Goal: Information Seeking & Learning: Learn about a topic

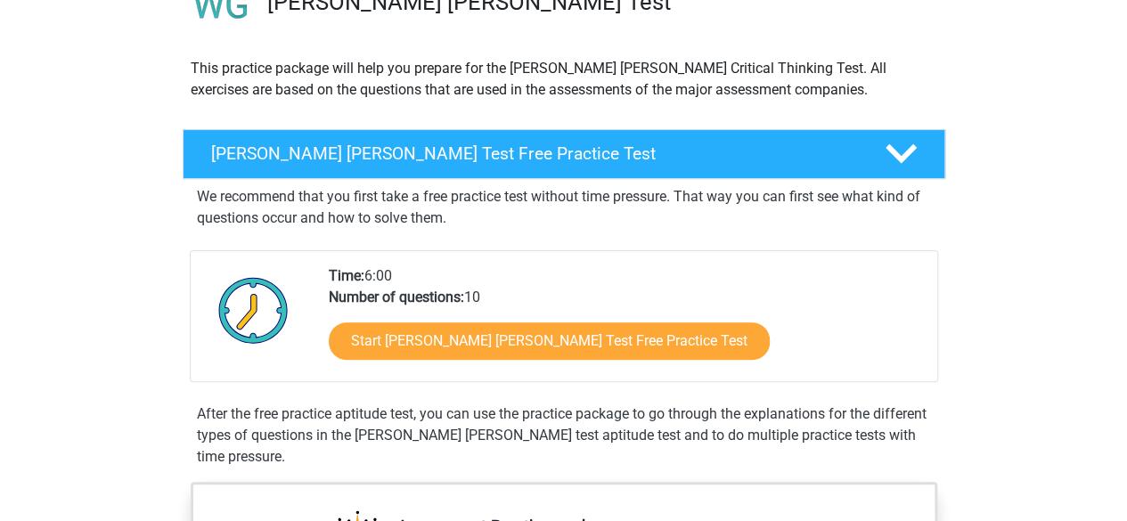
scroll to position [167, 0]
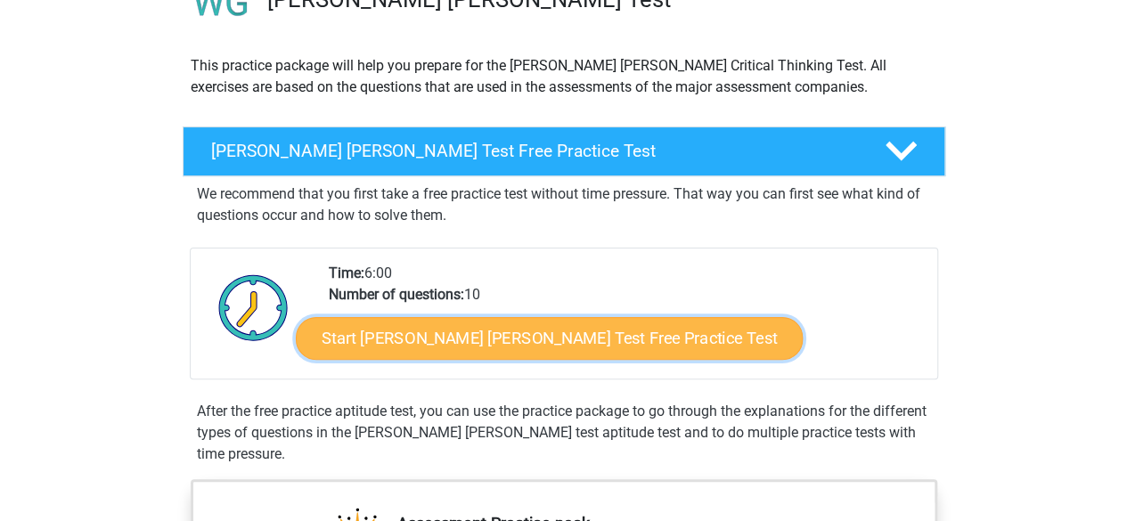
click at [615, 340] on link "Start Watson Glaser Test Free Practice Test" at bounding box center [549, 338] width 507 height 43
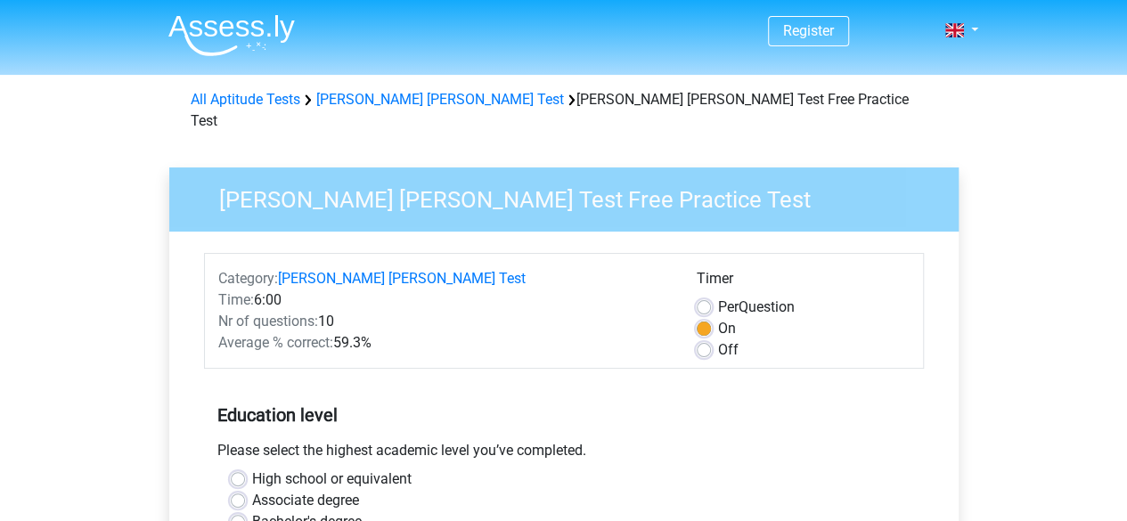
click at [618, 469] on div "High school or equivalent" at bounding box center [564, 479] width 667 height 21
click at [618, 440] on div "Please select the highest academic level you’ve completed." at bounding box center [564, 454] width 720 height 29
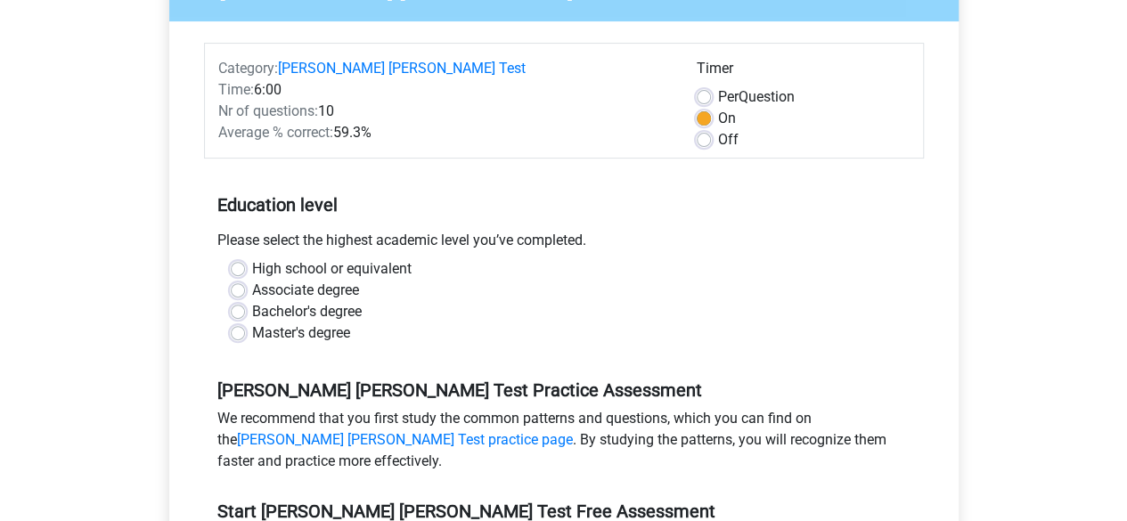
scroll to position [212, 0]
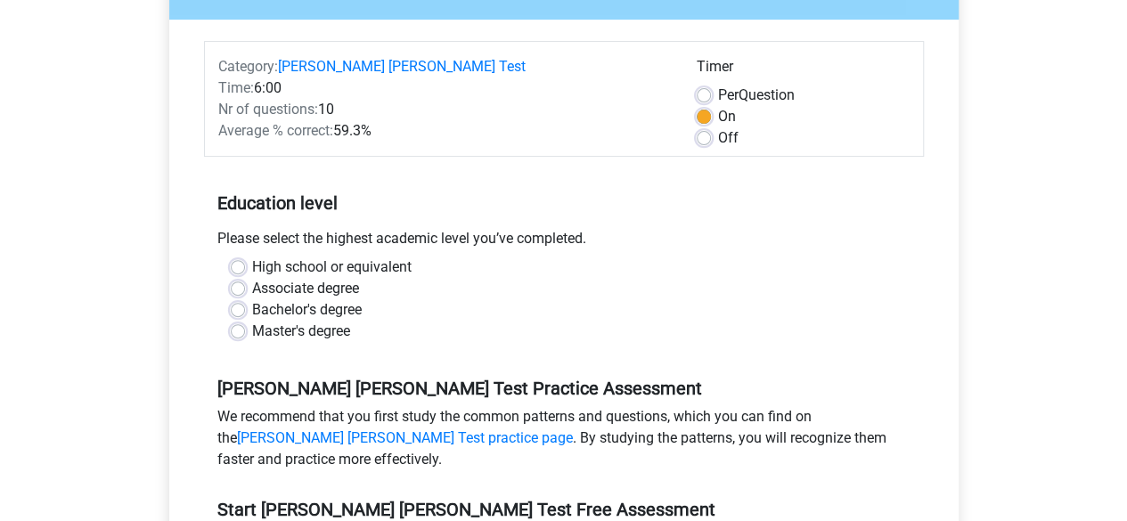
click at [252, 257] on label "High school or equivalent" at bounding box center [332, 267] width 160 height 21
click at [233, 257] on input "High school or equivalent" at bounding box center [238, 266] width 14 height 18
radio input "true"
click at [358, 299] on label "Bachelor's degree" at bounding box center [307, 309] width 110 height 21
click at [245, 299] on input "Bachelor's degree" at bounding box center [238, 308] width 14 height 18
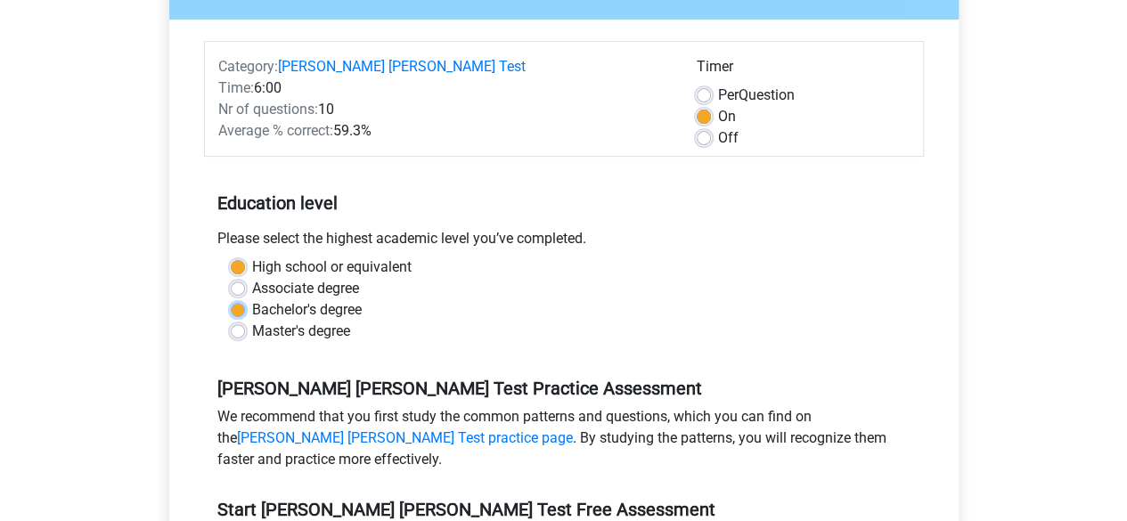
radio input "true"
click at [385, 257] on label "High school or equivalent" at bounding box center [332, 267] width 160 height 21
click at [245, 257] on input "High school or equivalent" at bounding box center [238, 266] width 14 height 18
radio input "true"
click at [340, 278] on label "Associate degree" at bounding box center [305, 288] width 107 height 21
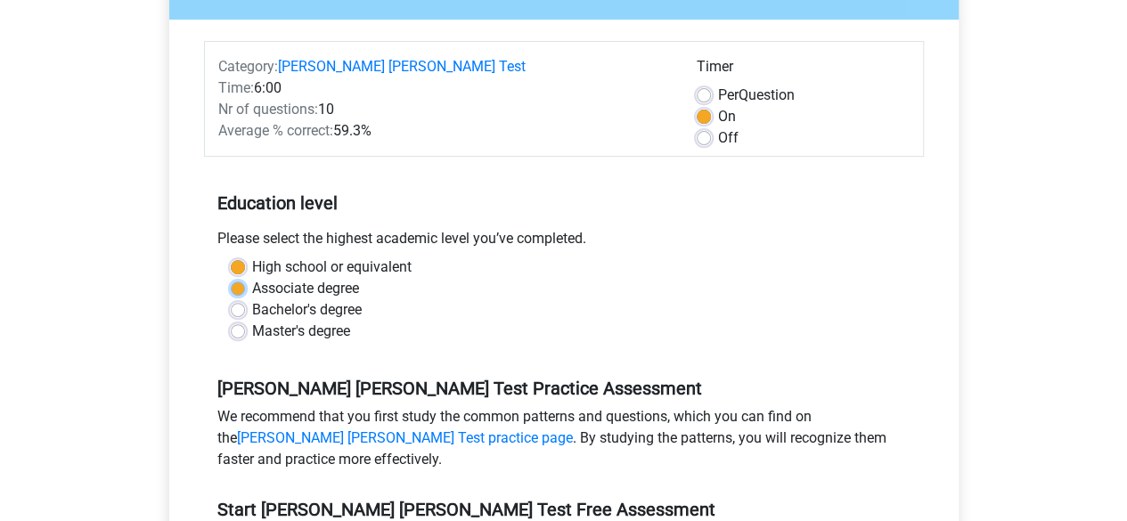
click at [245, 278] on input "Associate degree" at bounding box center [238, 287] width 14 height 18
radio input "true"
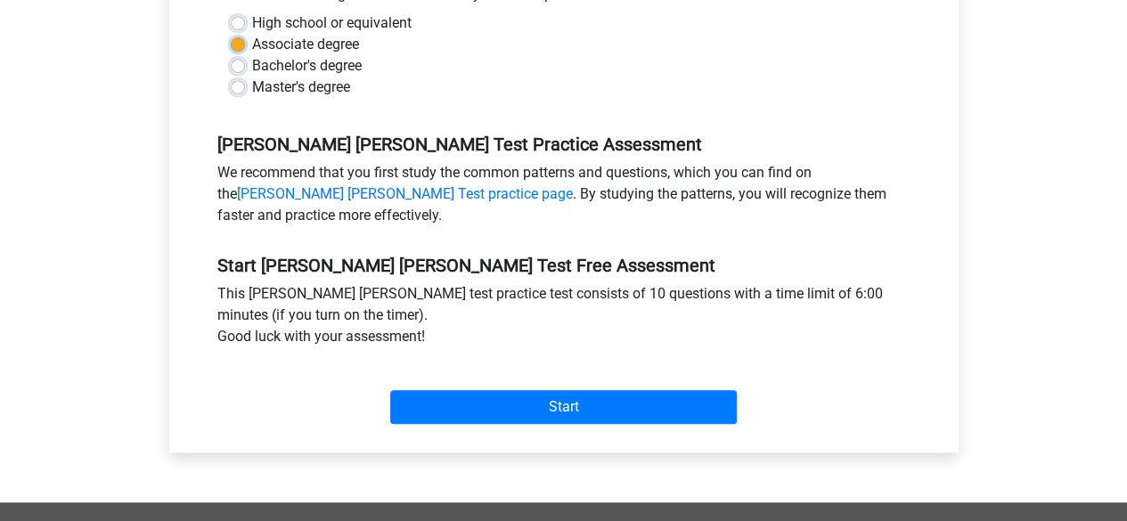
scroll to position [498, 0]
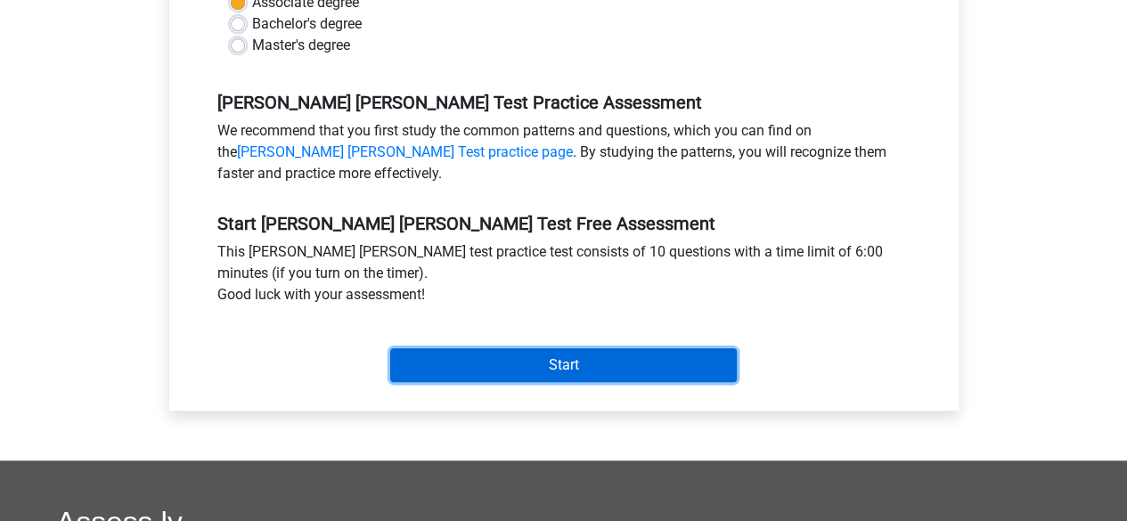
click at [507, 356] on input "Start" at bounding box center [563, 365] width 347 height 34
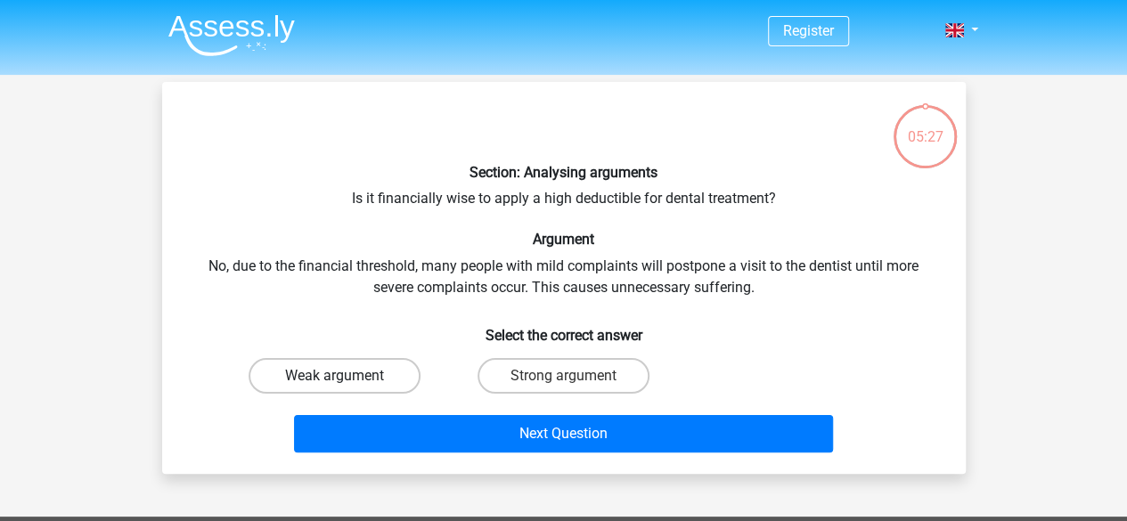
click at [396, 376] on label "Weak argument" at bounding box center [335, 376] width 172 height 36
click at [346, 376] on input "Weak argument" at bounding box center [340, 382] width 12 height 12
radio input "true"
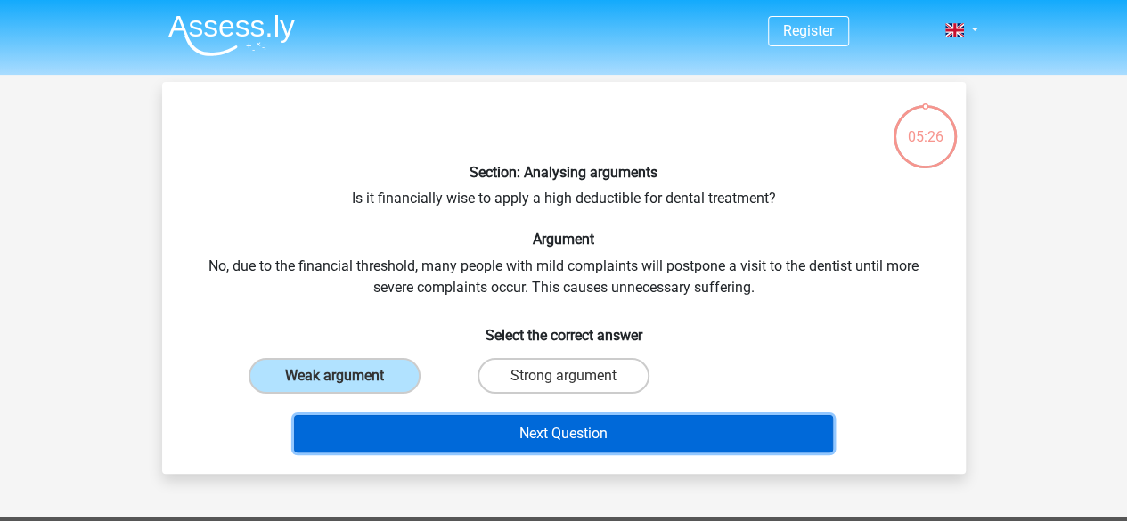
click at [415, 426] on button "Next Question" at bounding box center [563, 433] width 539 height 37
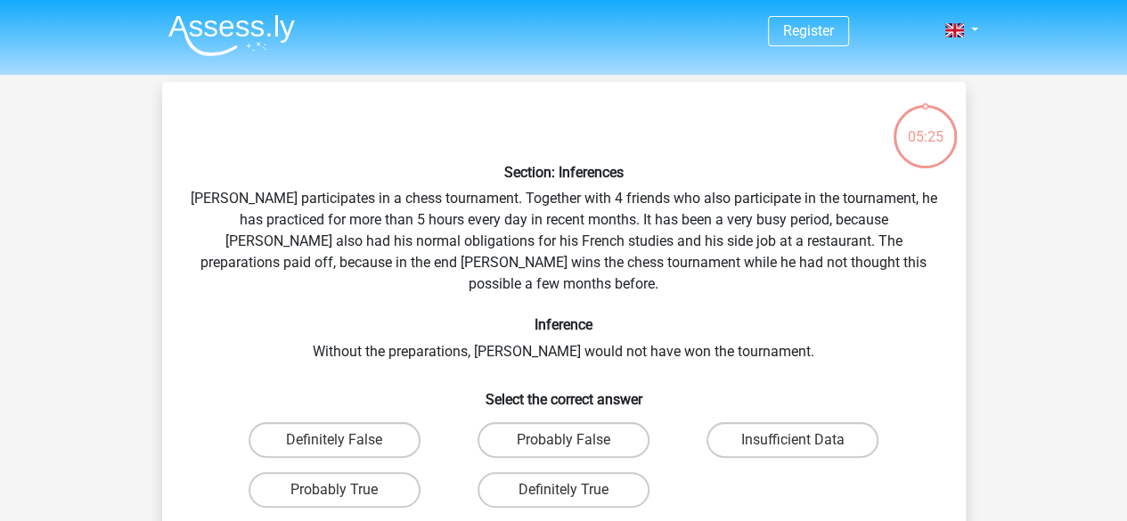
scroll to position [82, 0]
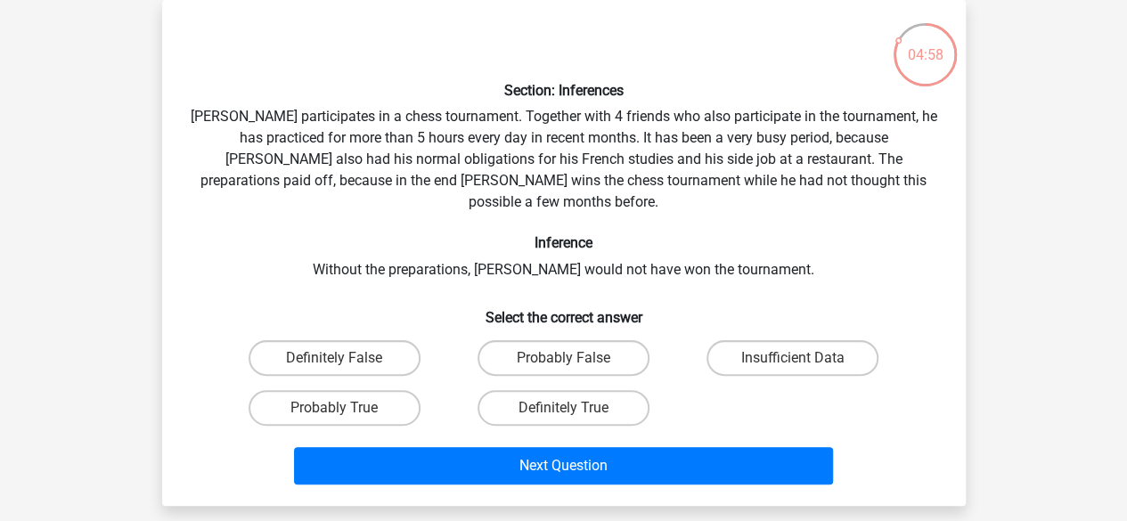
click at [618, 390] on label "Definitely True" at bounding box center [564, 408] width 172 height 36
click at [575, 408] on input "Definitely True" at bounding box center [569, 414] width 12 height 12
radio input "true"
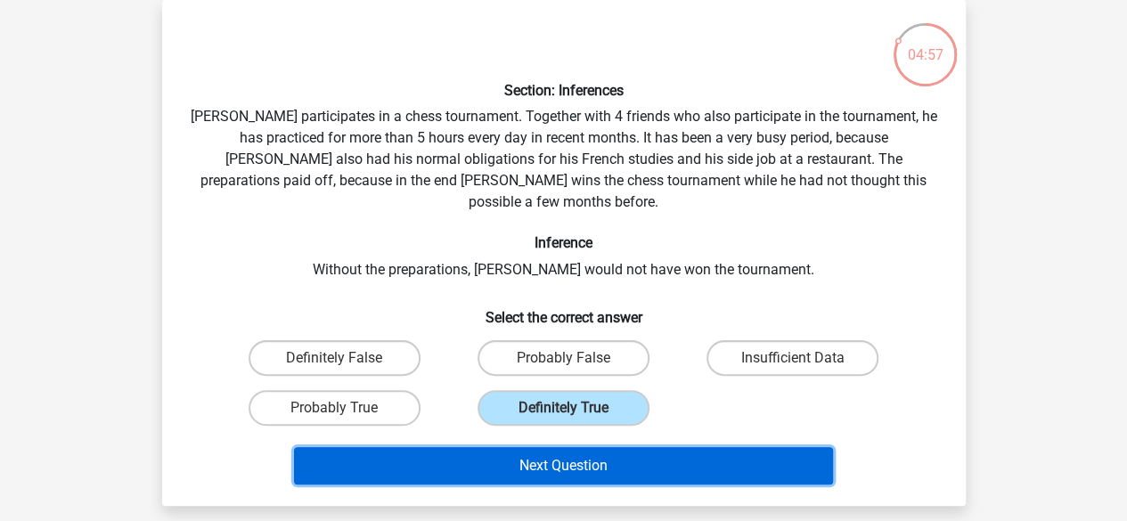
click at [608, 453] on button "Next Question" at bounding box center [563, 465] width 539 height 37
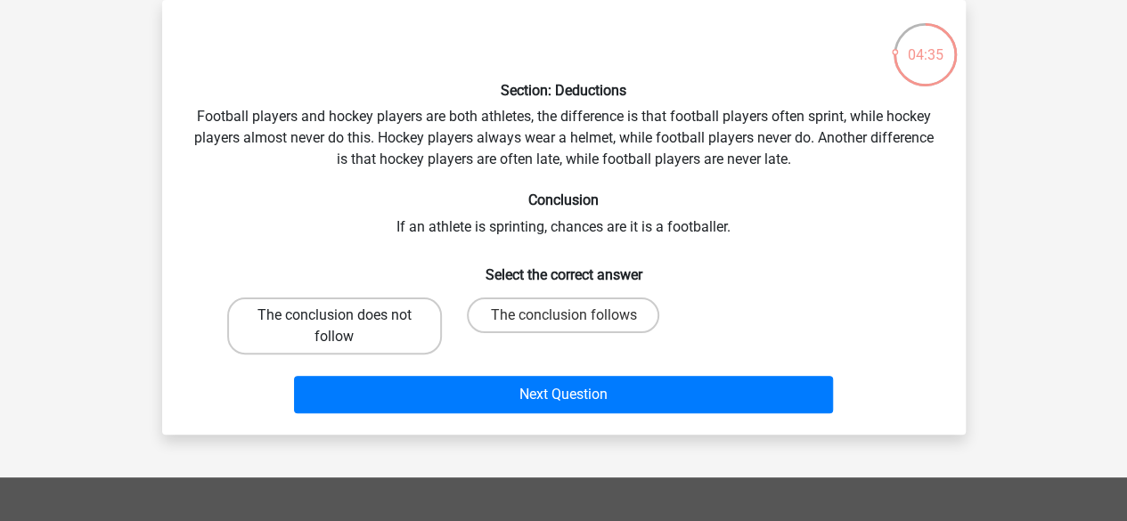
click at [363, 337] on label "The conclusion does not follow" at bounding box center [334, 326] width 215 height 57
click at [346, 327] on input "The conclusion does not follow" at bounding box center [340, 321] width 12 height 12
radio input "true"
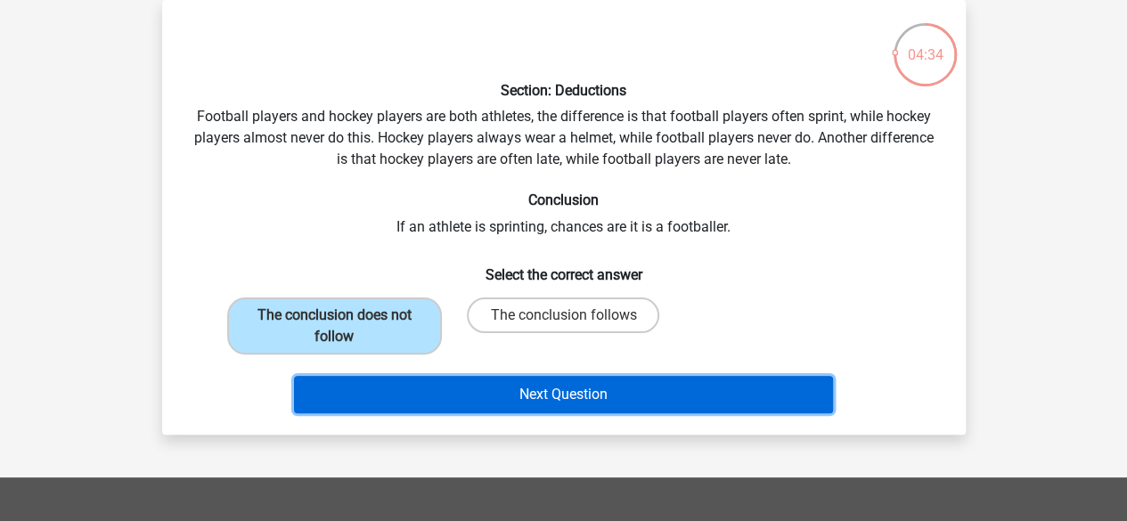
click at [398, 398] on button "Next Question" at bounding box center [563, 394] width 539 height 37
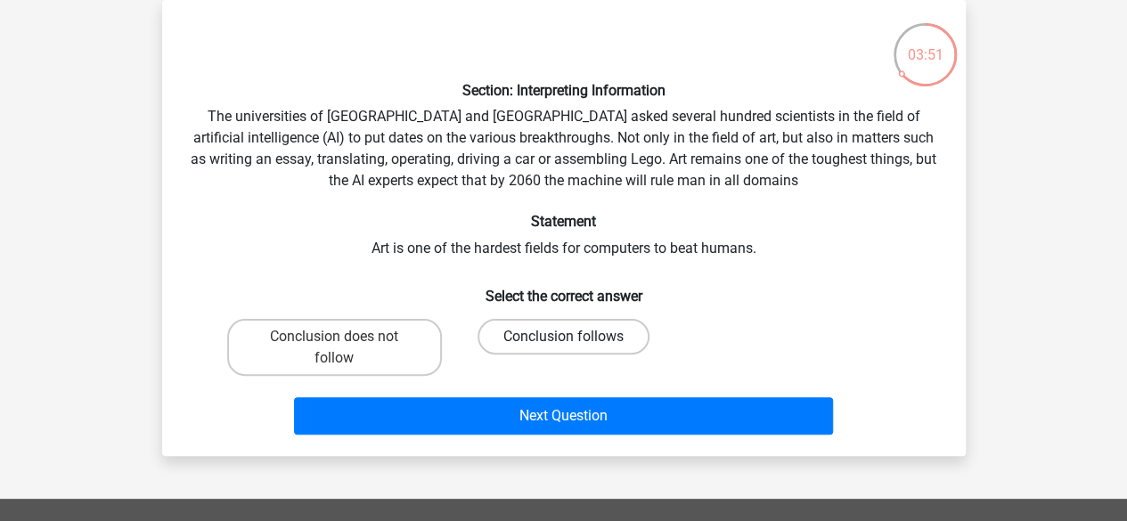
click at [557, 340] on label "Conclusion follows" at bounding box center [564, 337] width 172 height 36
click at [563, 340] on input "Conclusion follows" at bounding box center [569, 343] width 12 height 12
radio input "true"
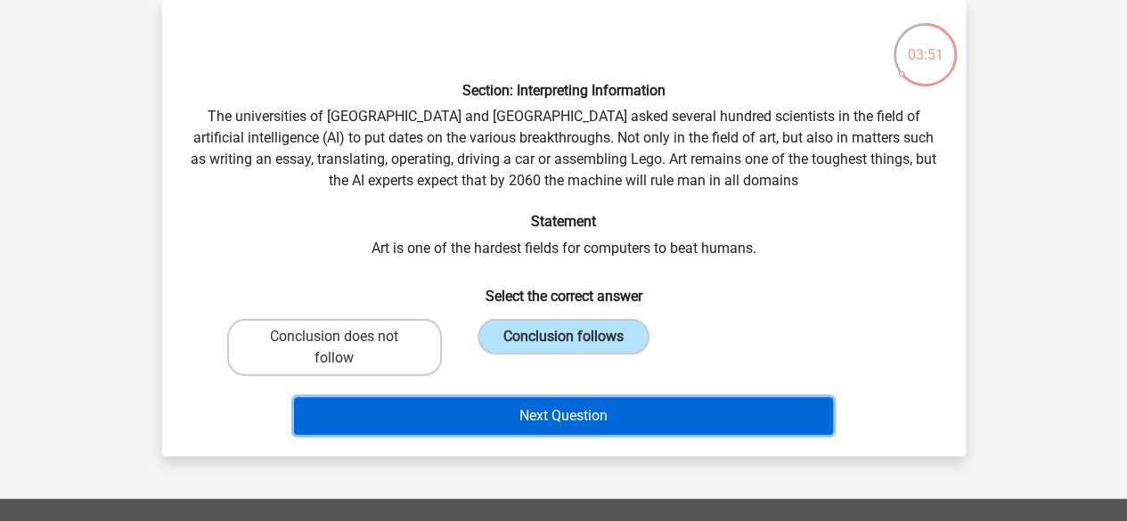
click at [538, 422] on button "Next Question" at bounding box center [563, 415] width 539 height 37
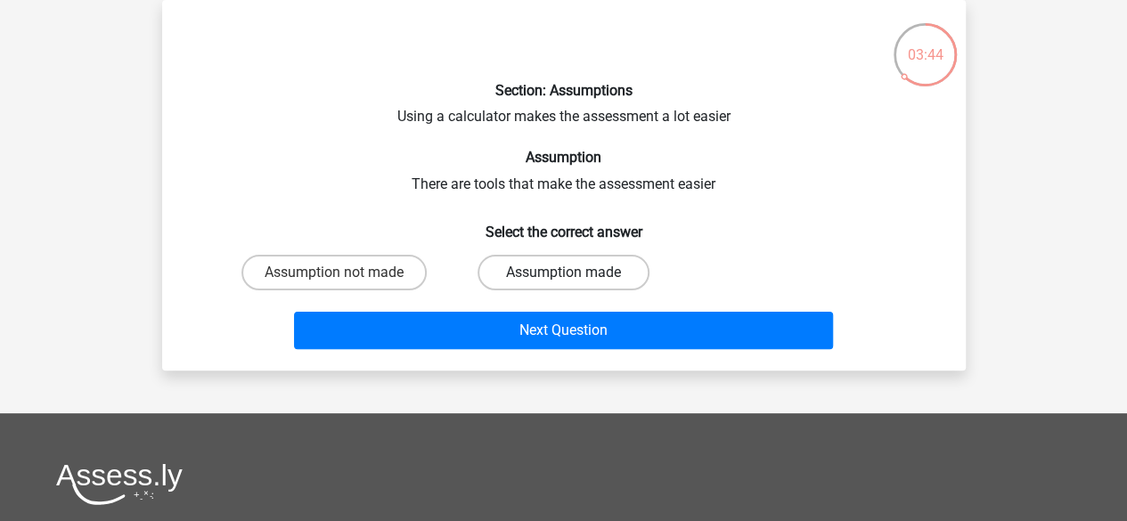
click at [581, 273] on label "Assumption made" at bounding box center [564, 273] width 172 height 36
click at [575, 273] on input "Assumption made" at bounding box center [569, 279] width 12 height 12
radio input "true"
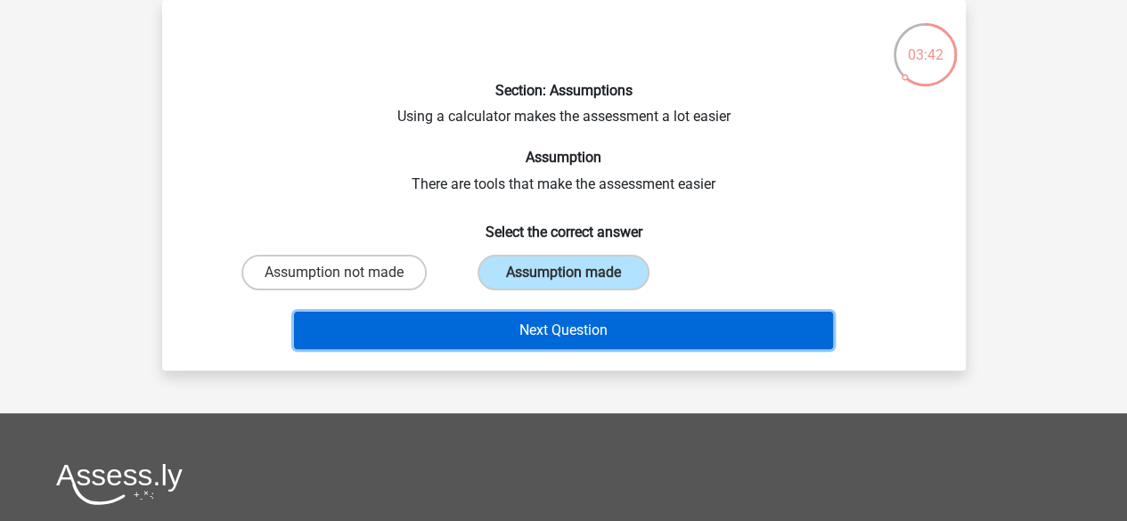
click at [569, 343] on button "Next Question" at bounding box center [563, 330] width 539 height 37
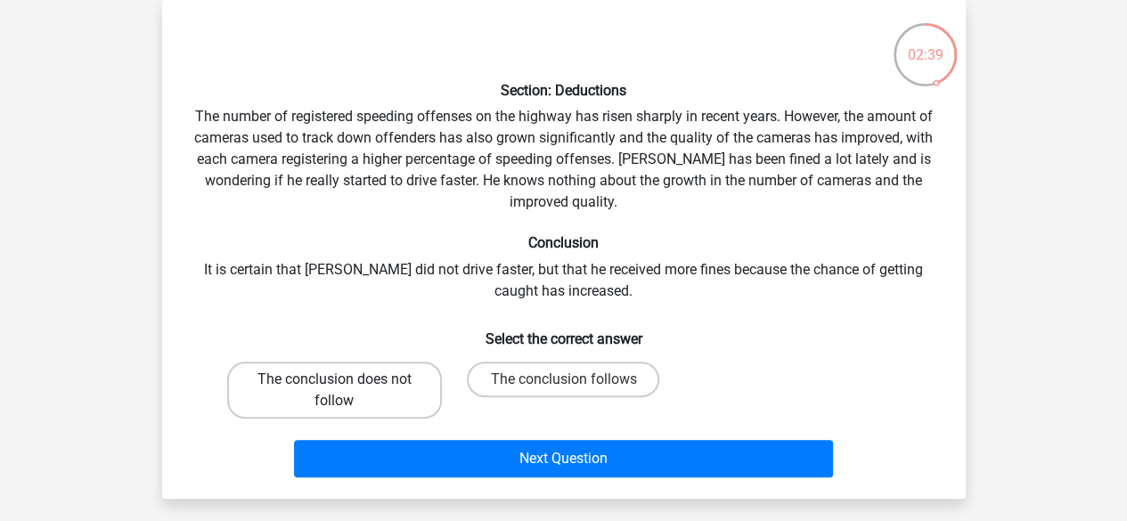
click at [381, 381] on label "The conclusion does not follow" at bounding box center [334, 390] width 215 height 57
click at [346, 381] on input "The conclusion does not follow" at bounding box center [340, 386] width 12 height 12
radio input "true"
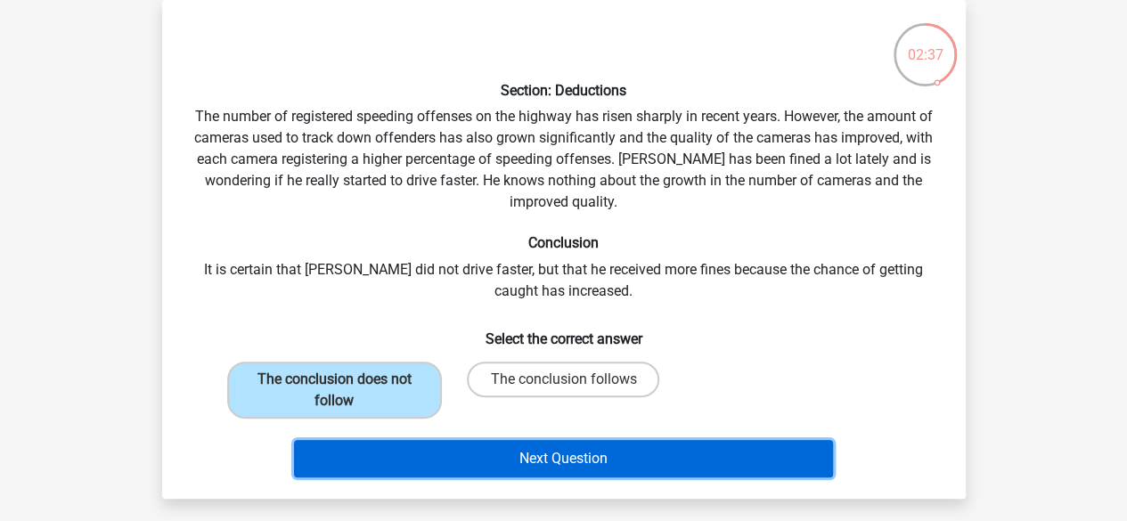
click at [397, 462] on button "Next Question" at bounding box center [563, 458] width 539 height 37
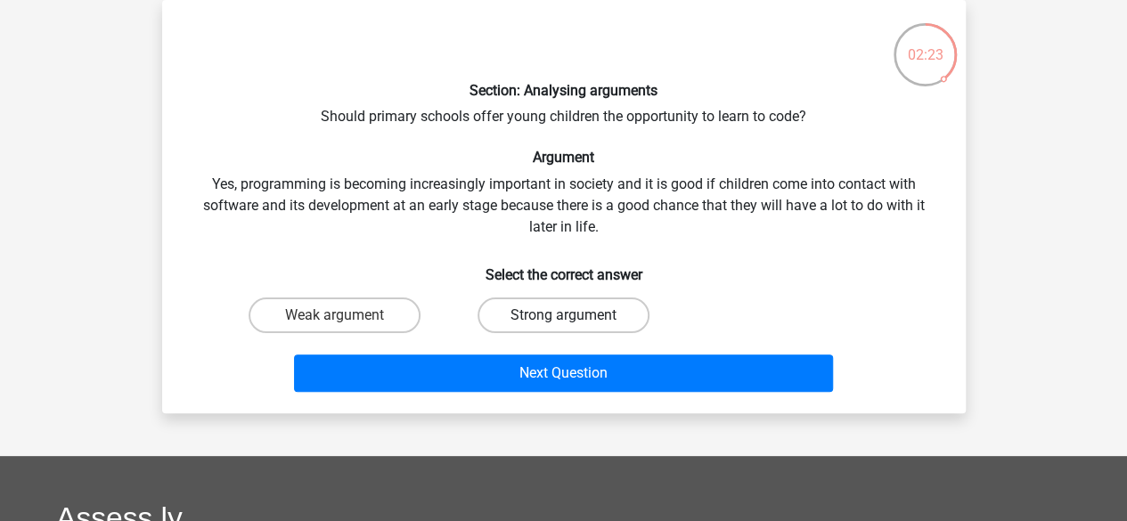
click at [536, 314] on label "Strong argument" at bounding box center [564, 316] width 172 height 36
click at [563, 315] on input "Strong argument" at bounding box center [569, 321] width 12 height 12
radio input "true"
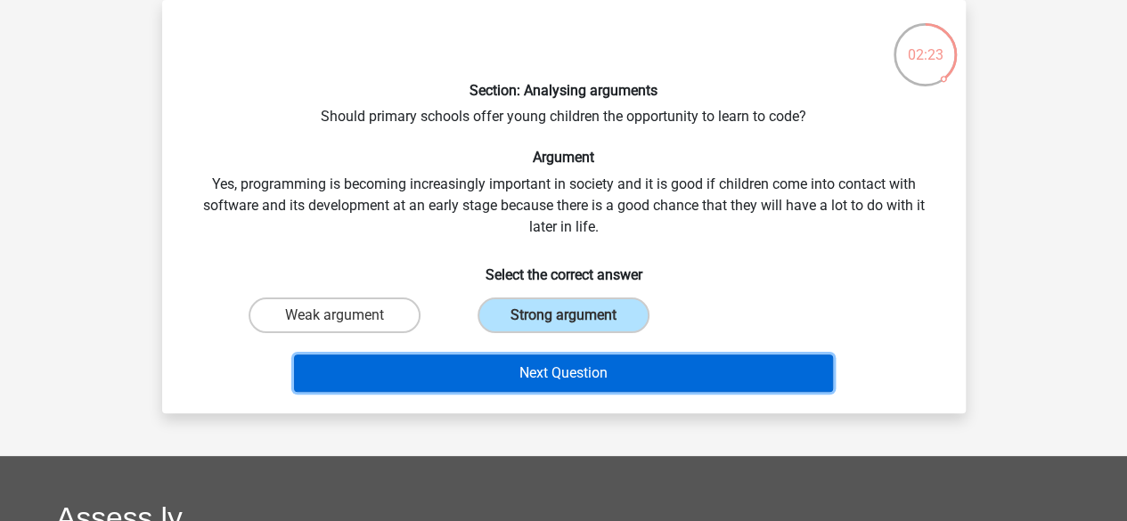
click at [541, 373] on button "Next Question" at bounding box center [563, 373] width 539 height 37
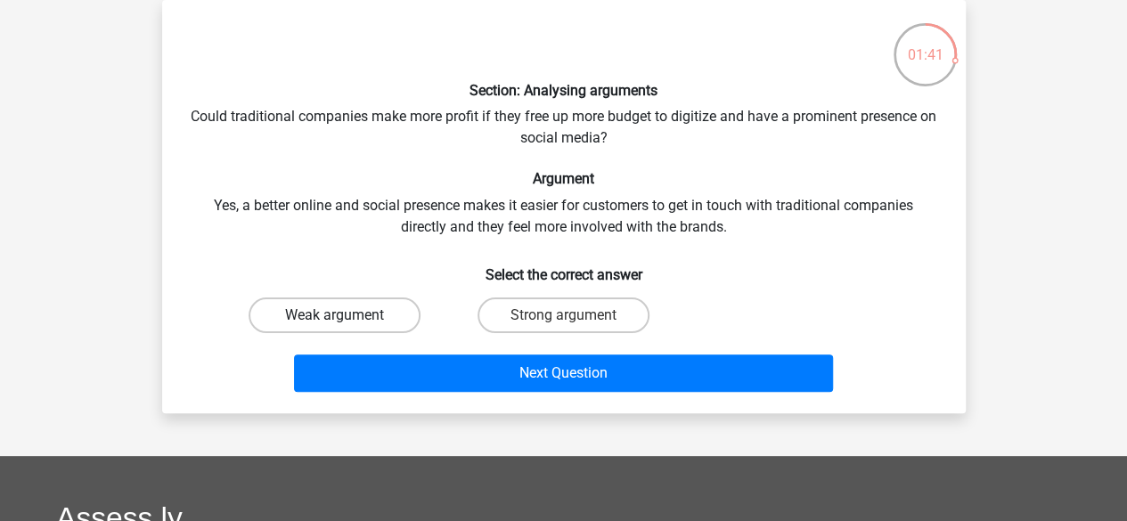
click at [389, 315] on label "Weak argument" at bounding box center [335, 316] width 172 height 36
click at [346, 315] on input "Weak argument" at bounding box center [340, 321] width 12 height 12
radio input "true"
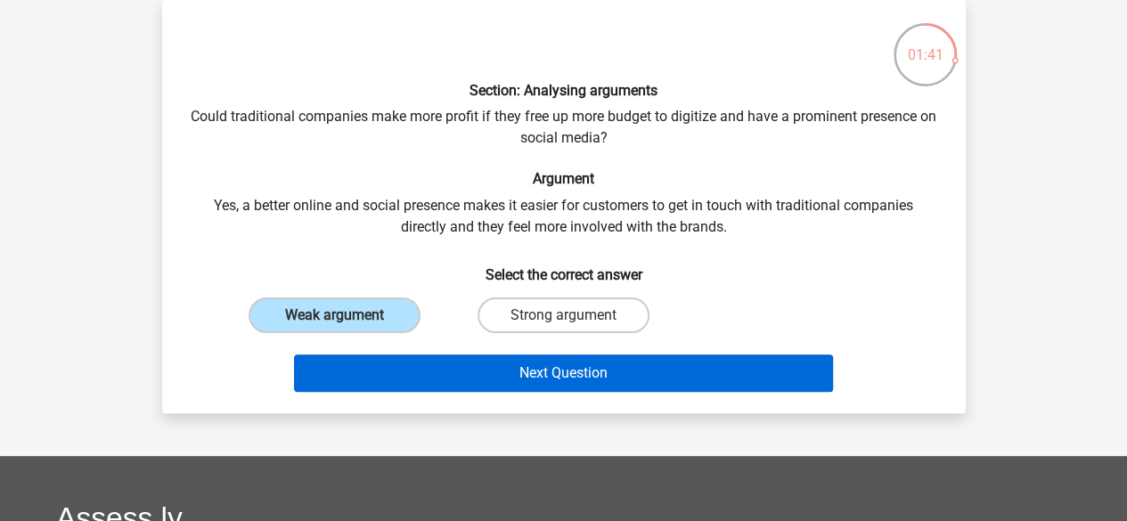
click at [424, 373] on button "Next Question" at bounding box center [563, 373] width 539 height 37
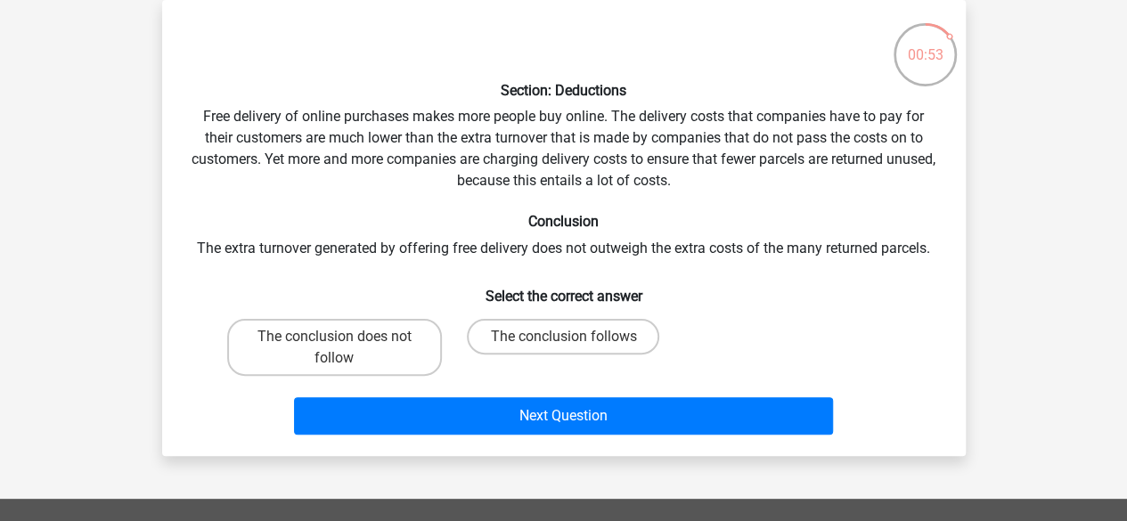
click at [590, 308] on div "Section: Deductions Free delivery of online purchases makes more people buy onl…" at bounding box center [564, 228] width 790 height 428
click at [602, 340] on label "The conclusion follows" at bounding box center [563, 337] width 192 height 36
click at [575, 340] on input "The conclusion follows" at bounding box center [569, 343] width 12 height 12
radio input "true"
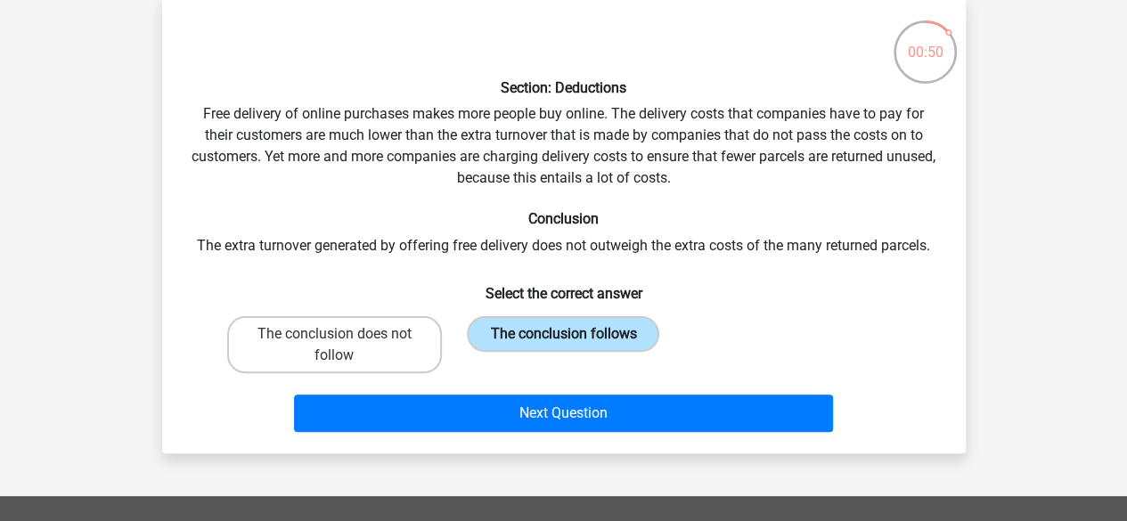
scroll to position [88, 0]
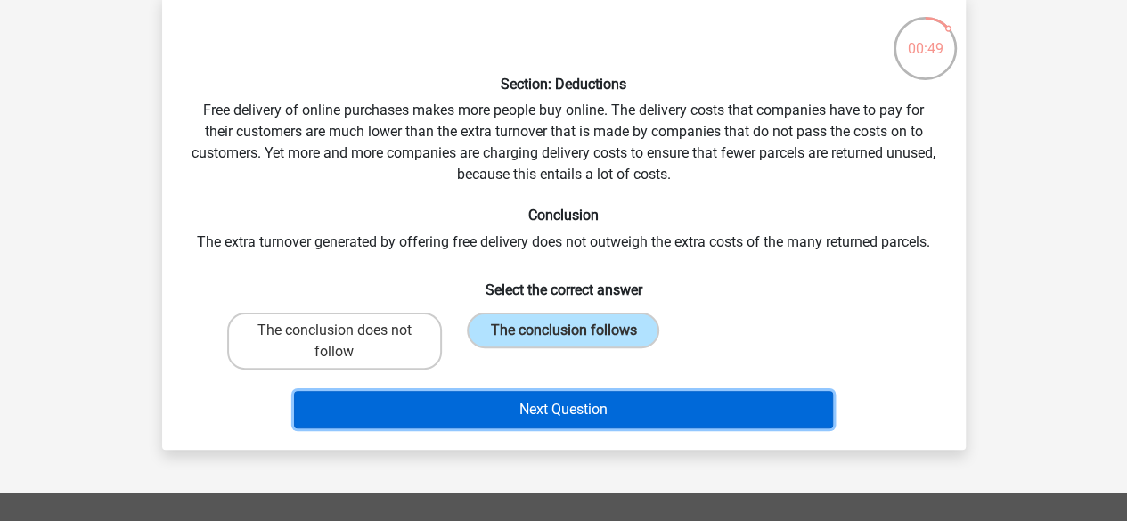
click at [703, 416] on button "Next Question" at bounding box center [563, 409] width 539 height 37
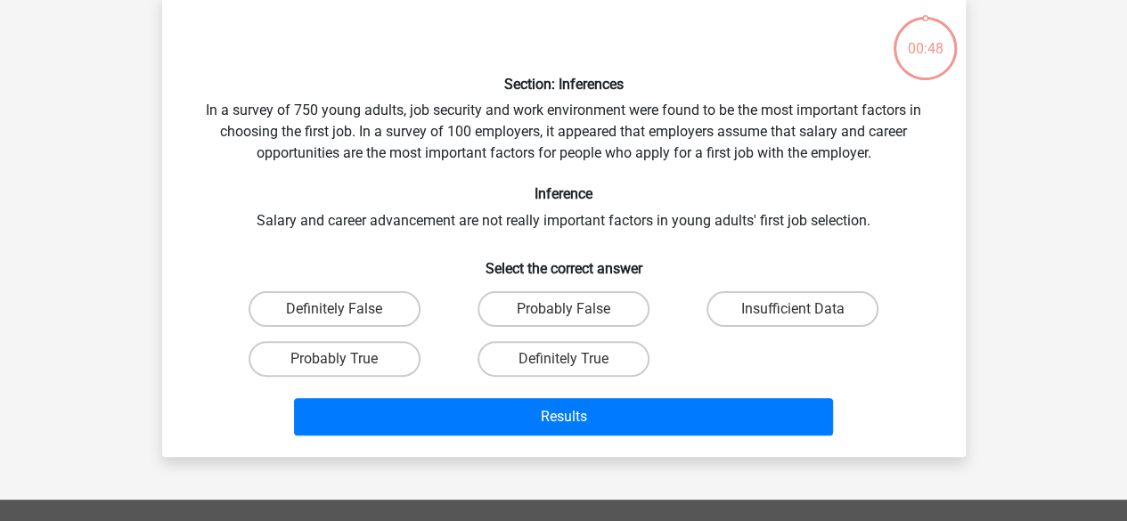
scroll to position [82, 0]
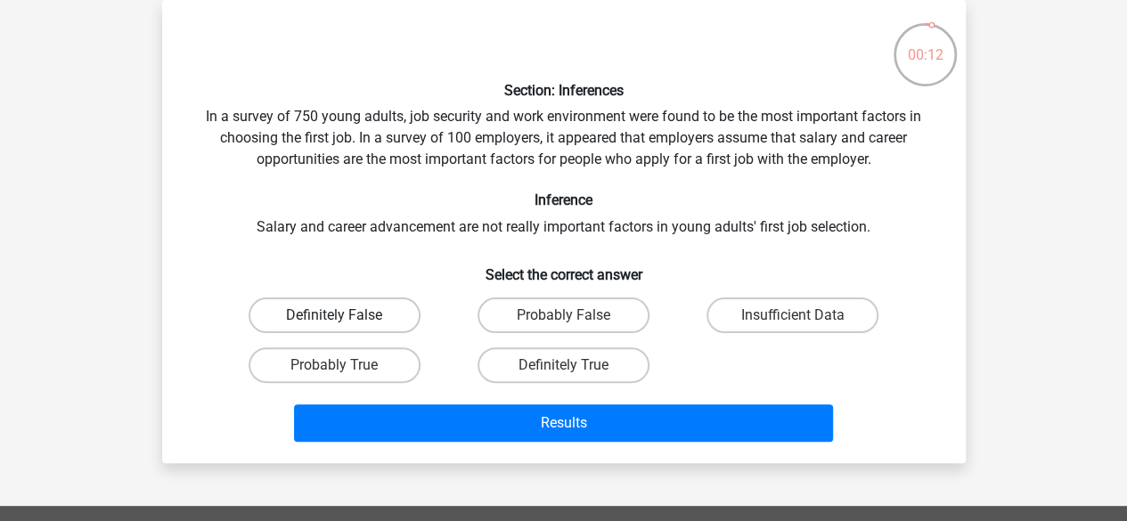
click at [315, 322] on label "Definitely False" at bounding box center [335, 316] width 172 height 36
click at [334, 322] on input "Definitely False" at bounding box center [340, 321] width 12 height 12
radio input "true"
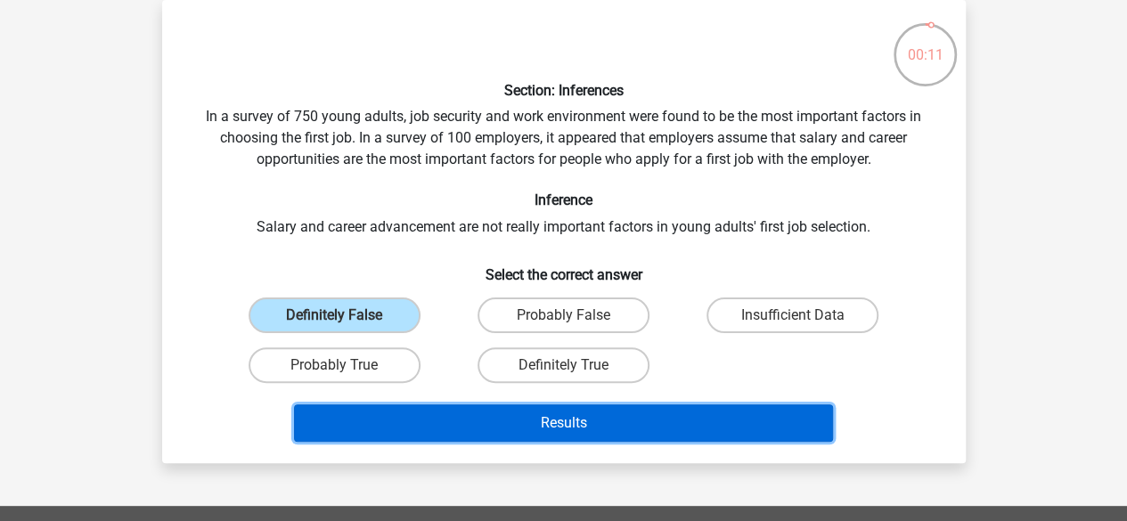
click at [390, 439] on button "Results" at bounding box center [563, 423] width 539 height 37
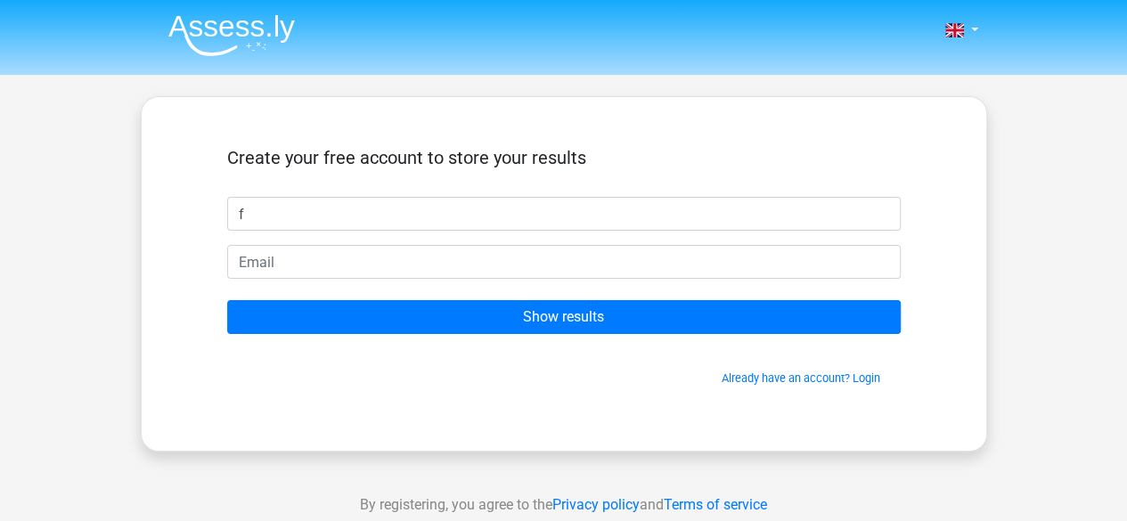
type input "f"
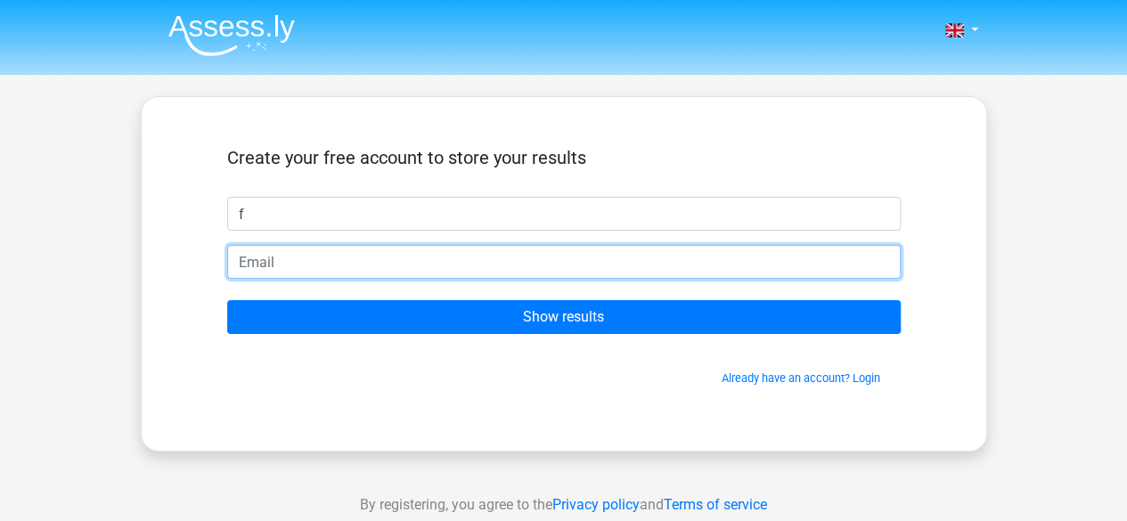
click at [283, 259] on input "email" at bounding box center [564, 262] width 674 height 34
type input "favoureguasa12@gmail.com"
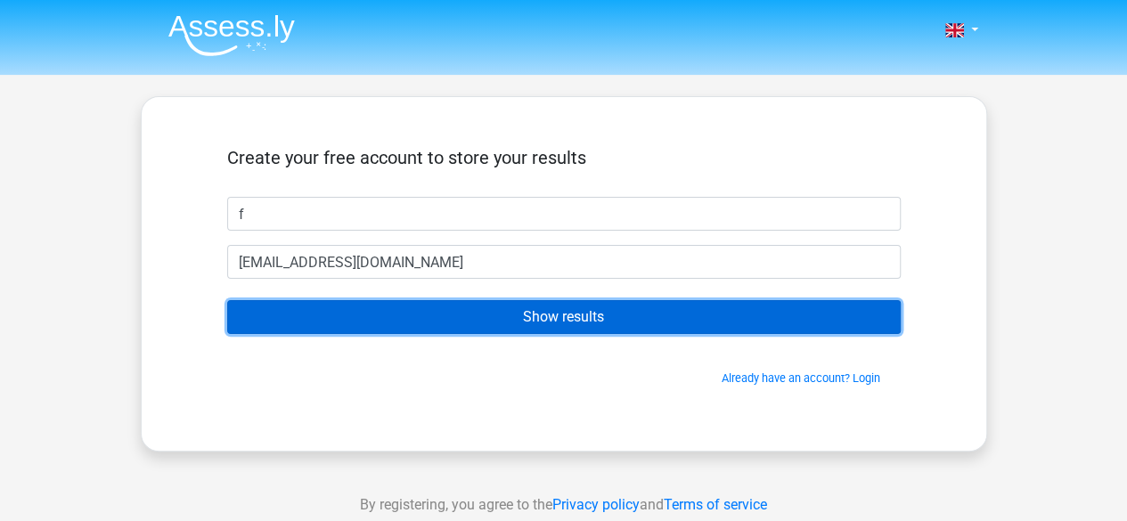
click at [367, 318] on input "Show results" at bounding box center [564, 317] width 674 height 34
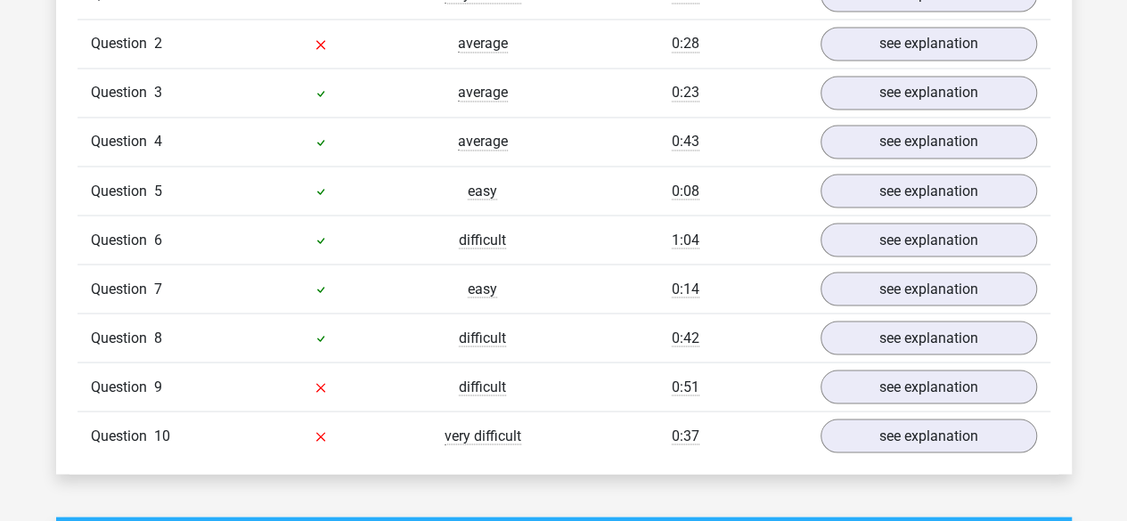
scroll to position [1540, 0]
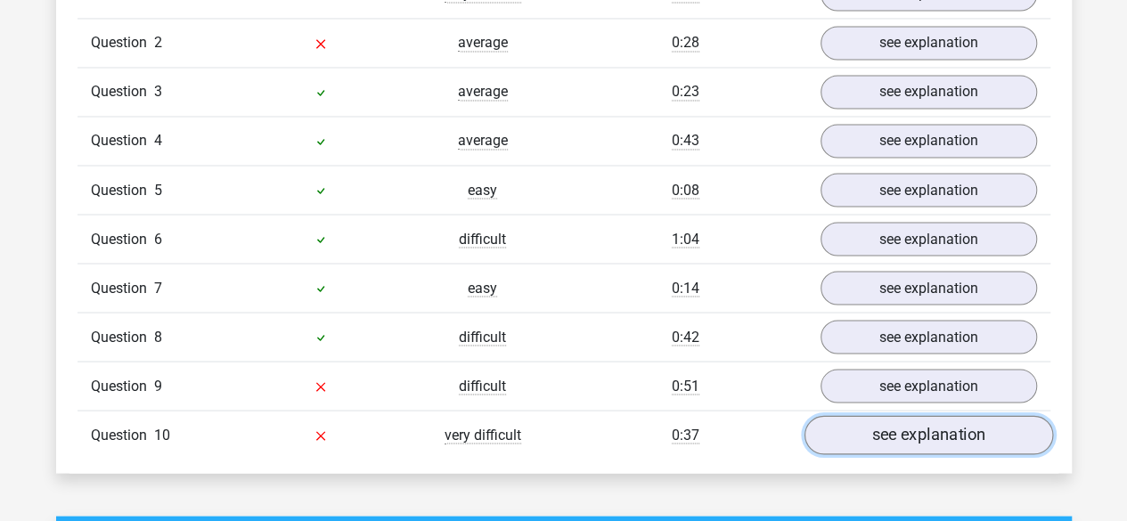
click at [1007, 416] on link "see explanation" at bounding box center [928, 435] width 249 height 39
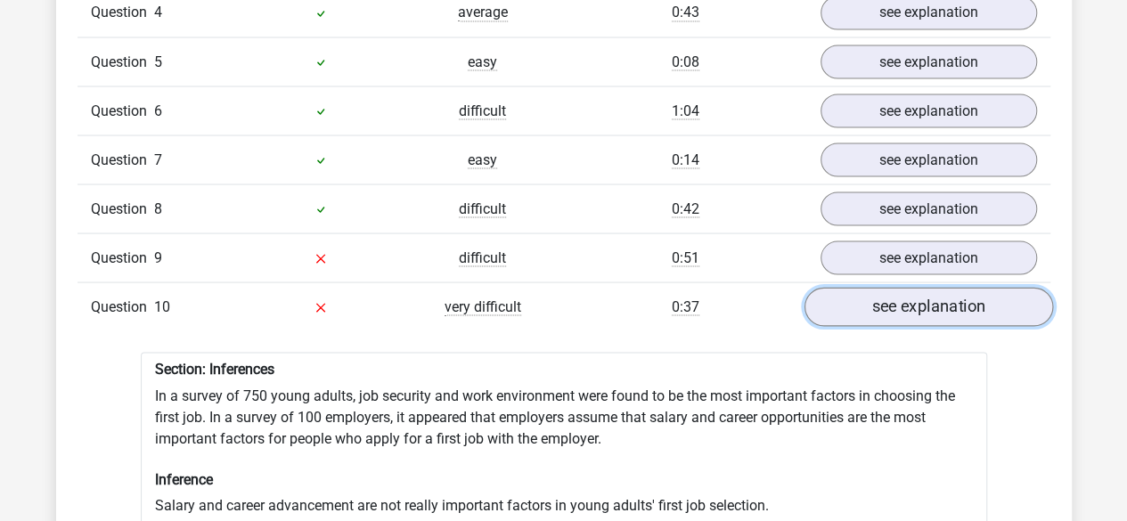
scroll to position [1619, 0]
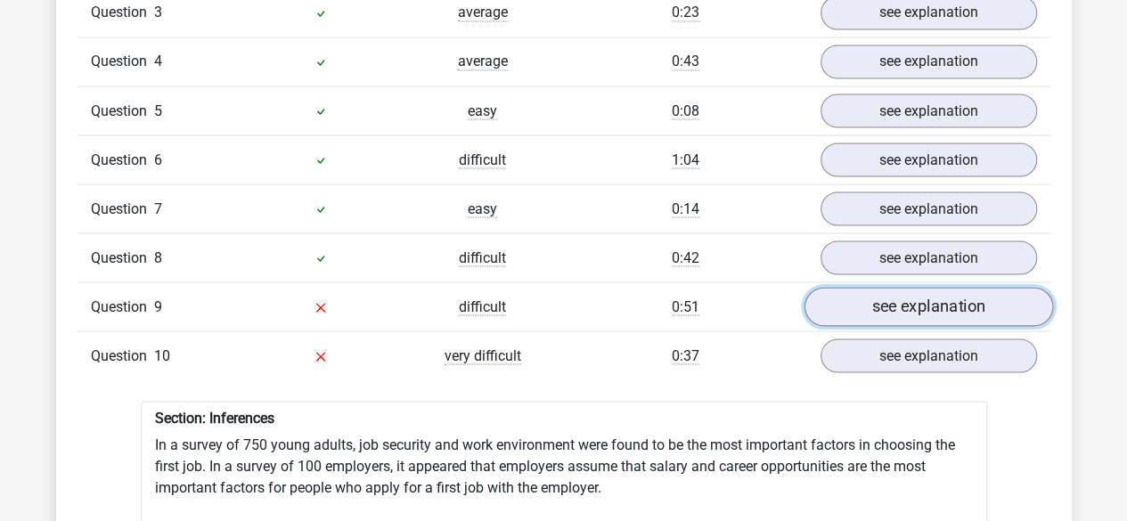
click at [914, 291] on link "see explanation" at bounding box center [928, 307] width 249 height 39
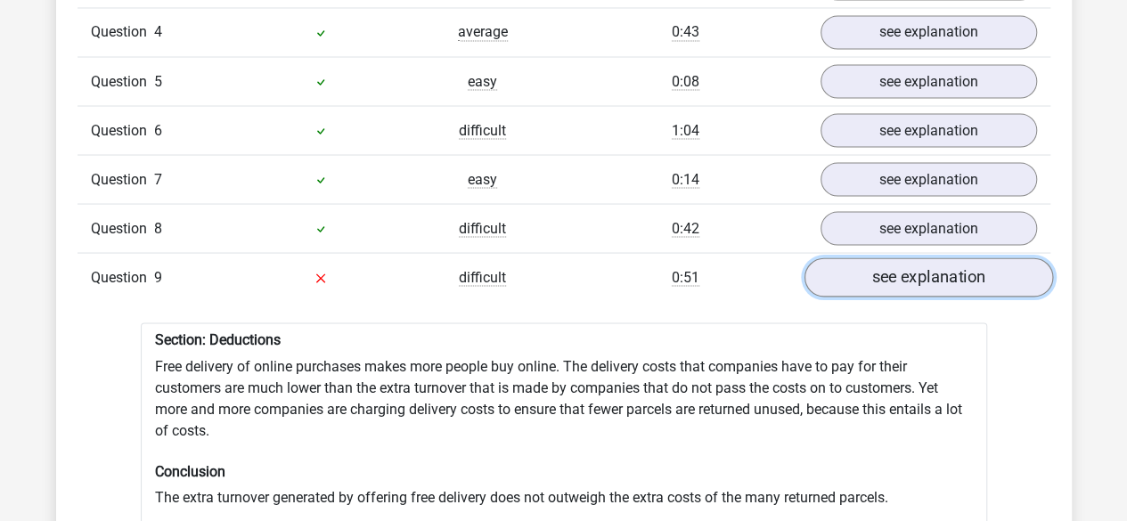
scroll to position [1657, 0]
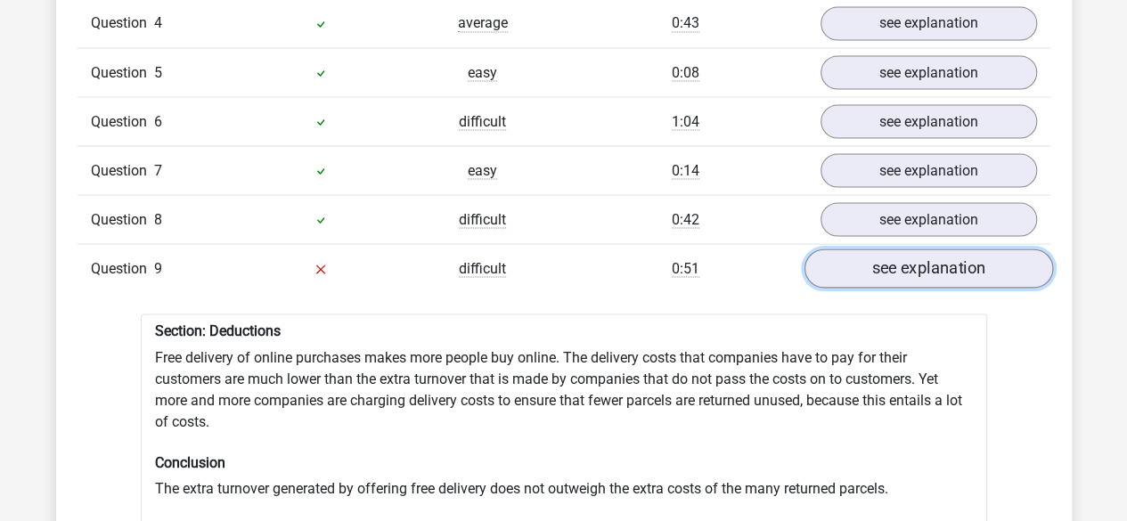
click at [891, 250] on link "see explanation" at bounding box center [928, 269] width 249 height 39
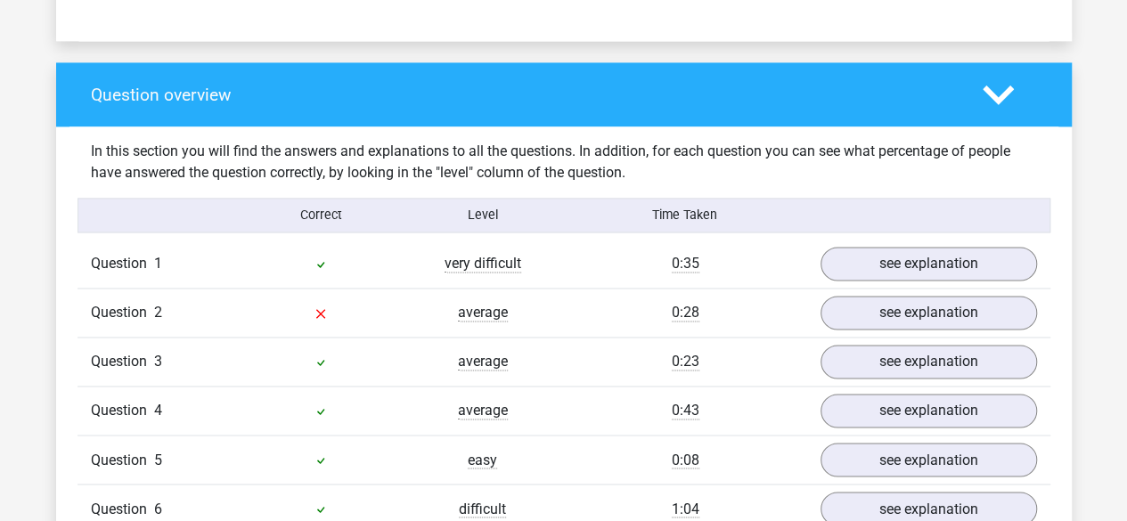
scroll to position [1262, 0]
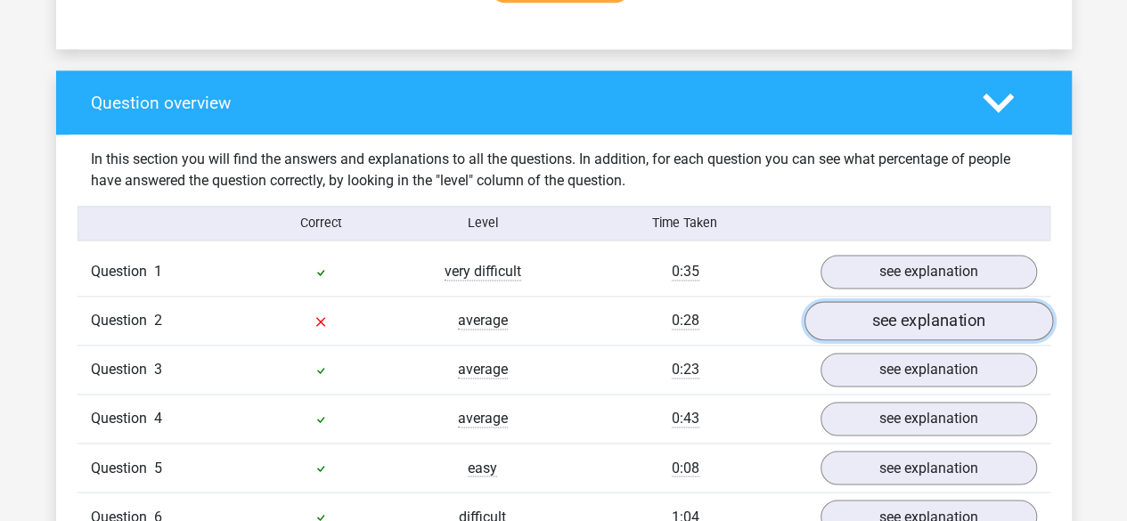
click at [841, 305] on link "see explanation" at bounding box center [928, 321] width 249 height 39
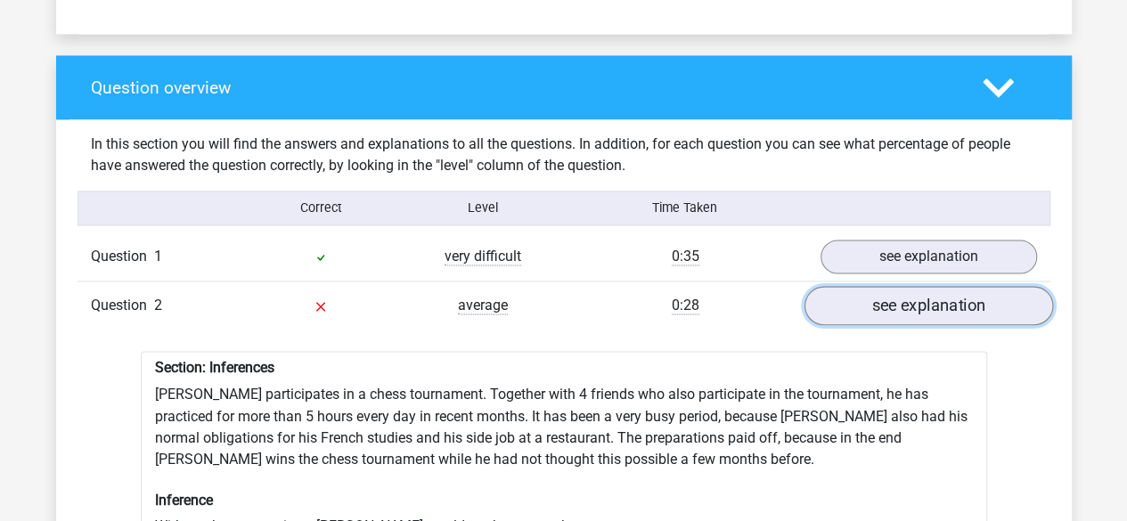
scroll to position [1274, 0]
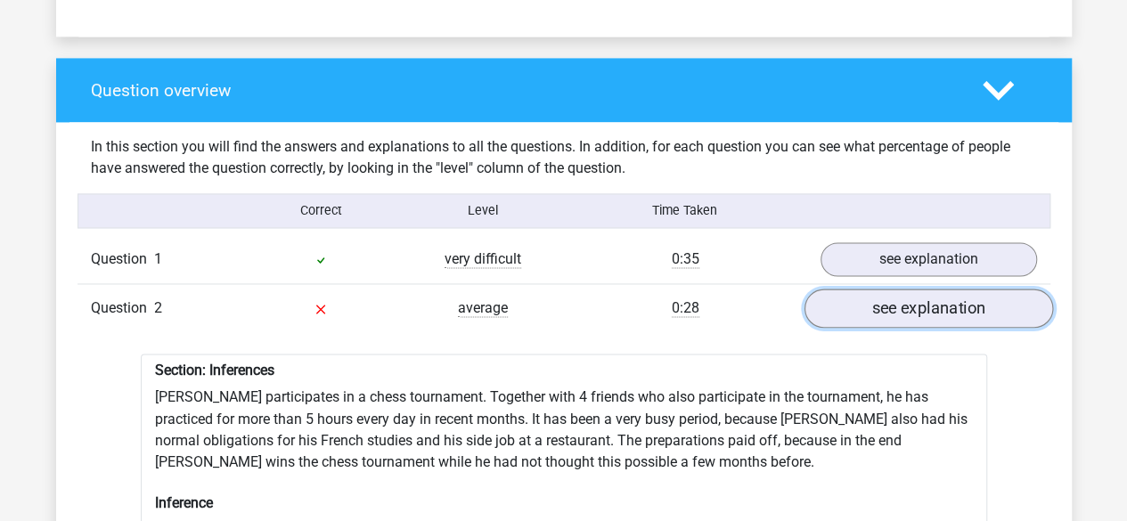
click at [851, 292] on link "see explanation" at bounding box center [928, 309] width 249 height 39
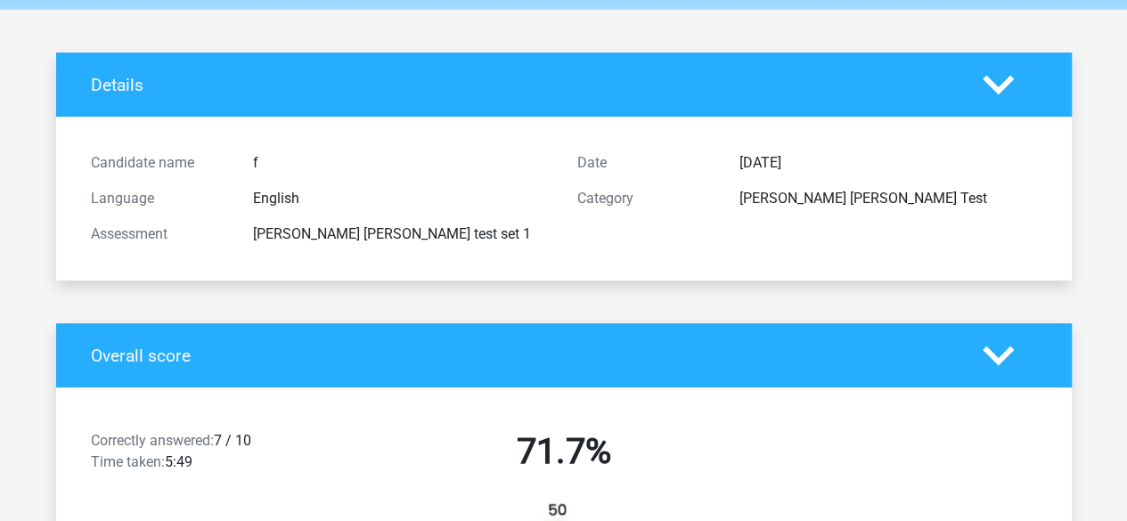
scroll to position [0, 0]
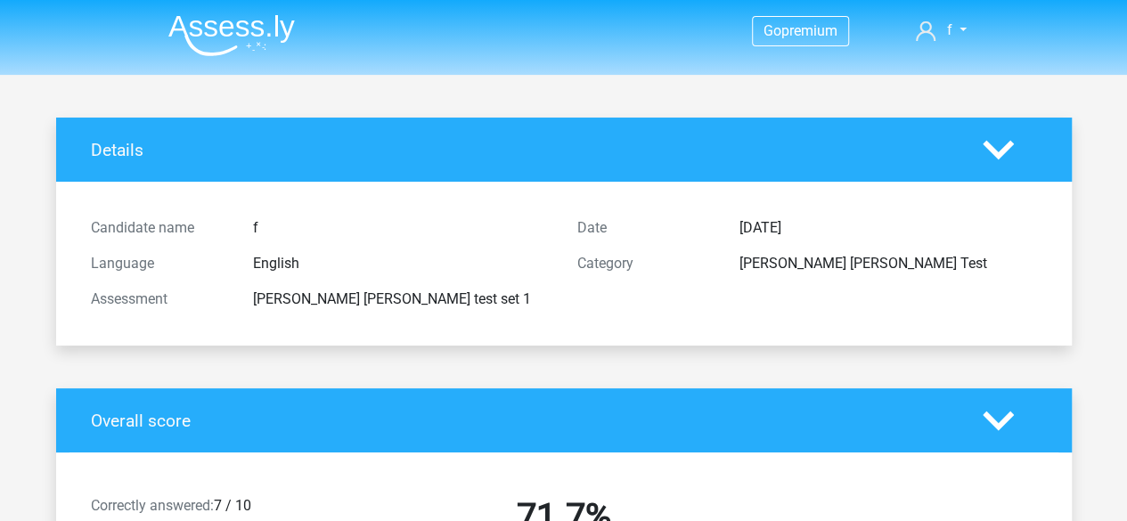
click at [997, 151] on icon at bounding box center [998, 150] width 31 height 31
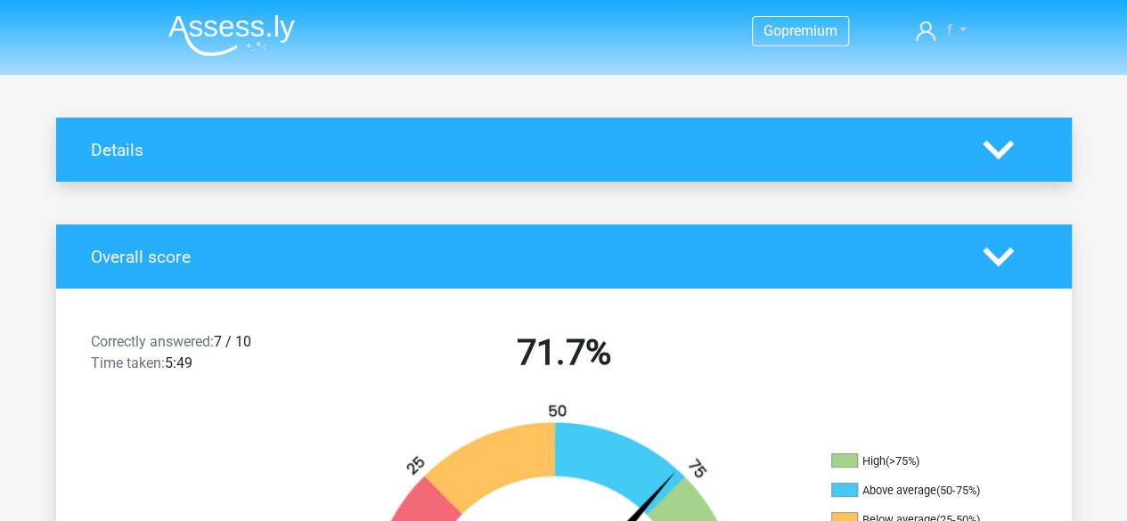
click at [957, 31] on link "f" at bounding box center [941, 30] width 64 height 21
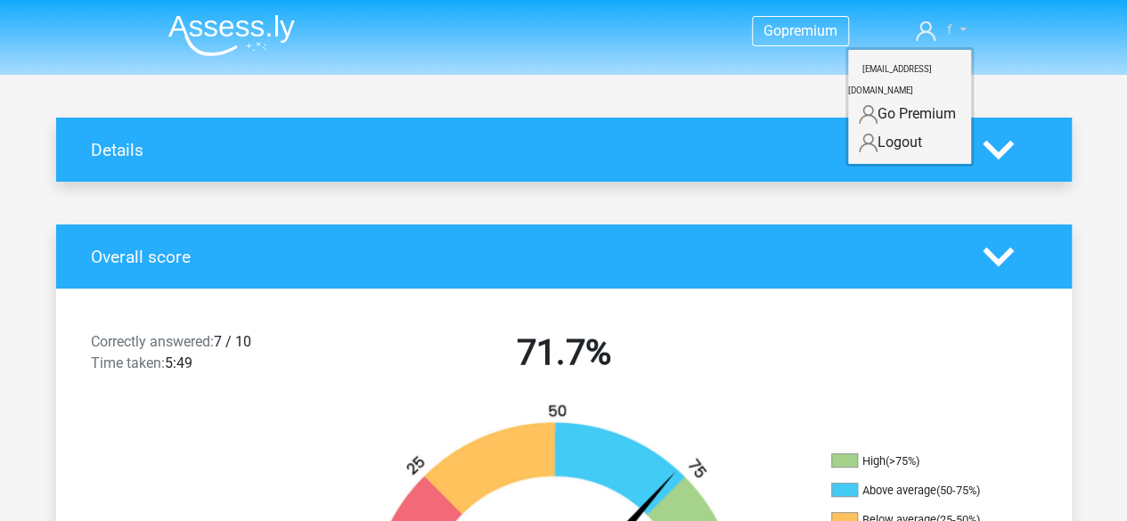
click at [959, 27] on link "f" at bounding box center [941, 30] width 64 height 21
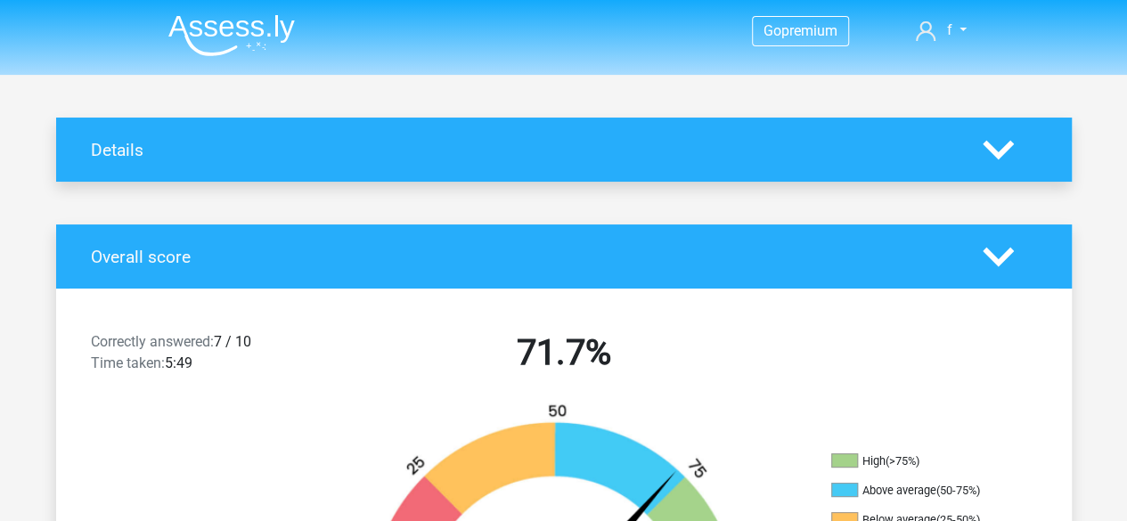
click at [275, 28] on img at bounding box center [231, 35] width 127 height 42
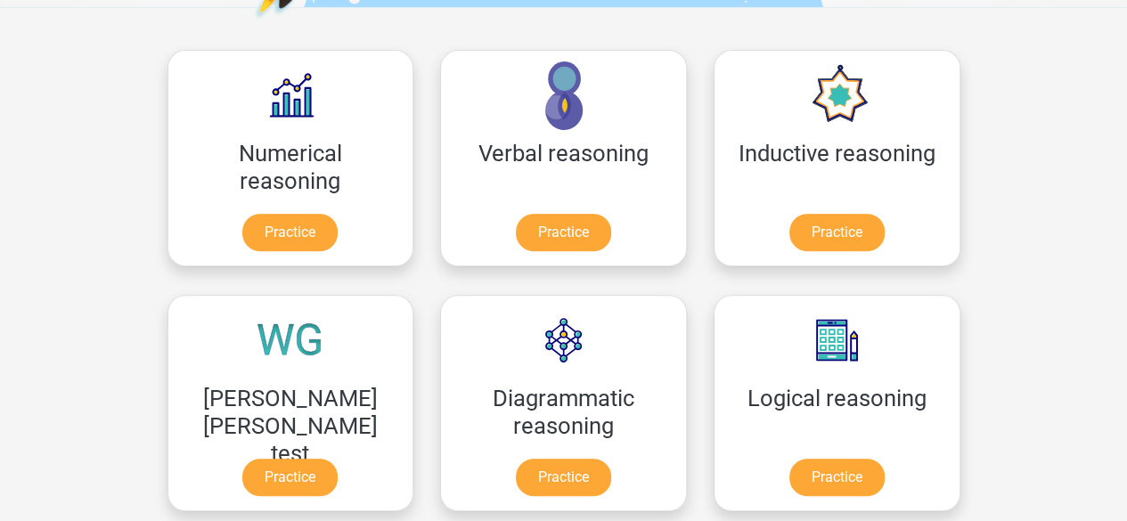
scroll to position [258, 0]
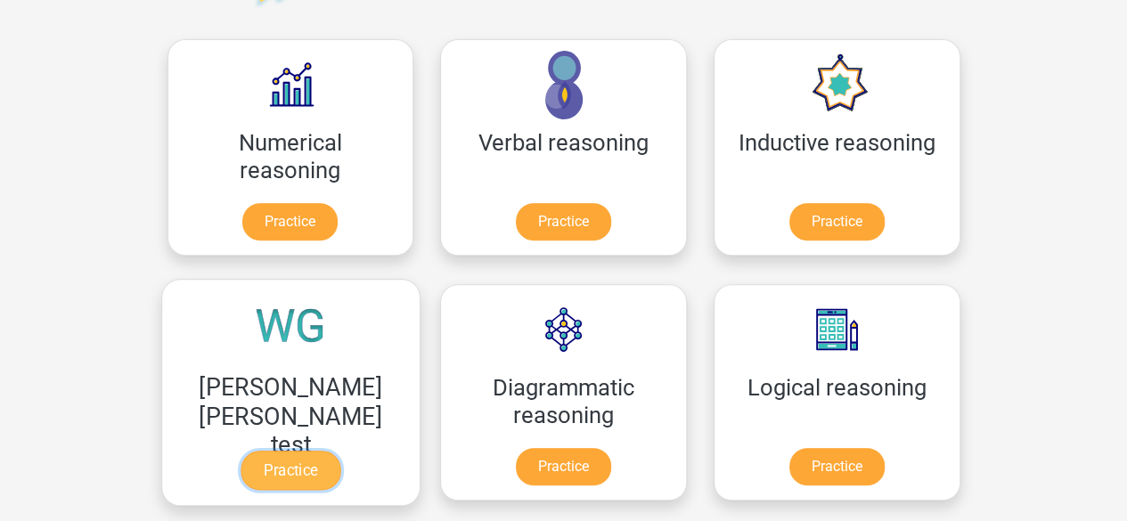
click at [340, 451] on link "Practice" at bounding box center [291, 470] width 100 height 39
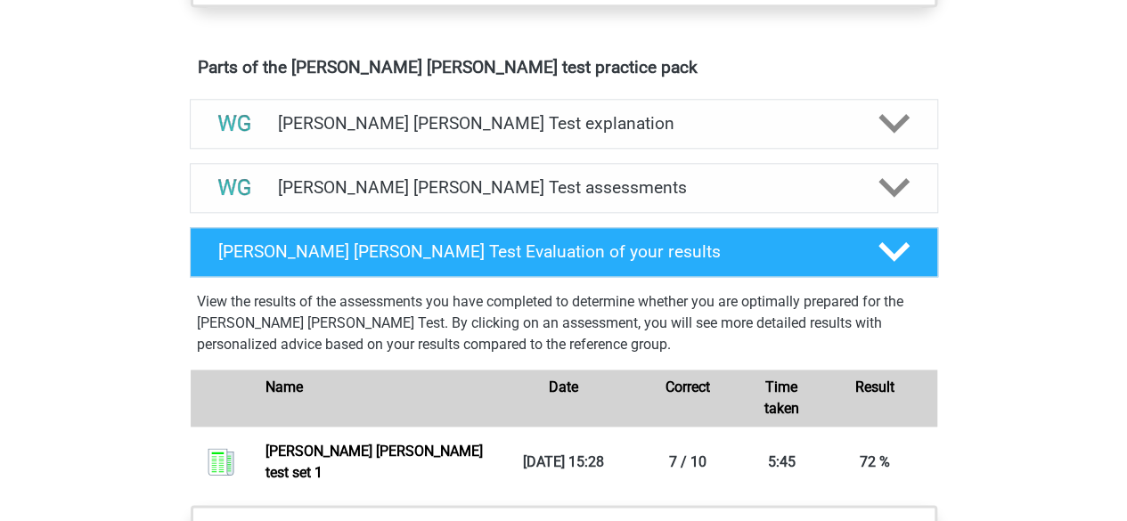
click at [926, 362] on div "View the results of the assessments you have completed to determine whether you…" at bounding box center [564, 387] width 763 height 207
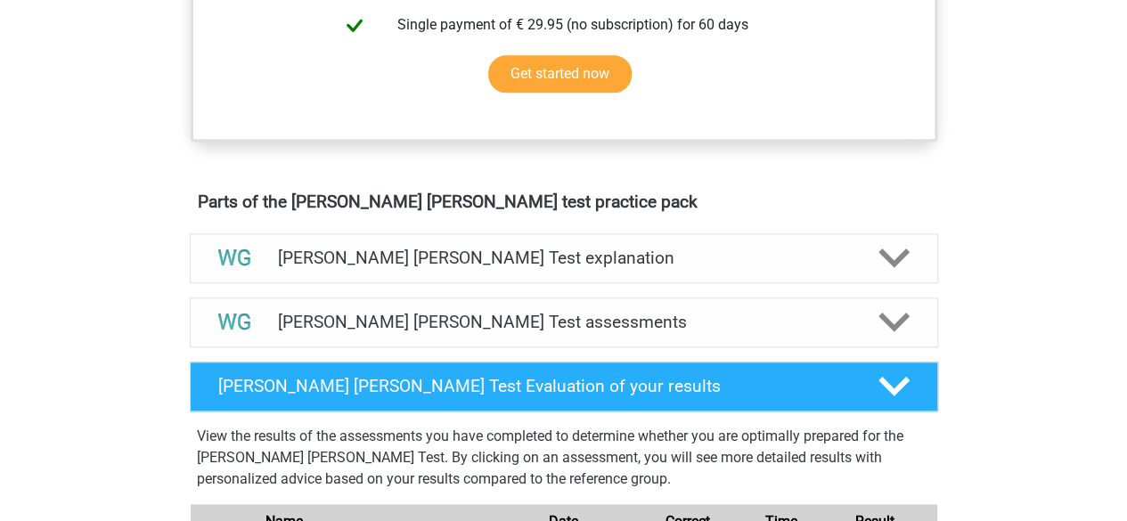
scroll to position [838, 0]
click at [905, 328] on icon at bounding box center [894, 322] width 31 height 31
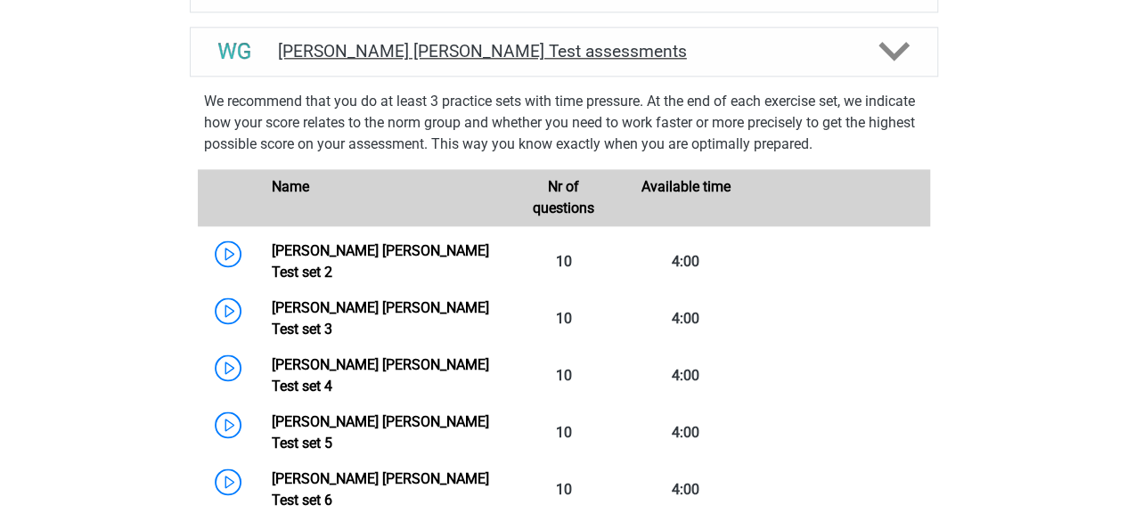
scroll to position [1114, 0]
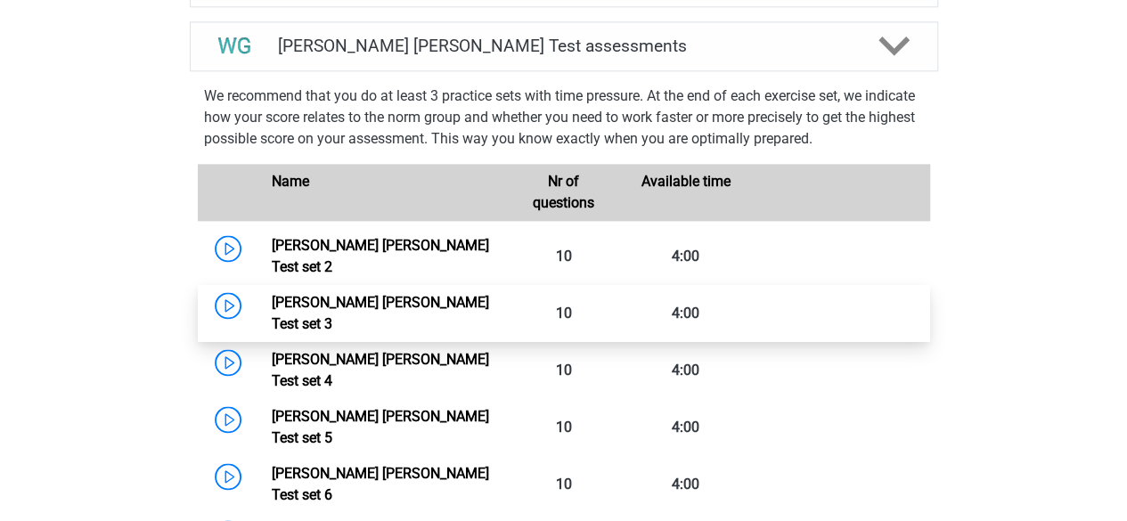
click at [407, 294] on link "Watson Glaser Test set 3" at bounding box center [380, 313] width 217 height 38
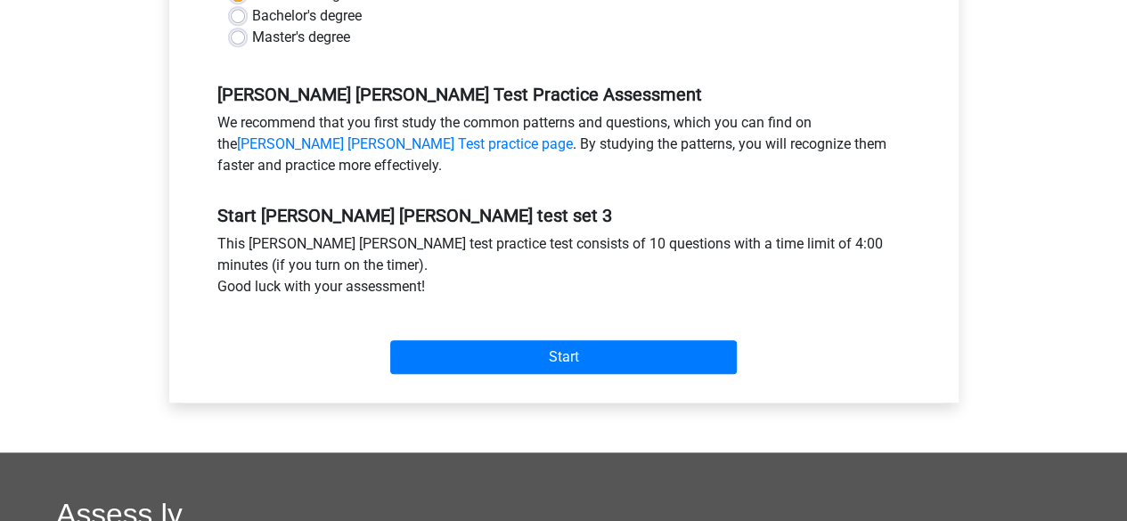
scroll to position [490, 0]
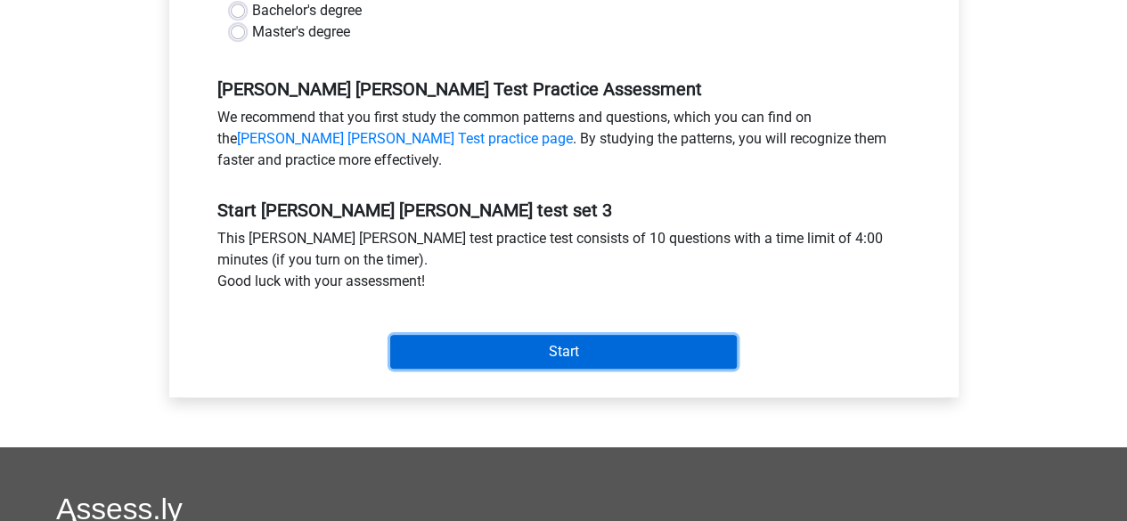
click at [593, 355] on input "Start" at bounding box center [563, 352] width 347 height 34
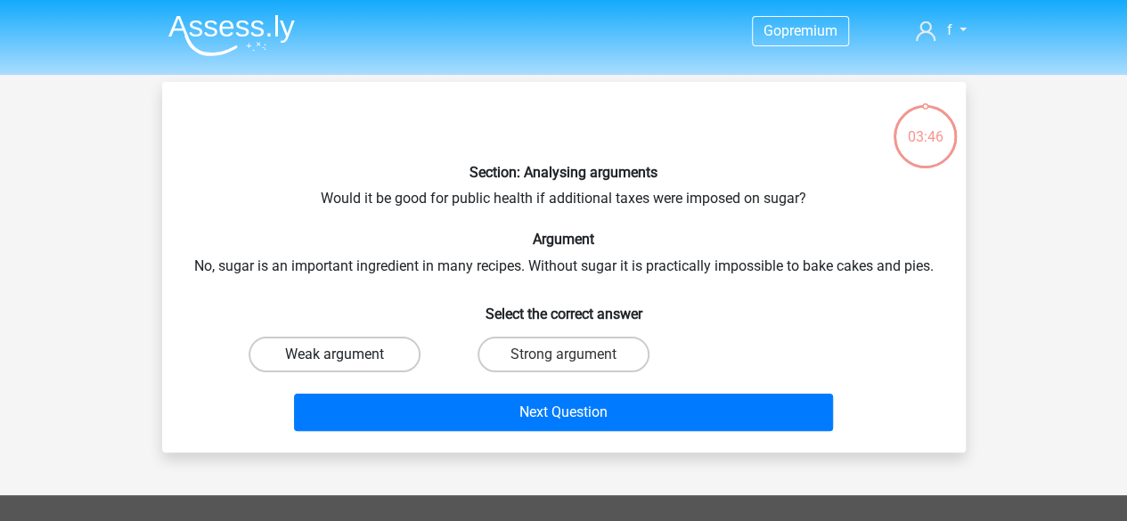
click at [389, 355] on label "Weak argument" at bounding box center [335, 355] width 172 height 36
click at [346, 355] on input "Weak argument" at bounding box center [340, 361] width 12 height 12
radio input "true"
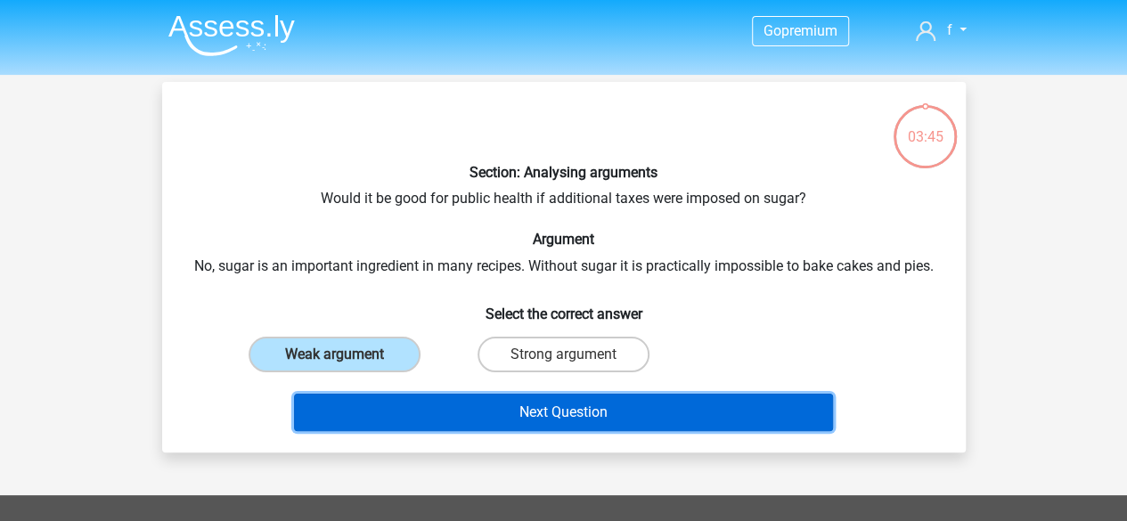
click at [413, 413] on button "Next Question" at bounding box center [563, 412] width 539 height 37
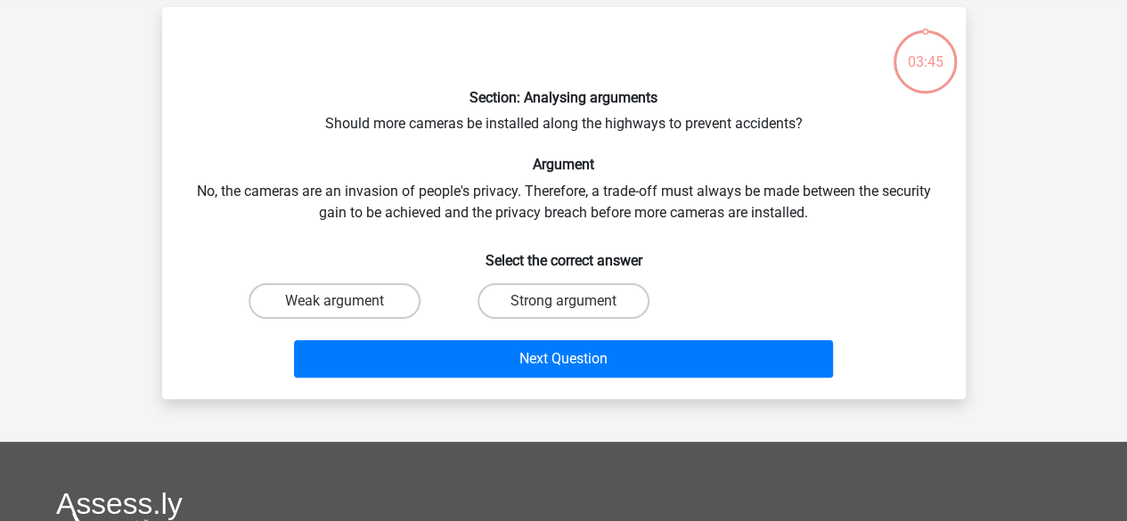
scroll to position [82, 0]
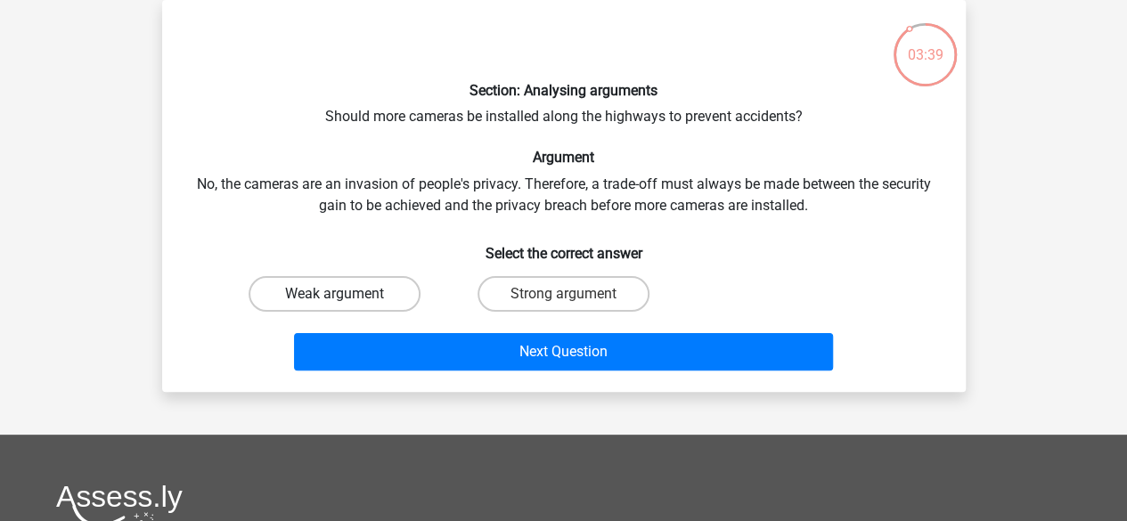
click at [374, 291] on label "Weak argument" at bounding box center [335, 294] width 172 height 36
click at [346, 294] on input "Weak argument" at bounding box center [340, 300] width 12 height 12
radio input "true"
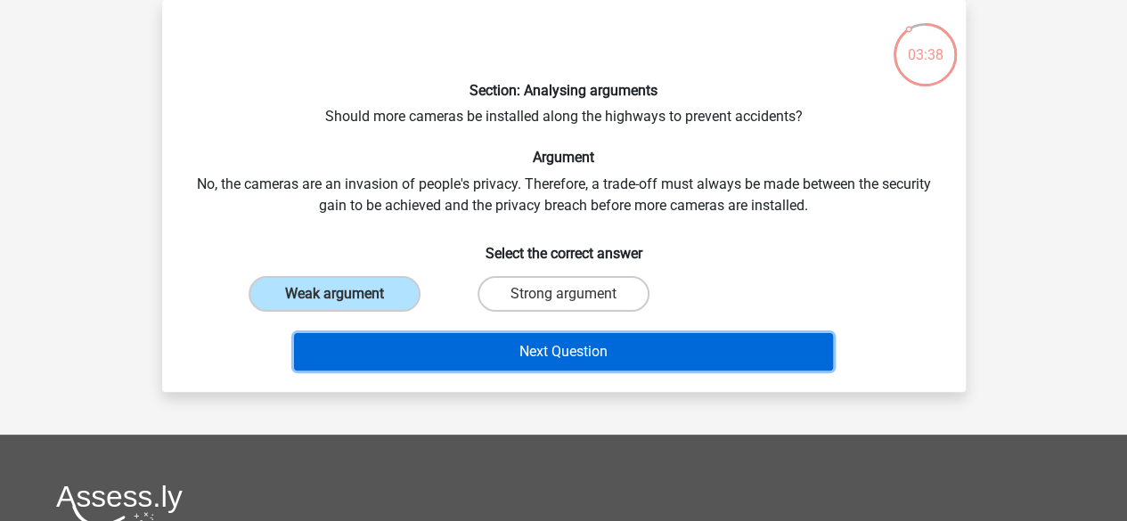
click at [400, 358] on button "Next Question" at bounding box center [563, 351] width 539 height 37
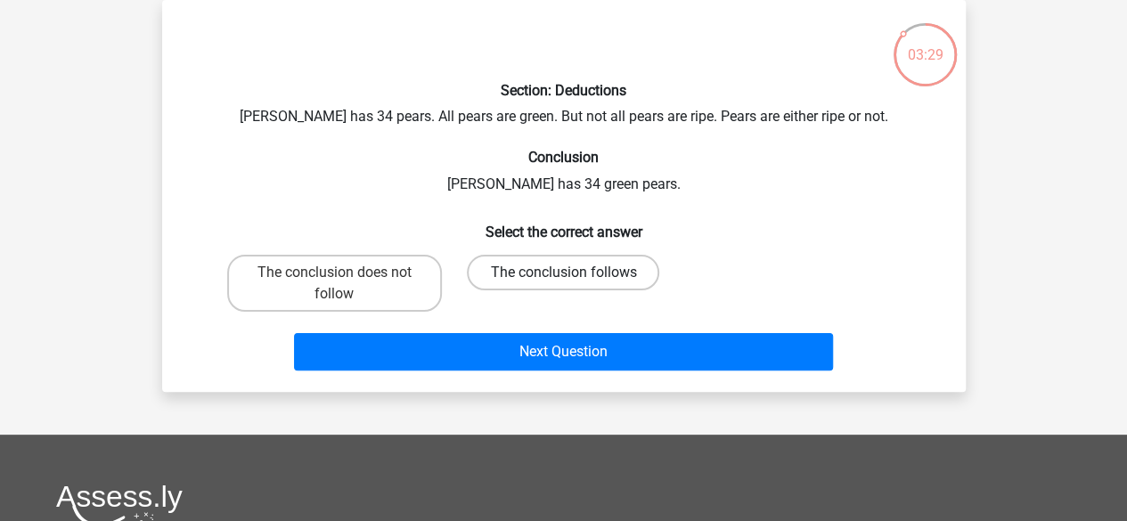
click at [546, 278] on label "The conclusion follows" at bounding box center [563, 273] width 192 height 36
click at [563, 278] on input "The conclusion follows" at bounding box center [569, 279] width 12 height 12
radio input "true"
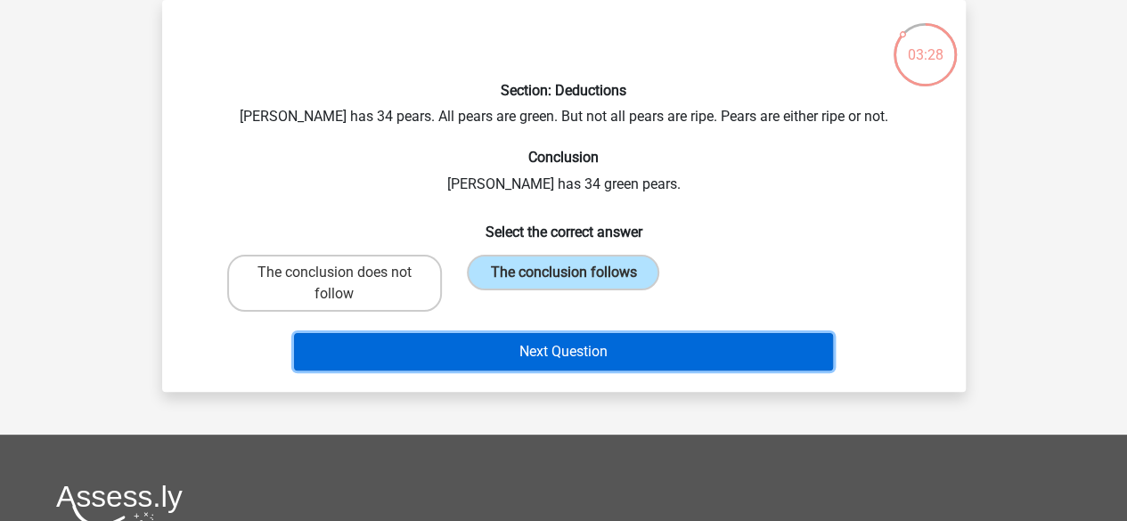
click at [545, 360] on button "Next Question" at bounding box center [563, 351] width 539 height 37
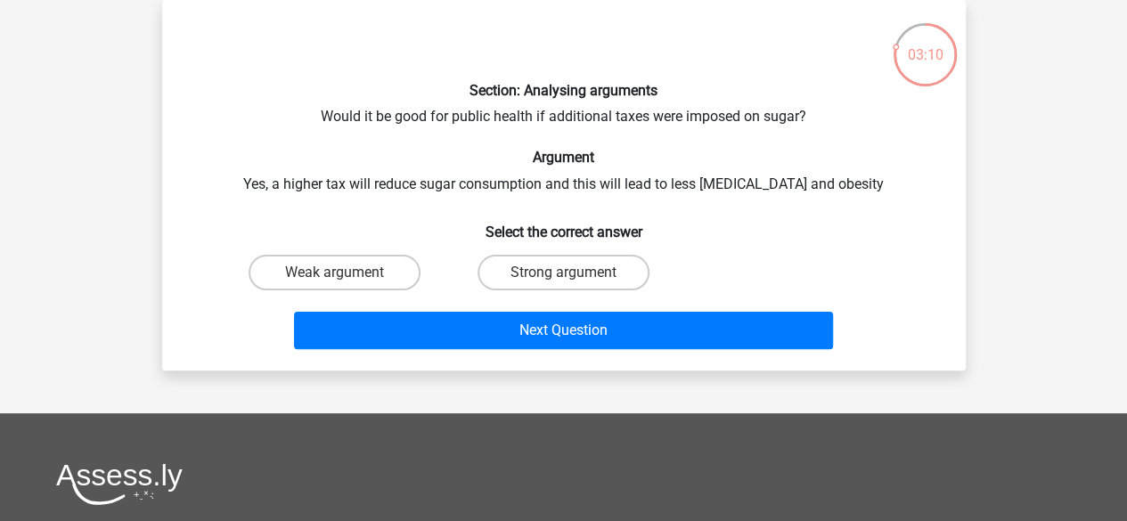
click at [397, 266] on label "Weak argument" at bounding box center [335, 273] width 172 height 36
click at [346, 273] on input "Weak argument" at bounding box center [340, 279] width 12 height 12
radio input "true"
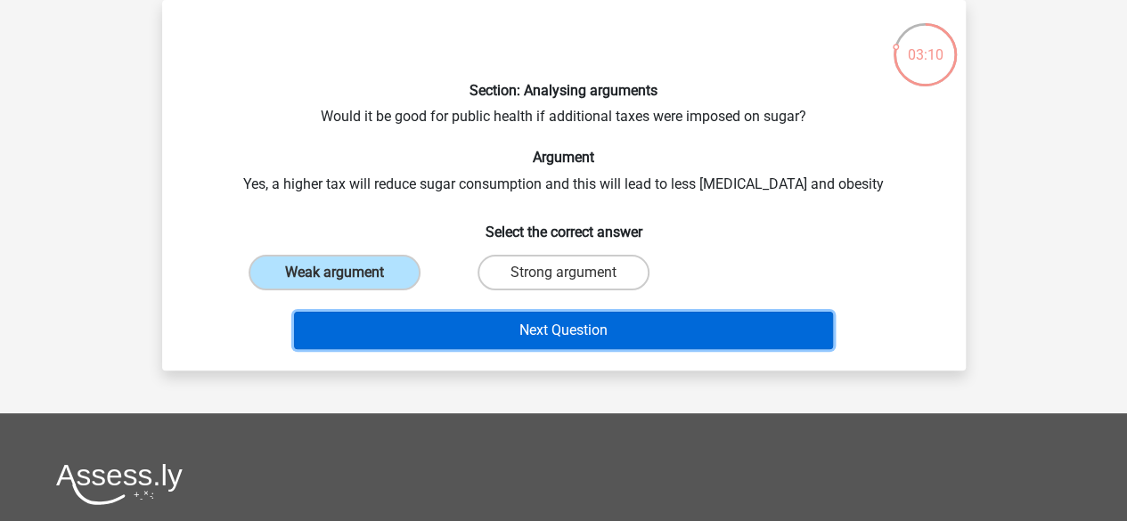
click at [426, 328] on button "Next Question" at bounding box center [563, 330] width 539 height 37
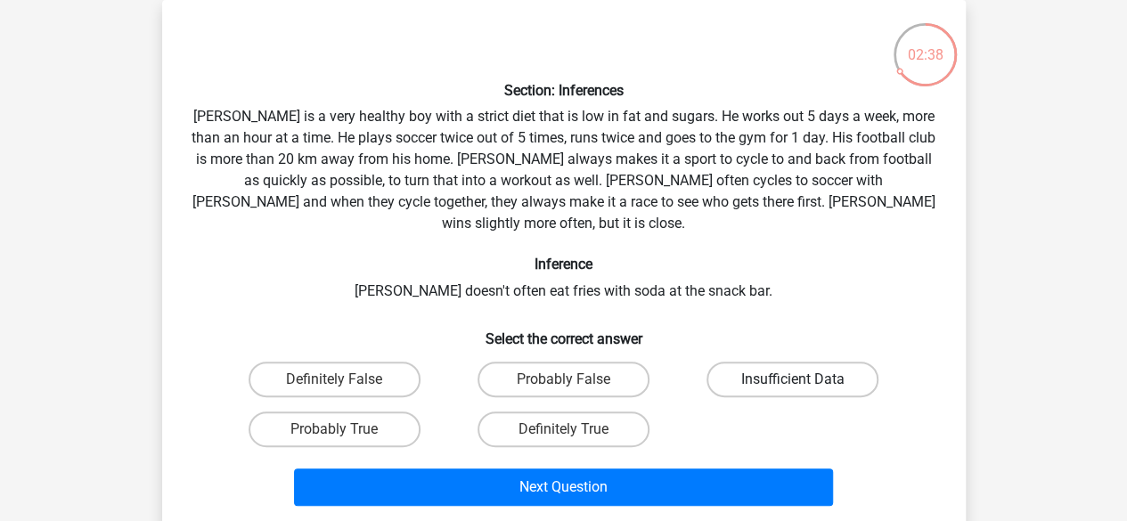
click at [749, 362] on label "Insufficient Data" at bounding box center [793, 380] width 172 height 36
click at [793, 380] on input "Insufficient Data" at bounding box center [799, 386] width 12 height 12
radio input "true"
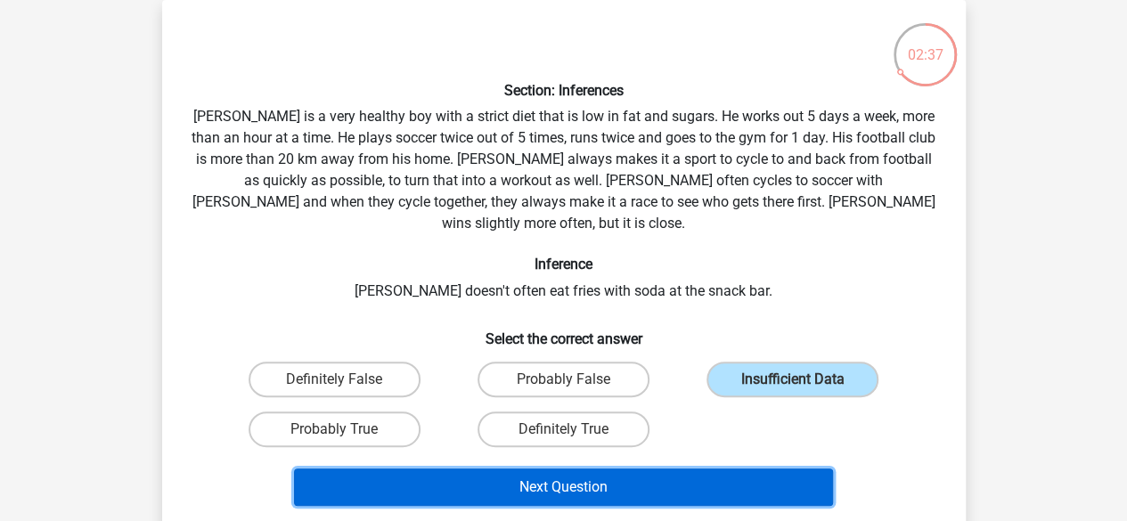
click at [695, 469] on button "Next Question" at bounding box center [563, 487] width 539 height 37
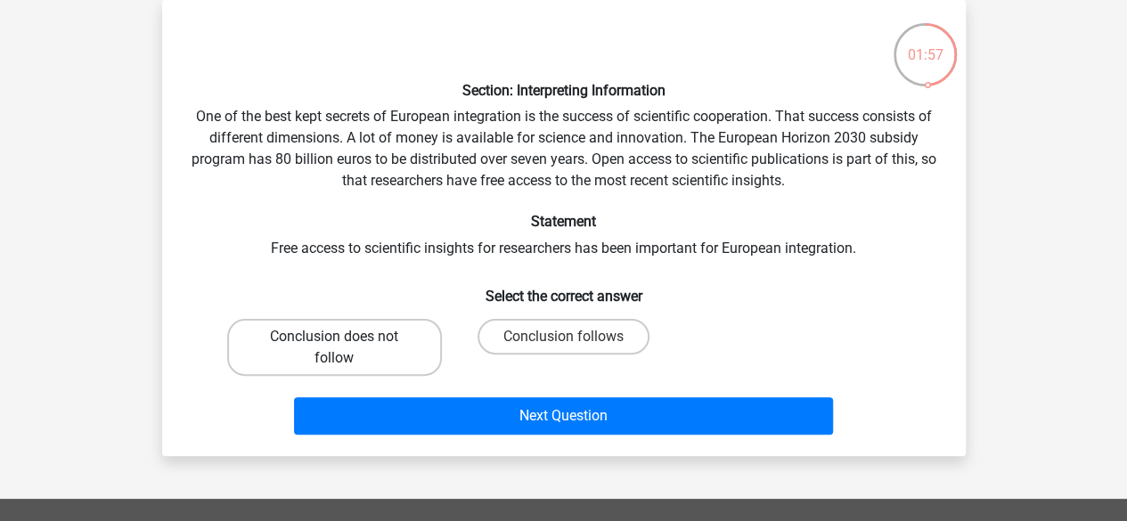
click at [401, 348] on label "Conclusion does not follow" at bounding box center [334, 347] width 215 height 57
click at [346, 348] on input "Conclusion does not follow" at bounding box center [340, 343] width 12 height 12
radio input "true"
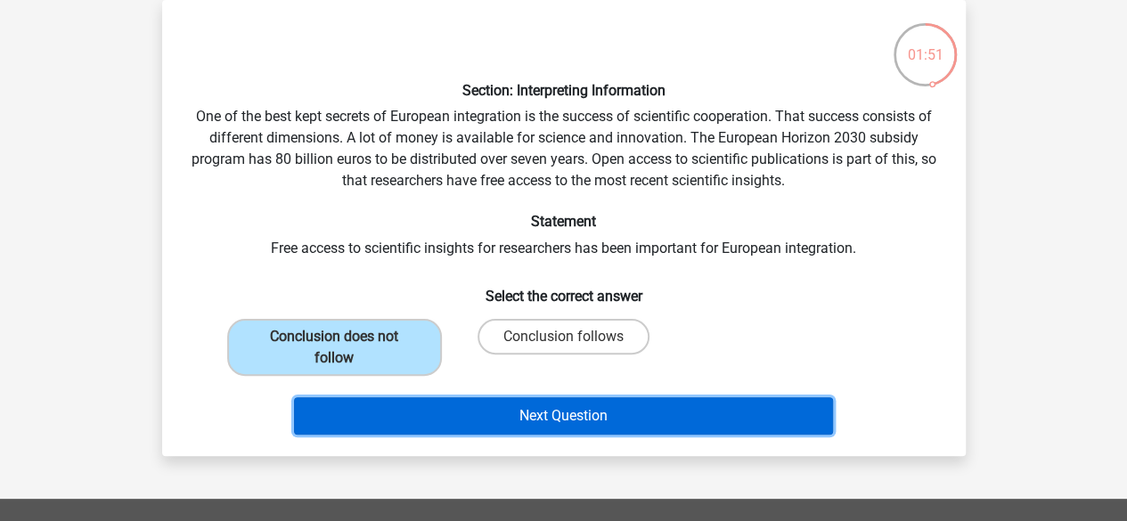
click at [472, 410] on button "Next Question" at bounding box center [563, 415] width 539 height 37
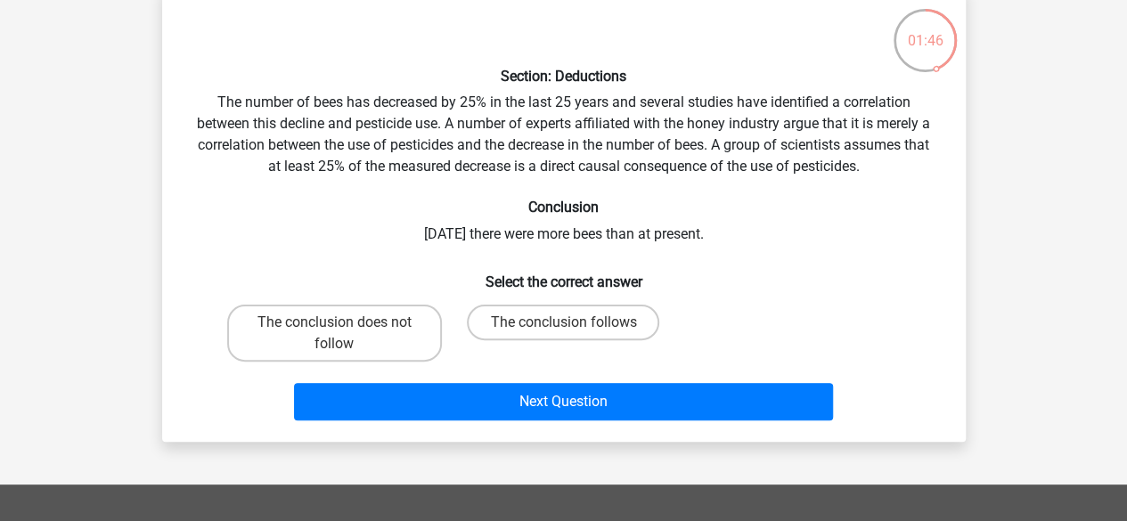
scroll to position [73, 0]
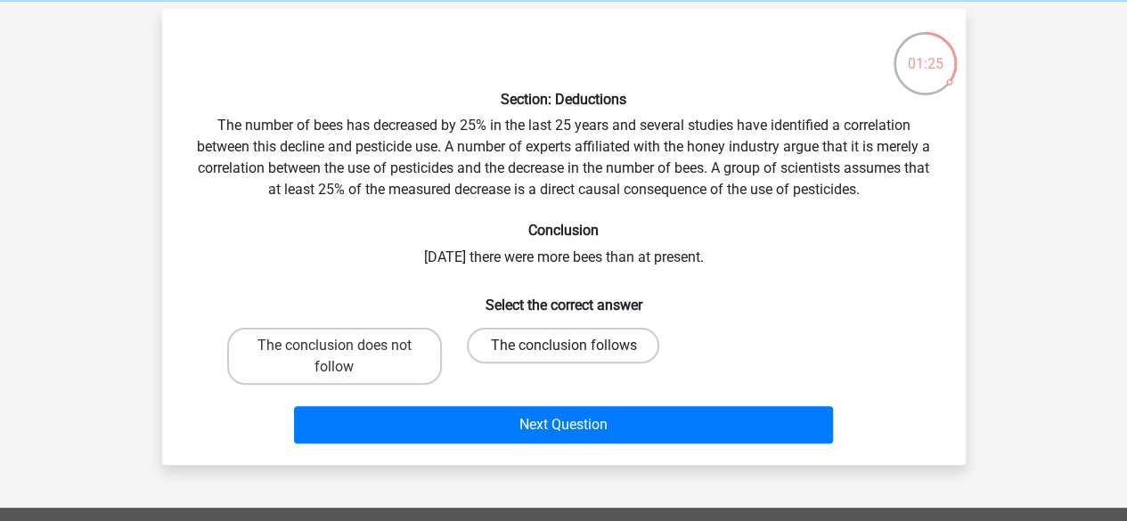
click at [522, 335] on label "The conclusion follows" at bounding box center [563, 346] width 192 height 36
click at [563, 346] on input "The conclusion follows" at bounding box center [569, 352] width 12 height 12
radio input "true"
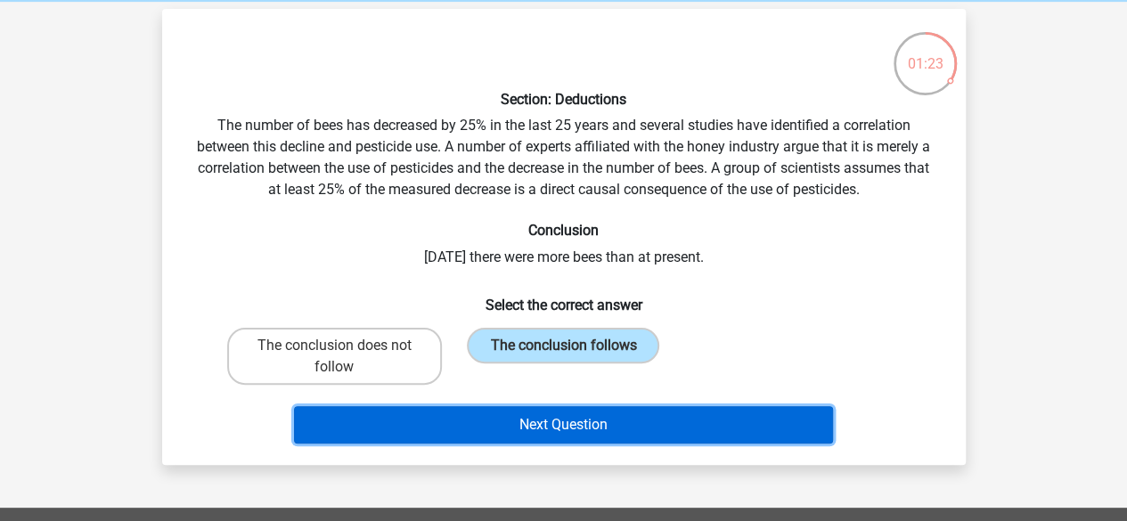
click at [527, 429] on button "Next Question" at bounding box center [563, 424] width 539 height 37
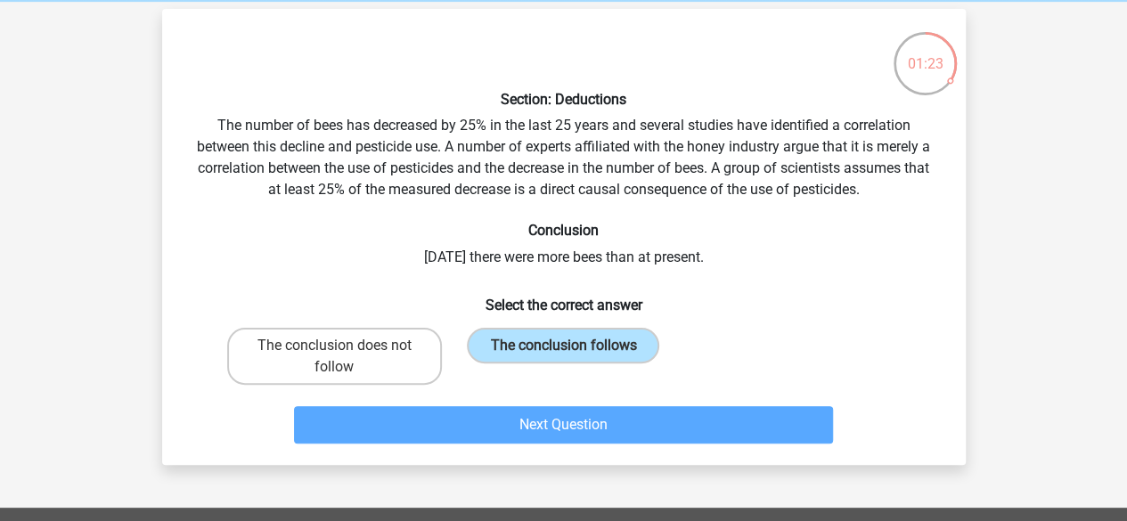
scroll to position [82, 0]
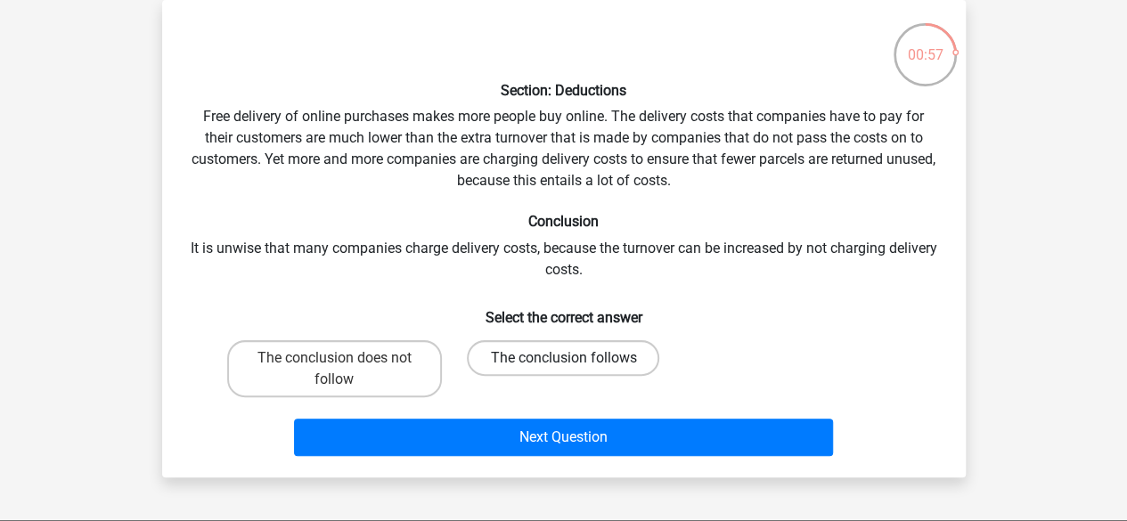
click at [540, 360] on label "The conclusion follows" at bounding box center [563, 358] width 192 height 36
click at [563, 360] on input "The conclusion follows" at bounding box center [569, 364] width 12 height 12
radio input "true"
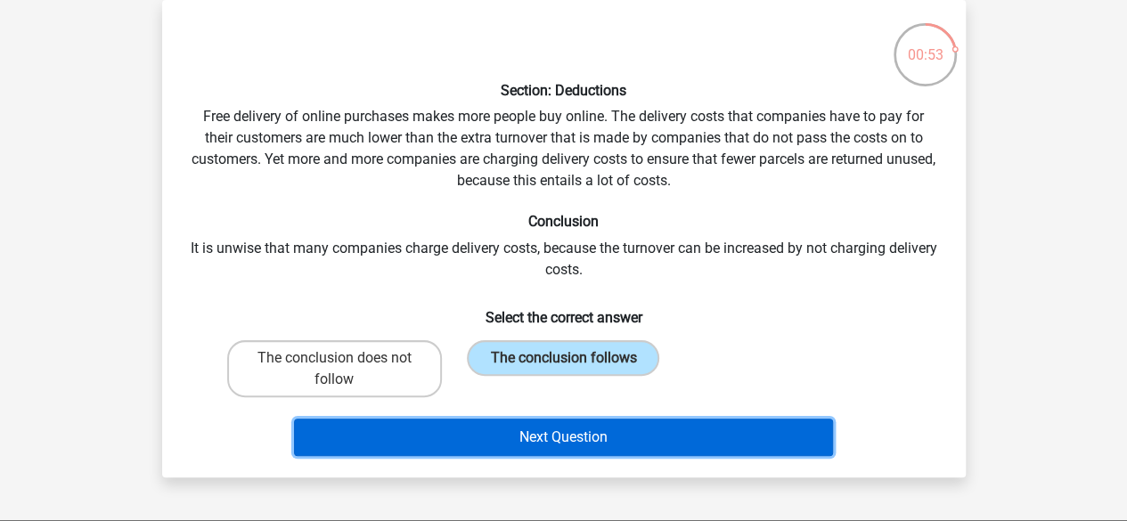
click at [510, 437] on button "Next Question" at bounding box center [563, 437] width 539 height 37
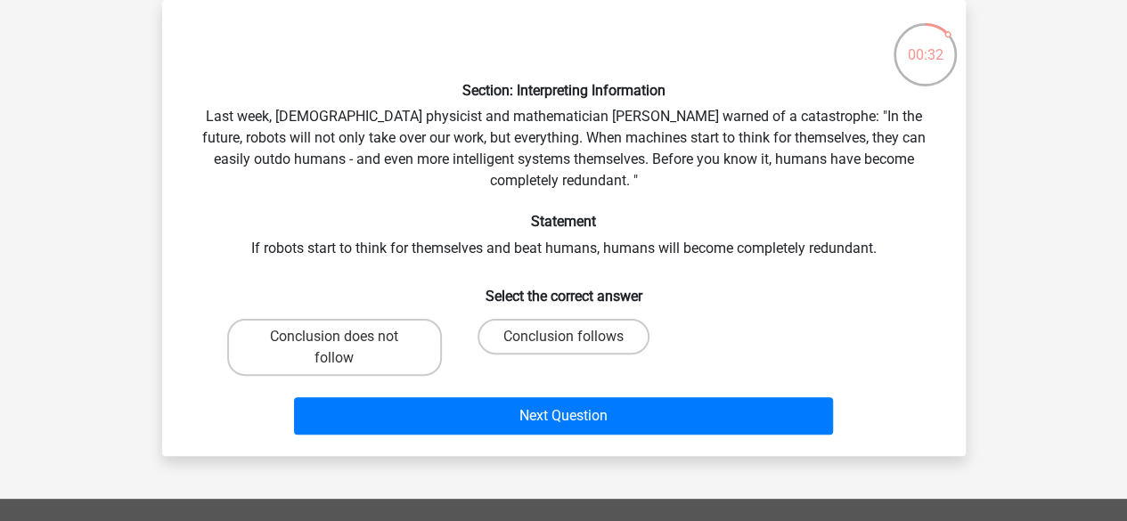
click at [585, 330] on label "Conclusion follows" at bounding box center [564, 337] width 172 height 36
click at [575, 337] on input "Conclusion follows" at bounding box center [569, 343] width 12 height 12
radio input "true"
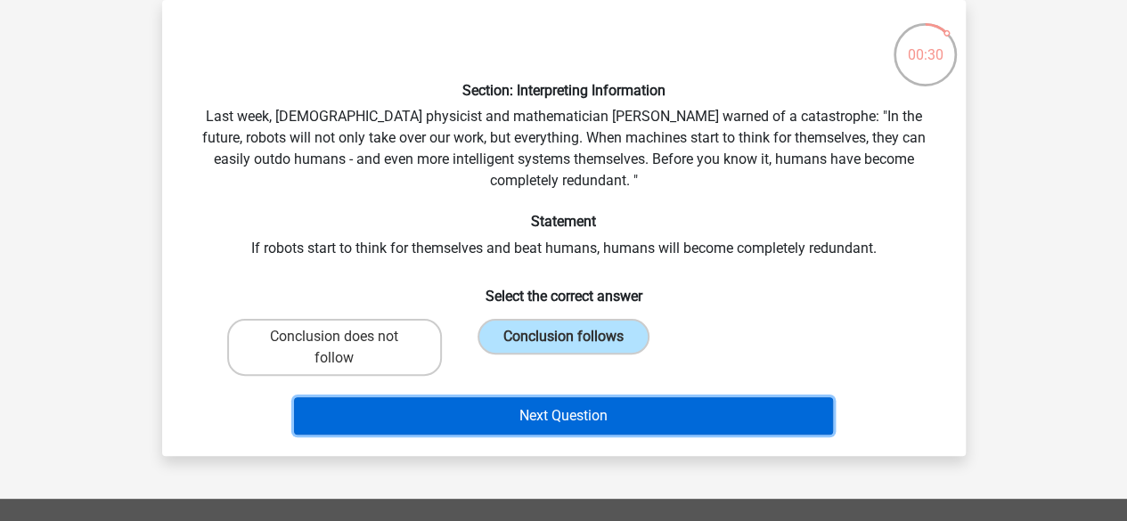
click at [583, 418] on button "Next Question" at bounding box center [563, 415] width 539 height 37
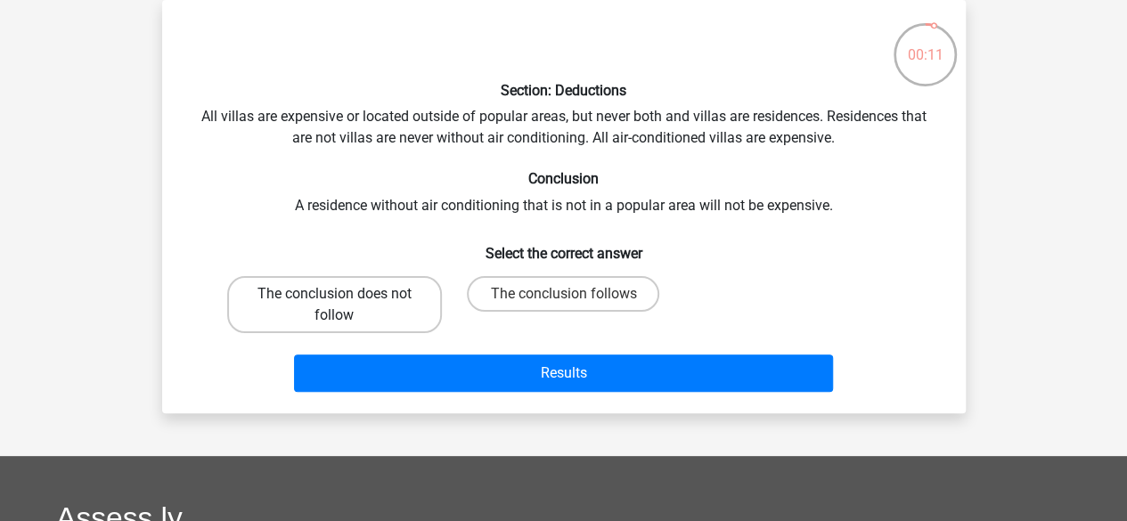
click at [393, 312] on label "The conclusion does not follow" at bounding box center [334, 304] width 215 height 57
click at [346, 306] on input "The conclusion does not follow" at bounding box center [340, 300] width 12 height 12
radio input "true"
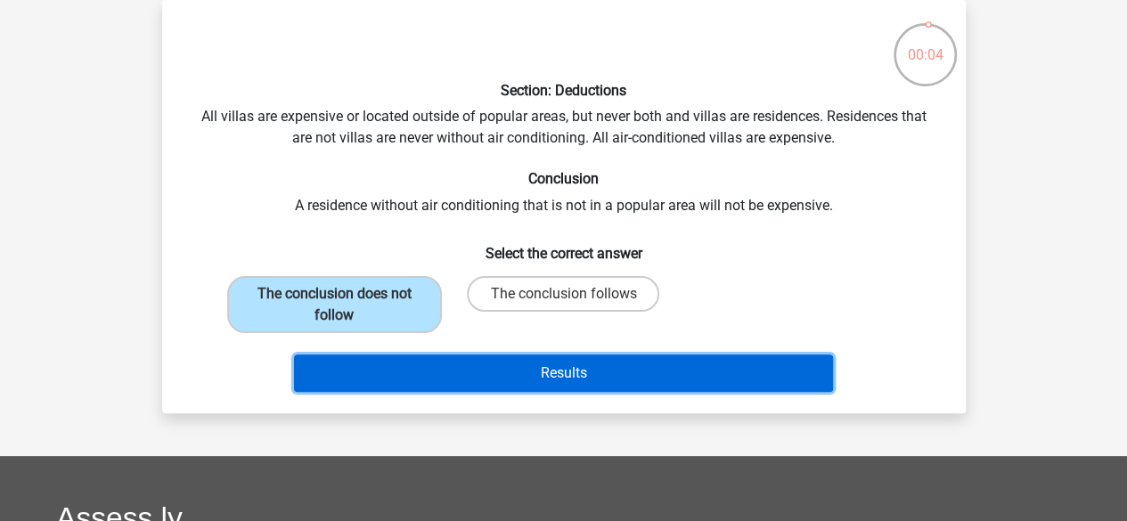
click at [511, 378] on button "Results" at bounding box center [563, 373] width 539 height 37
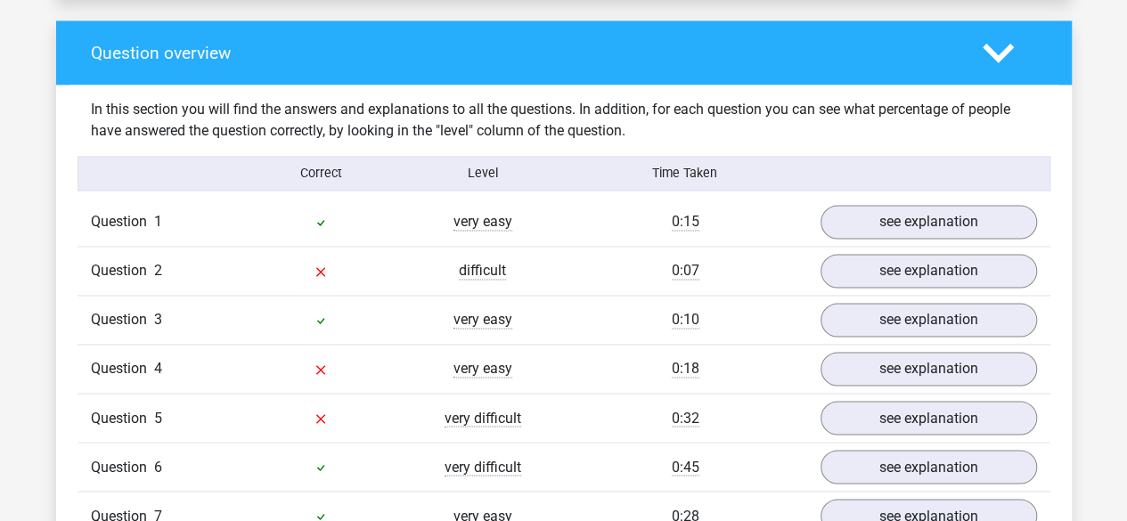
scroll to position [1315, 0]
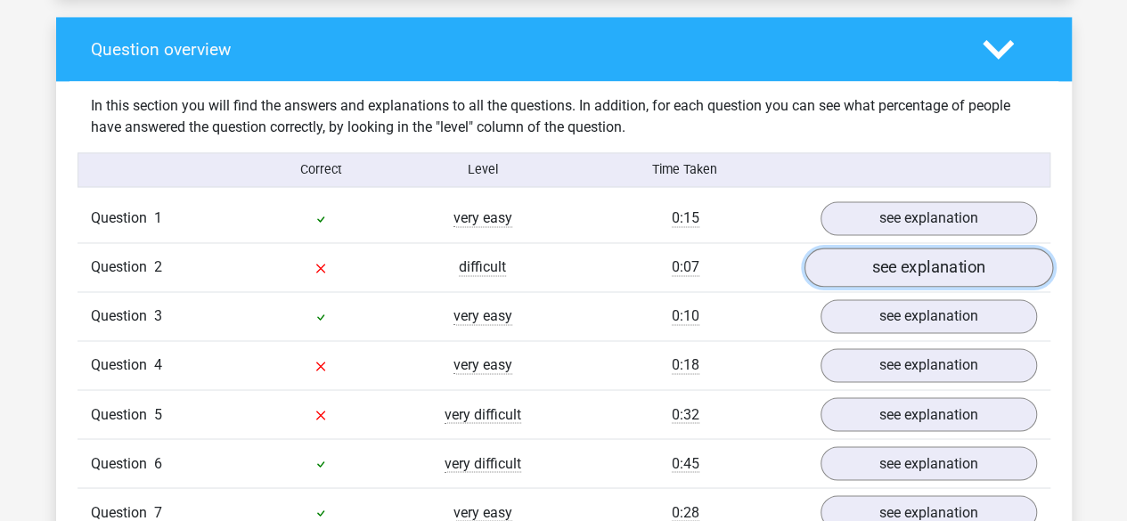
click at [960, 259] on link "see explanation" at bounding box center [928, 268] width 249 height 39
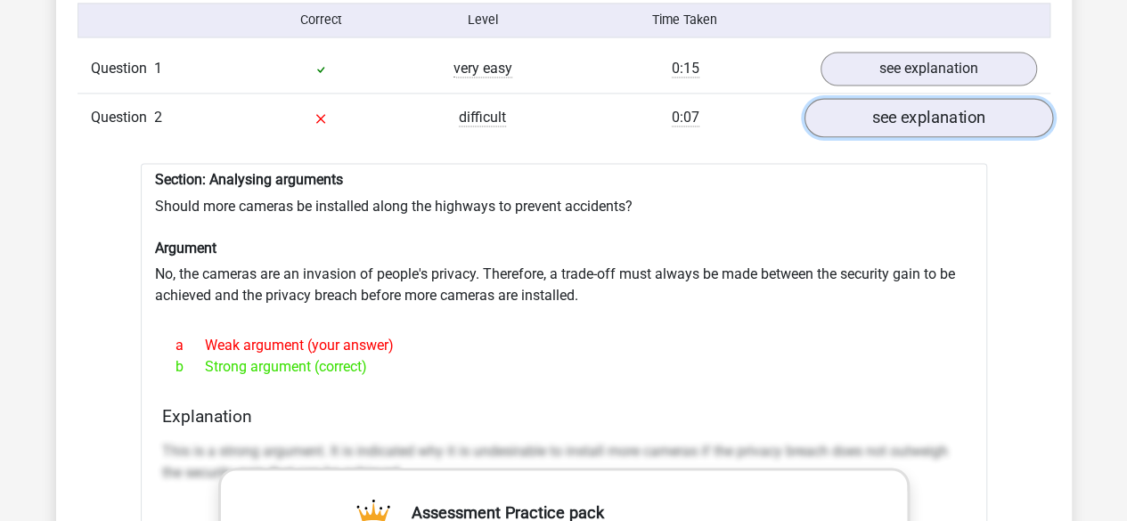
scroll to position [1466, 0]
click at [969, 98] on link "see explanation" at bounding box center [928, 117] width 249 height 39
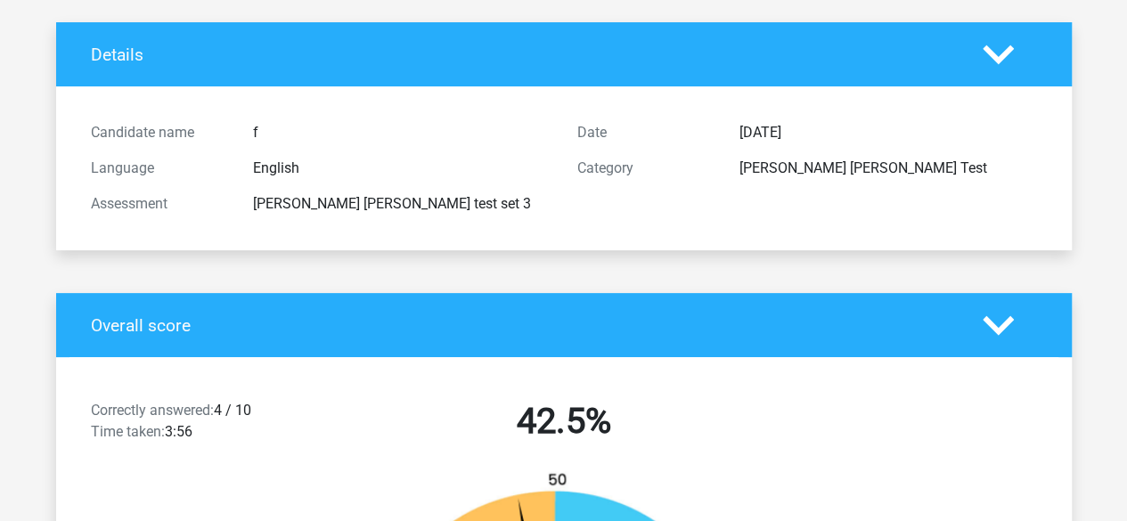
scroll to position [0, 0]
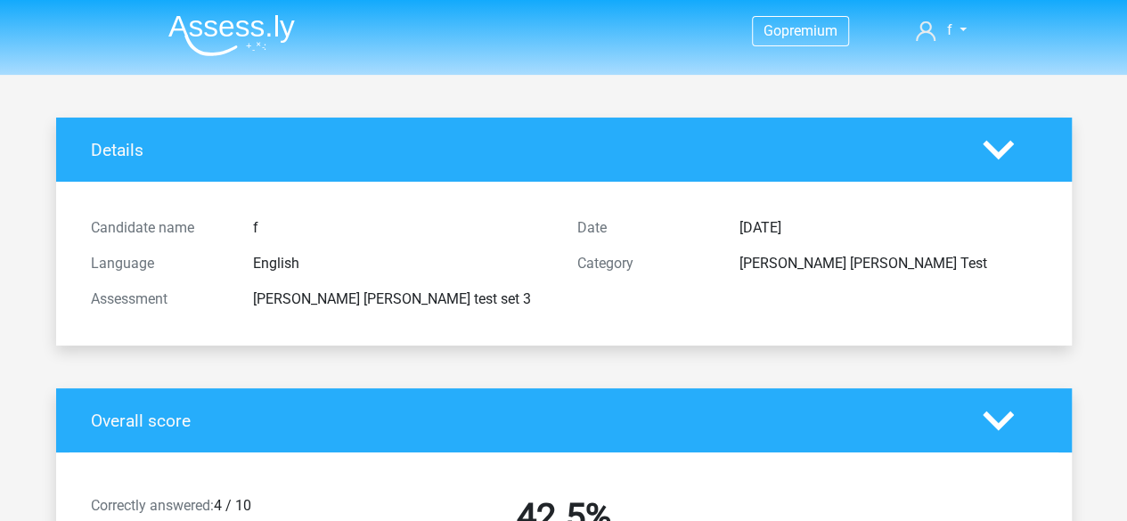
click at [1006, 146] on polygon at bounding box center [998, 150] width 31 height 20
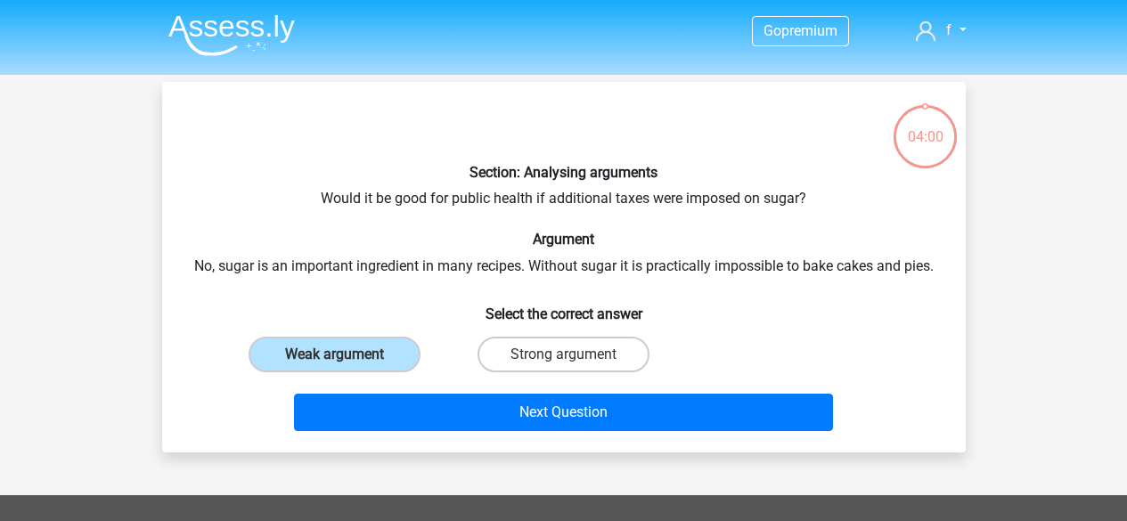
scroll to position [82, 0]
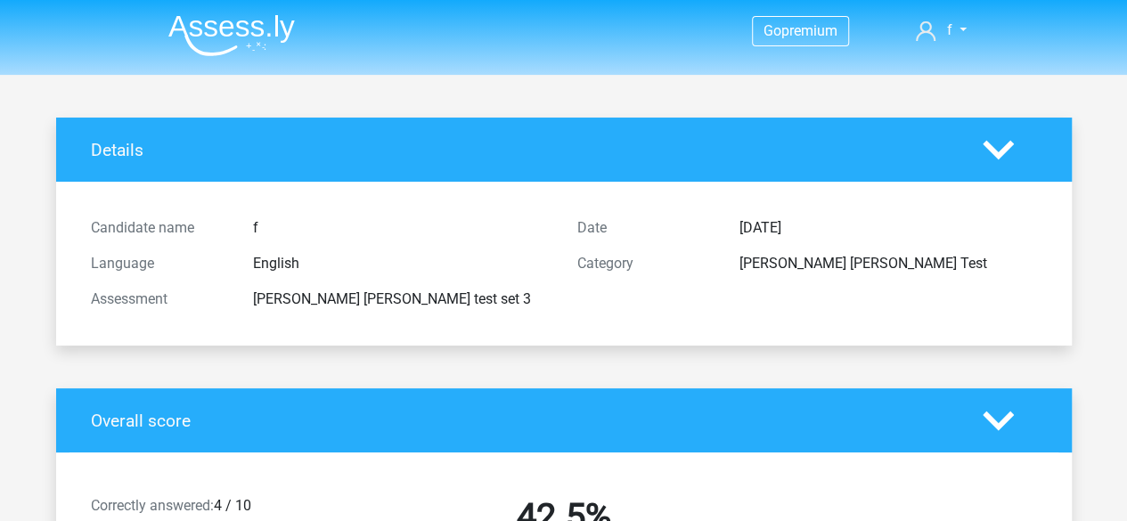
click at [246, 36] on img at bounding box center [231, 35] width 127 height 42
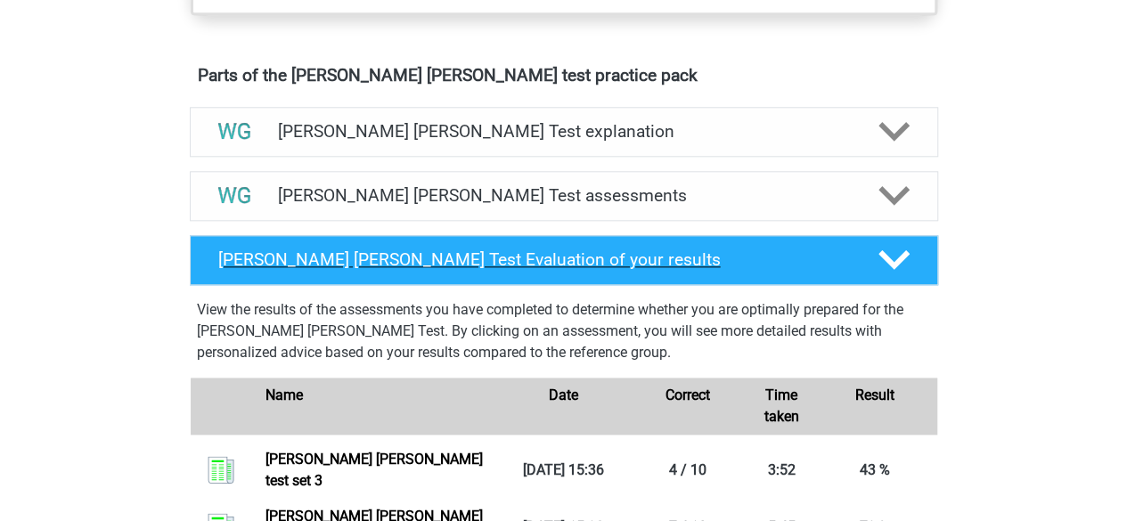
scroll to position [963, 0]
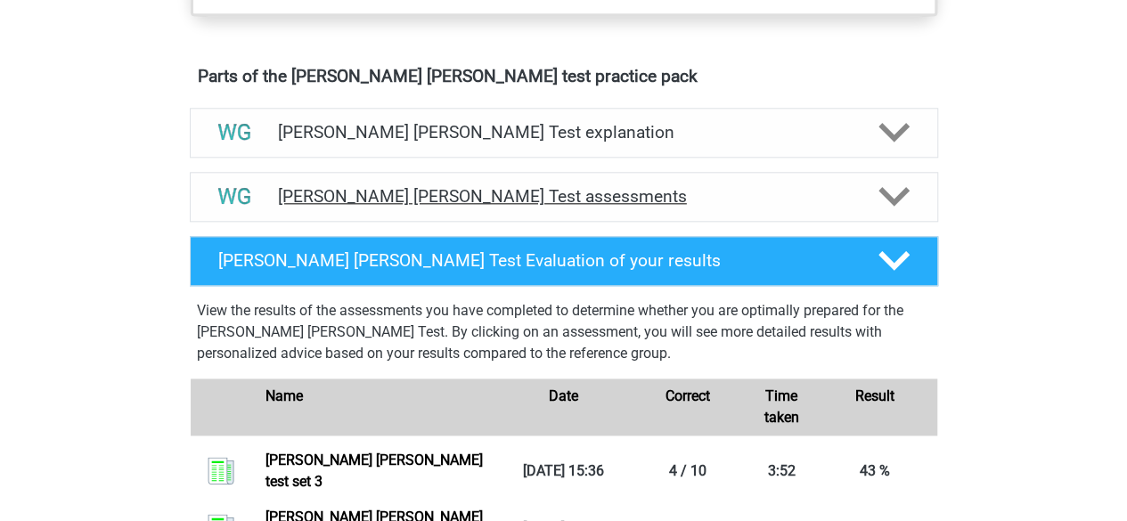
click at [896, 195] on polygon at bounding box center [894, 197] width 31 height 20
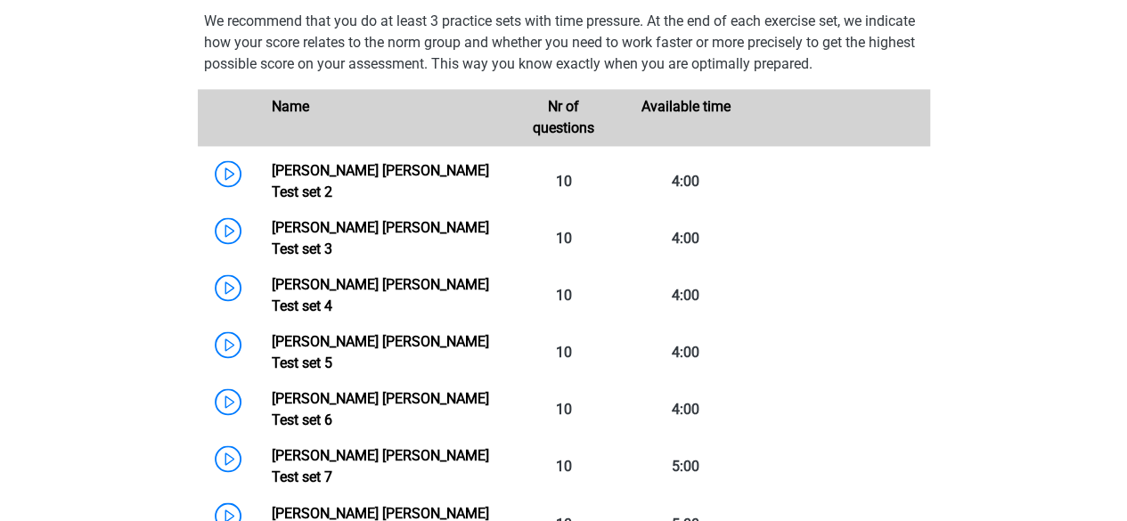
scroll to position [1190, 0]
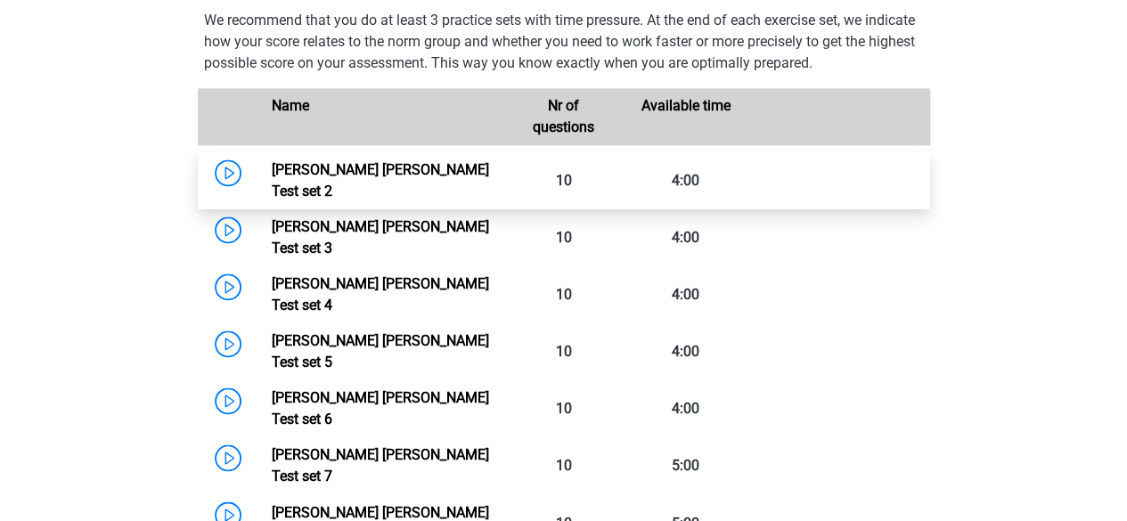
click at [399, 168] on link "Watson Glaser Test set 2" at bounding box center [380, 180] width 217 height 38
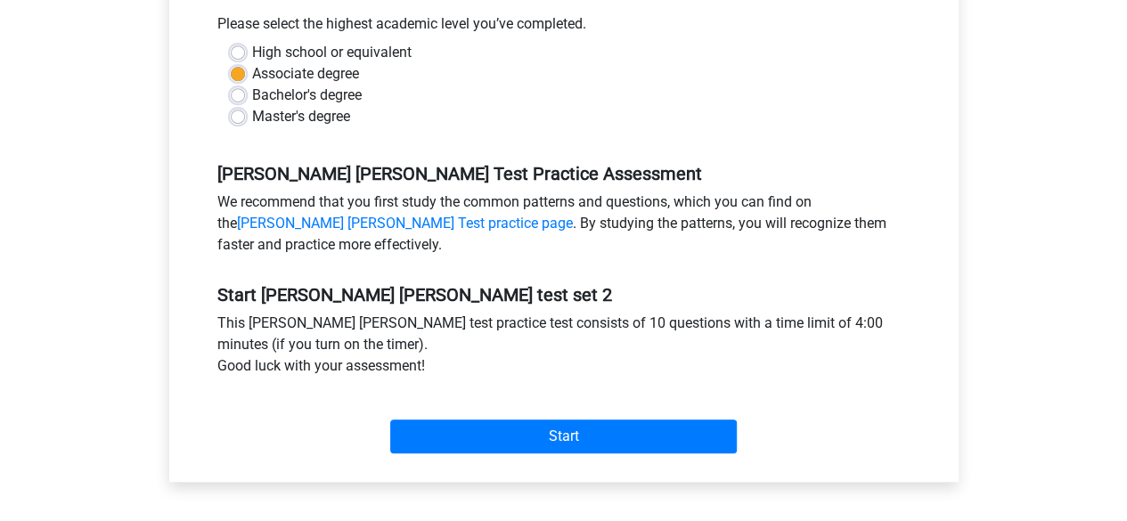
scroll to position [406, 0]
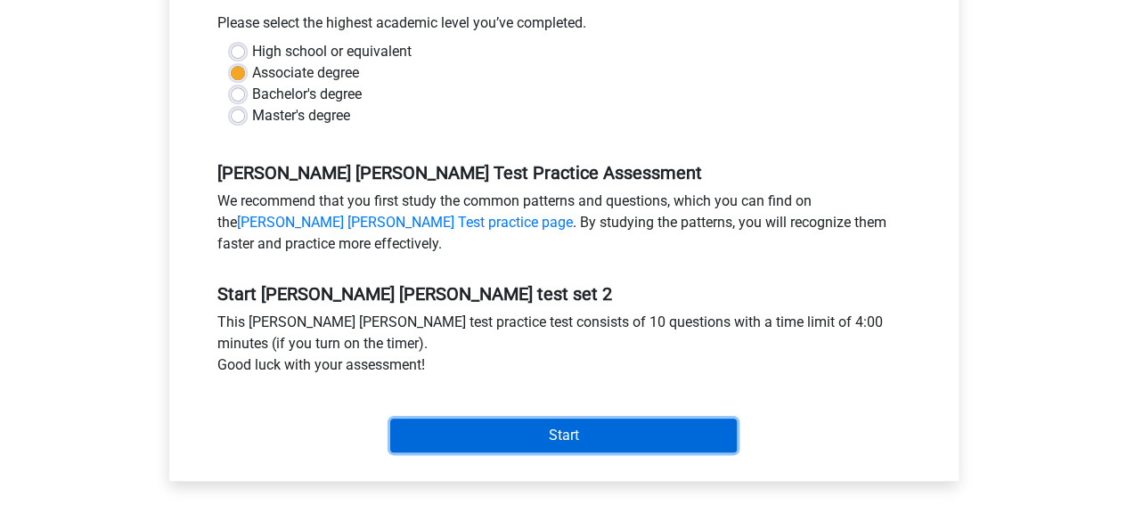
click at [601, 423] on input "Start" at bounding box center [563, 436] width 347 height 34
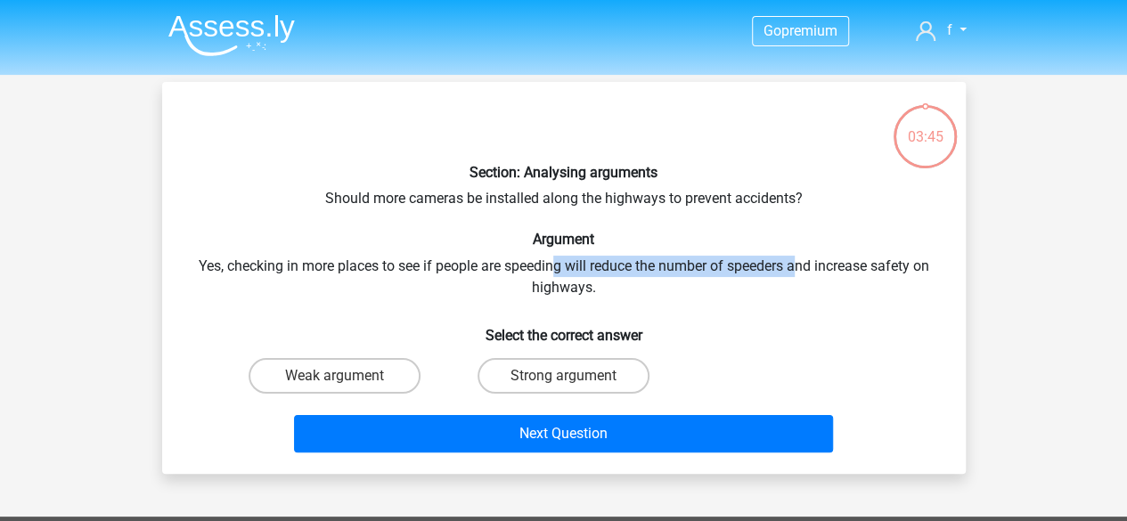
drag, startPoint x: 554, startPoint y: 264, endPoint x: 797, endPoint y: 266, distance: 242.4
click at [797, 266] on div "Section: Analysing arguments Should more cameras be installed along the highway…" at bounding box center [564, 278] width 790 height 364
click at [510, 366] on label "Strong argument" at bounding box center [564, 376] width 172 height 36
click at [563, 376] on input "Strong argument" at bounding box center [569, 382] width 12 height 12
radio input "true"
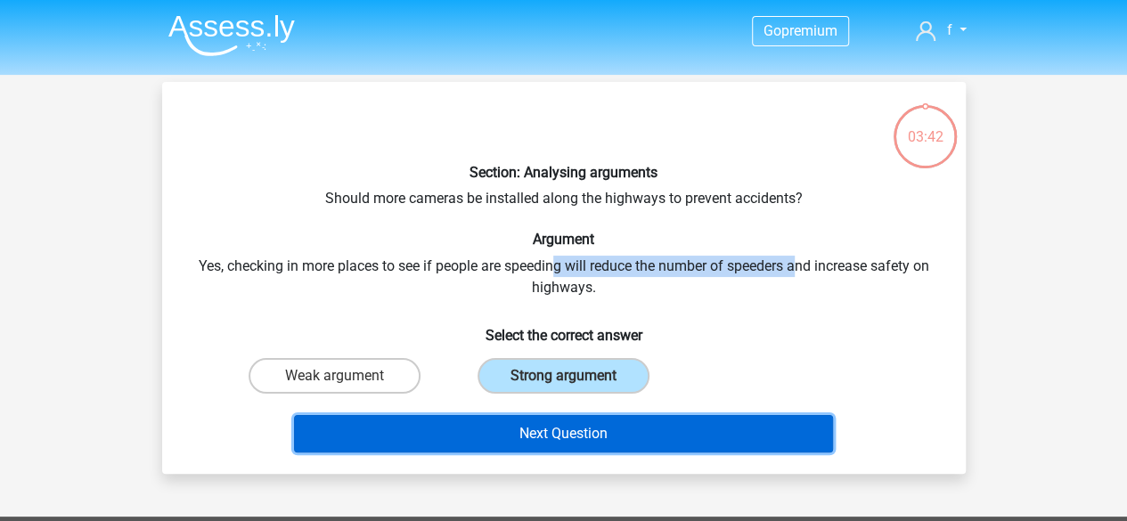
click at [551, 421] on button "Next Question" at bounding box center [563, 433] width 539 height 37
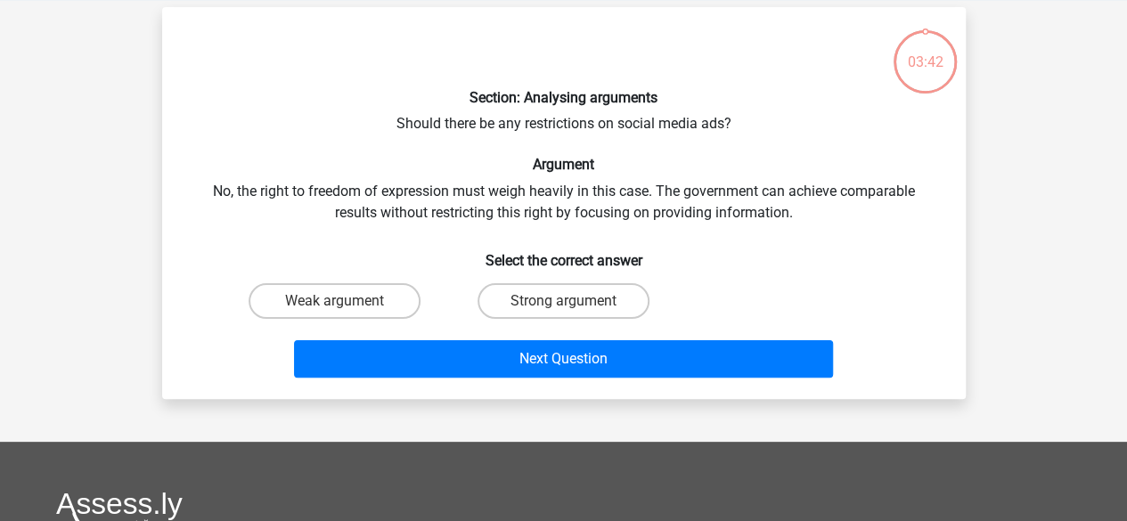
scroll to position [82, 0]
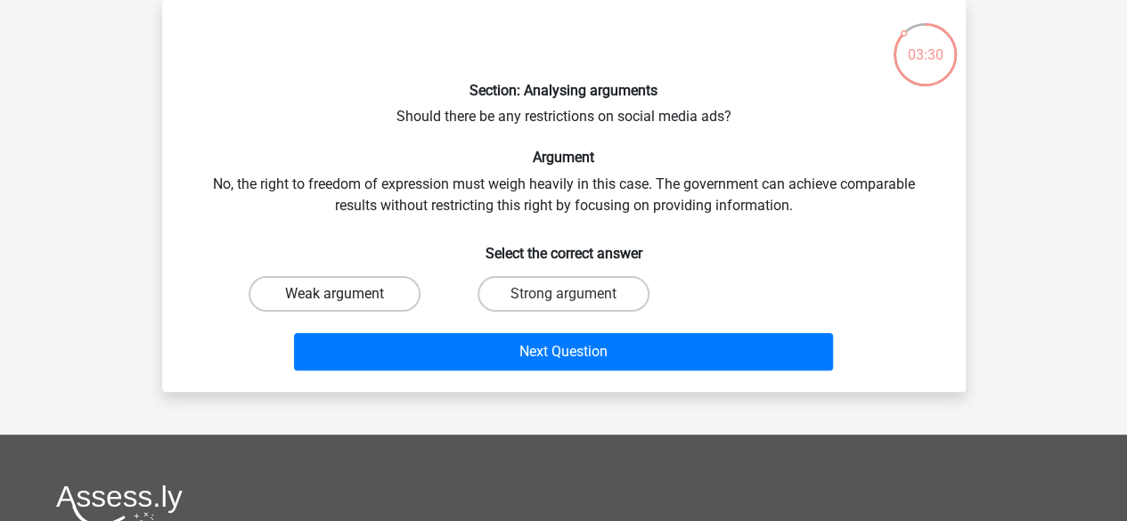
click at [381, 297] on label "Weak argument" at bounding box center [335, 294] width 172 height 36
click at [346, 297] on input "Weak argument" at bounding box center [340, 300] width 12 height 12
radio input "true"
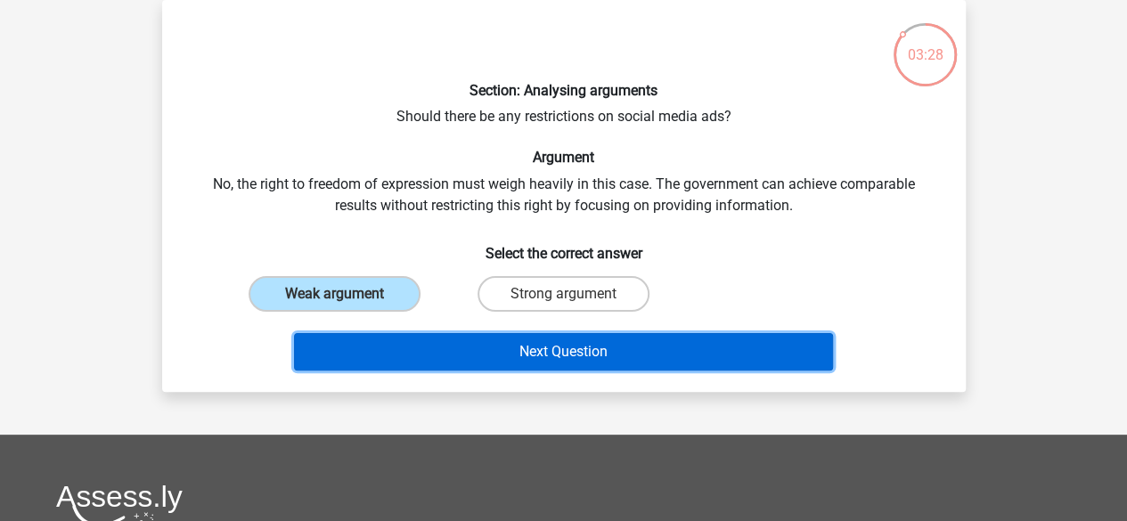
click at [464, 357] on button "Next Question" at bounding box center [563, 351] width 539 height 37
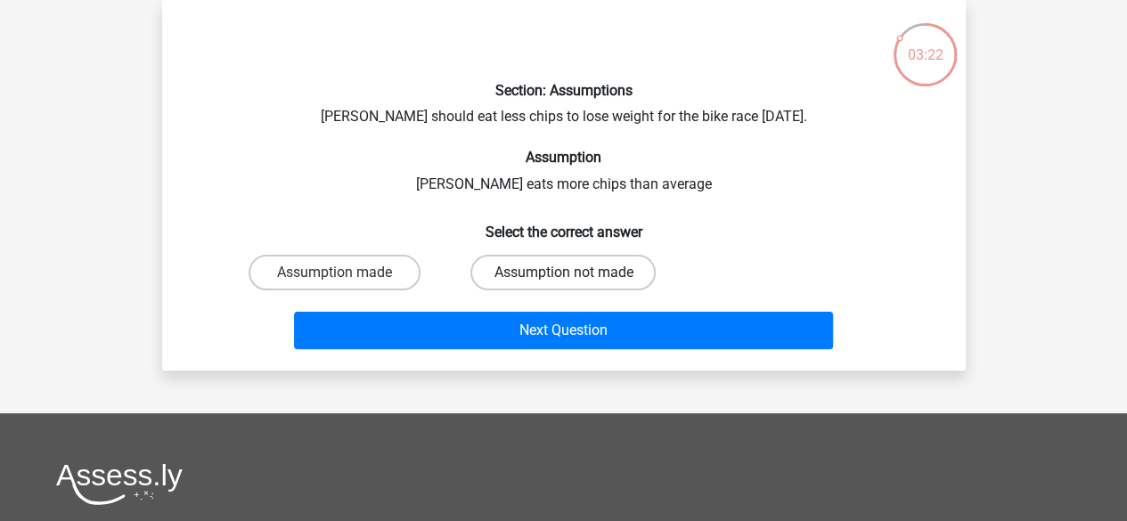
click at [520, 282] on label "Assumption not made" at bounding box center [563, 273] width 185 height 36
click at [563, 282] on input "Assumption not made" at bounding box center [569, 279] width 12 height 12
radio input "true"
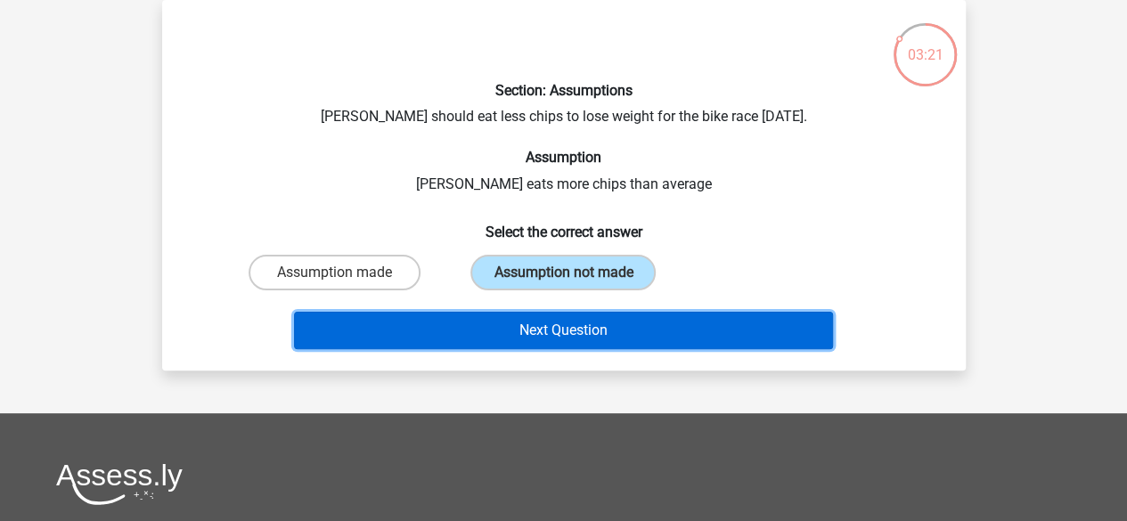
click at [553, 326] on button "Next Question" at bounding box center [563, 330] width 539 height 37
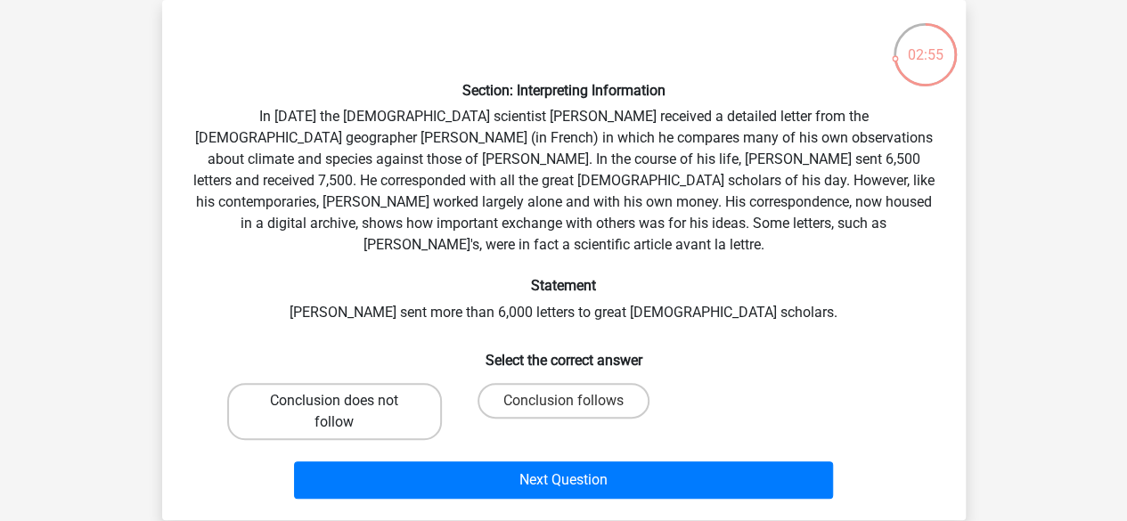
click at [376, 386] on label "Conclusion does not follow" at bounding box center [334, 411] width 215 height 57
click at [346, 401] on input "Conclusion does not follow" at bounding box center [340, 407] width 12 height 12
radio input "true"
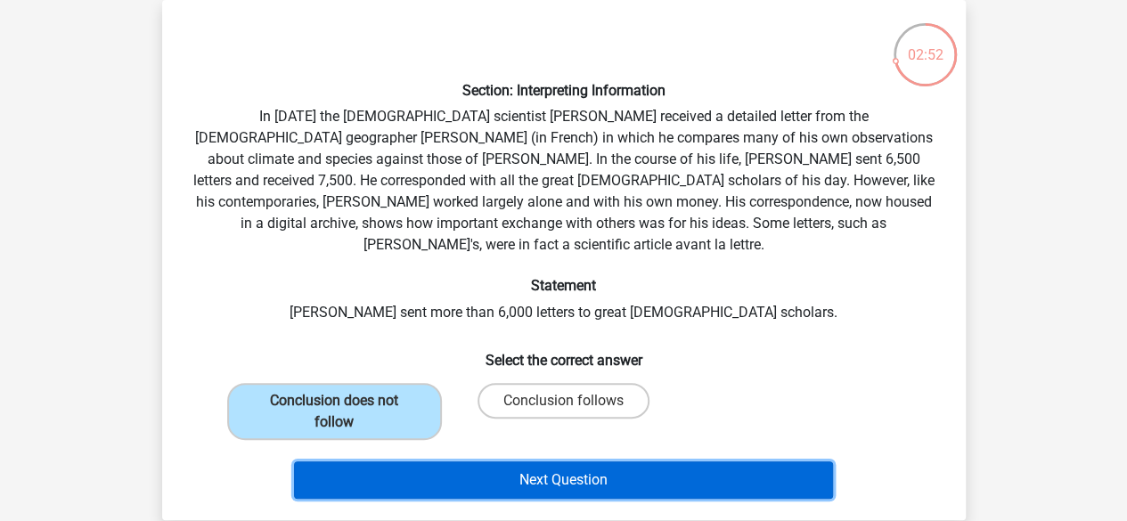
click at [505, 462] on button "Next Question" at bounding box center [563, 480] width 539 height 37
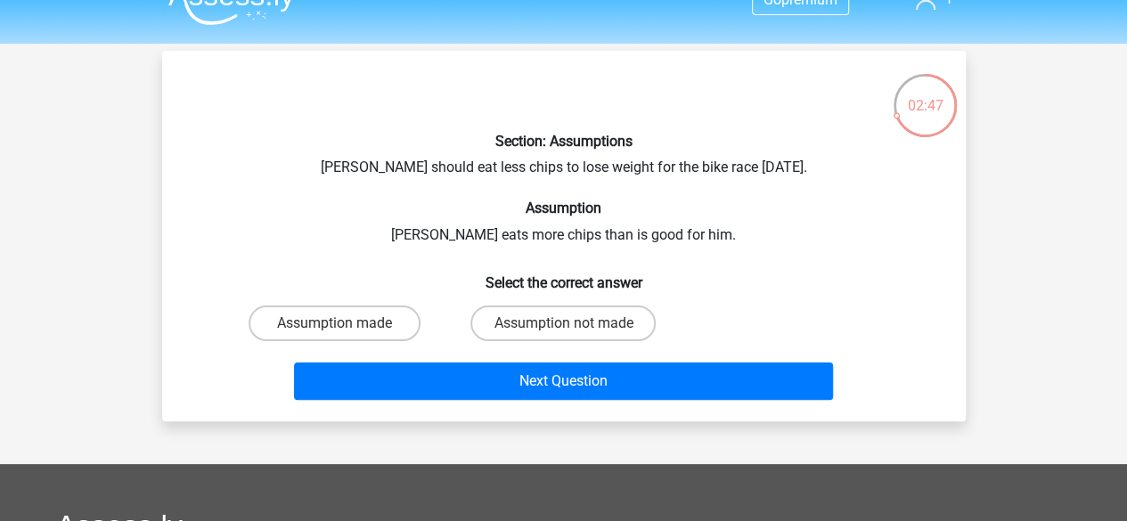
scroll to position [29, 0]
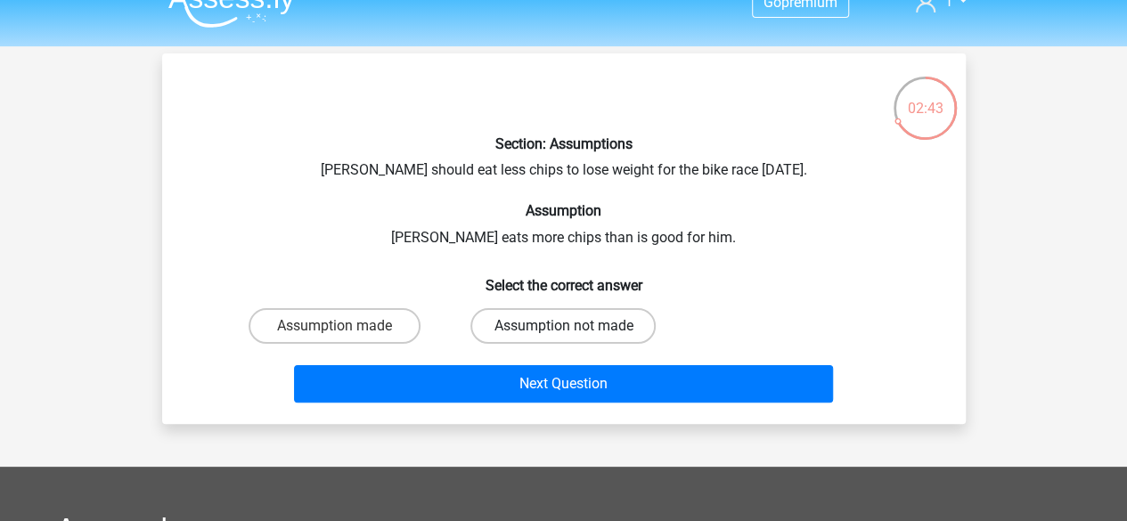
click at [498, 323] on label "Assumption not made" at bounding box center [563, 326] width 185 height 36
click at [563, 326] on input "Assumption not made" at bounding box center [569, 332] width 12 height 12
radio input "true"
click at [519, 363] on div "Next Question" at bounding box center [564, 380] width 747 height 59
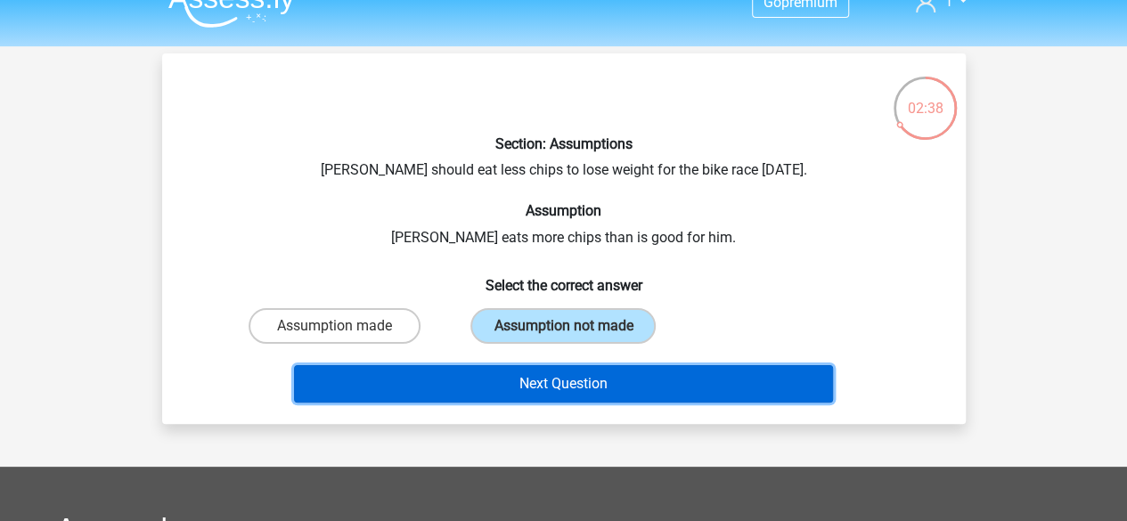
click at [524, 376] on button "Next Question" at bounding box center [563, 383] width 539 height 37
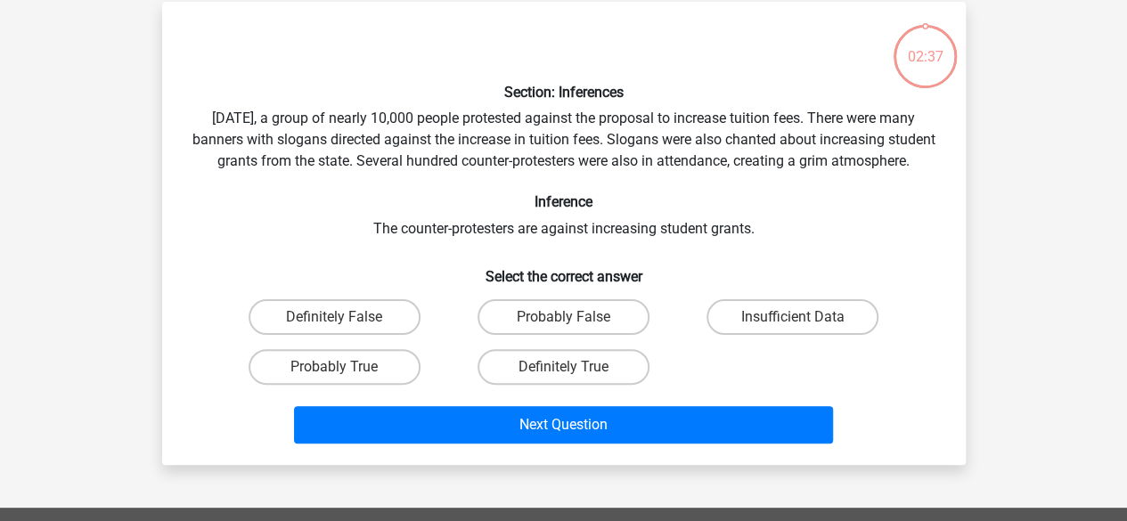
scroll to position [82, 0]
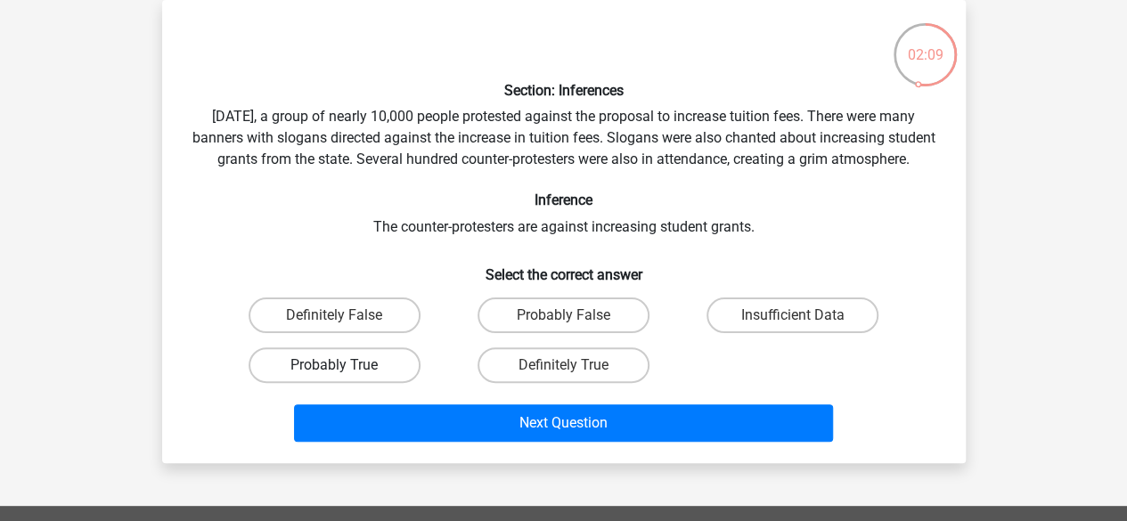
click at [371, 383] on label "Probably True" at bounding box center [335, 366] width 172 height 36
click at [346, 377] on input "Probably True" at bounding box center [340, 371] width 12 height 12
radio input "true"
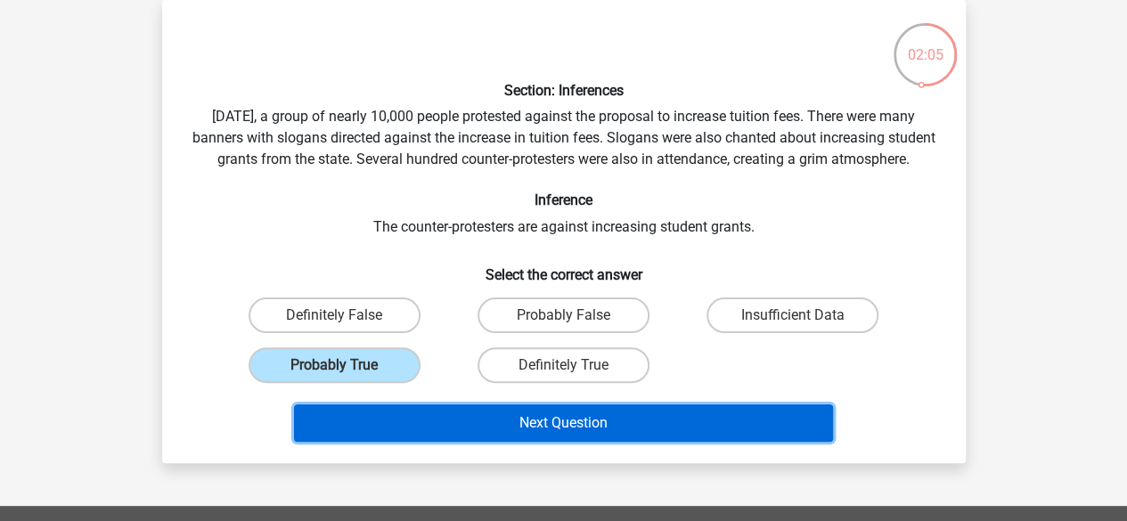
click at [488, 438] on button "Next Question" at bounding box center [563, 423] width 539 height 37
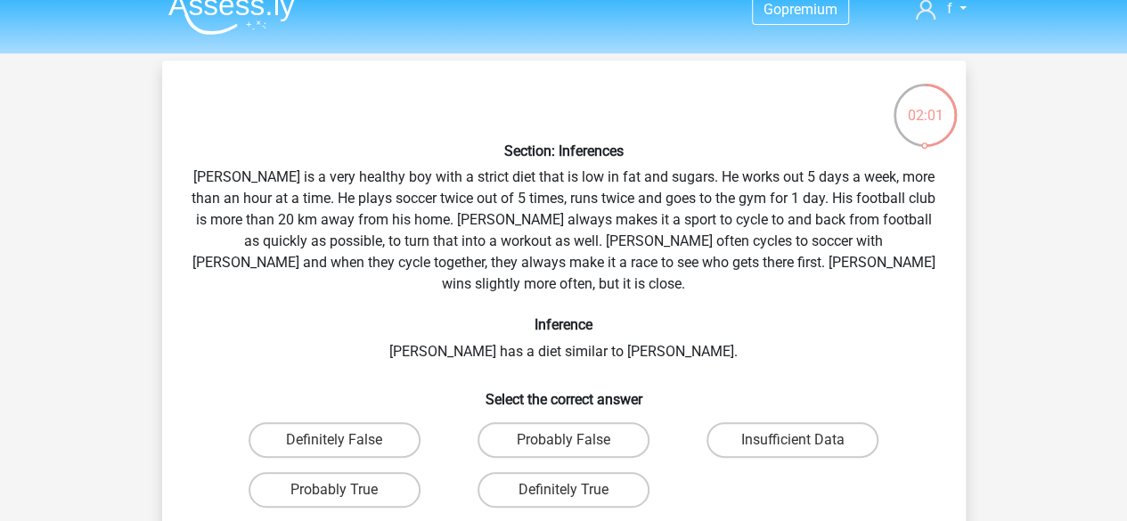
scroll to position [0, 0]
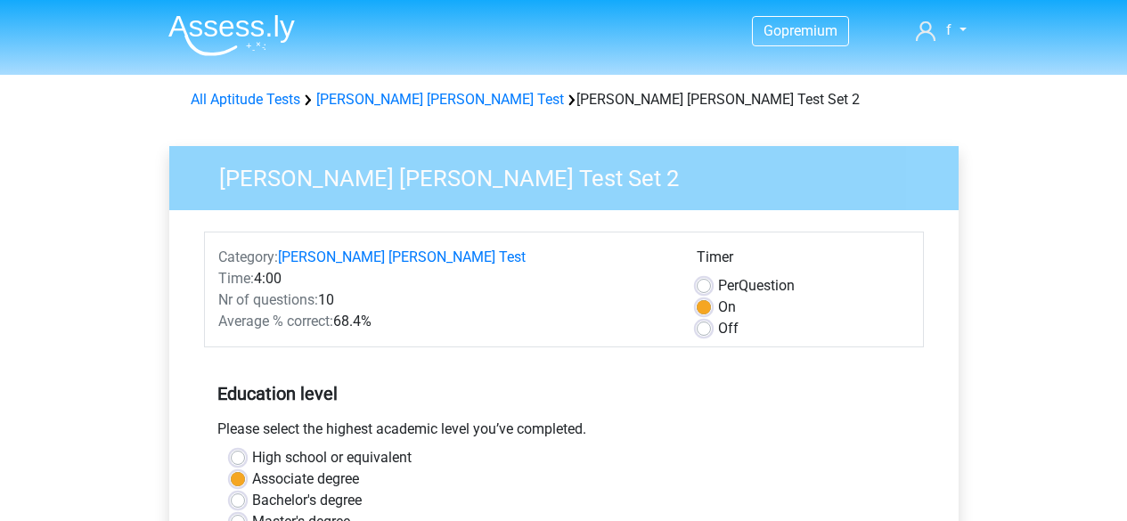
scroll to position [406, 0]
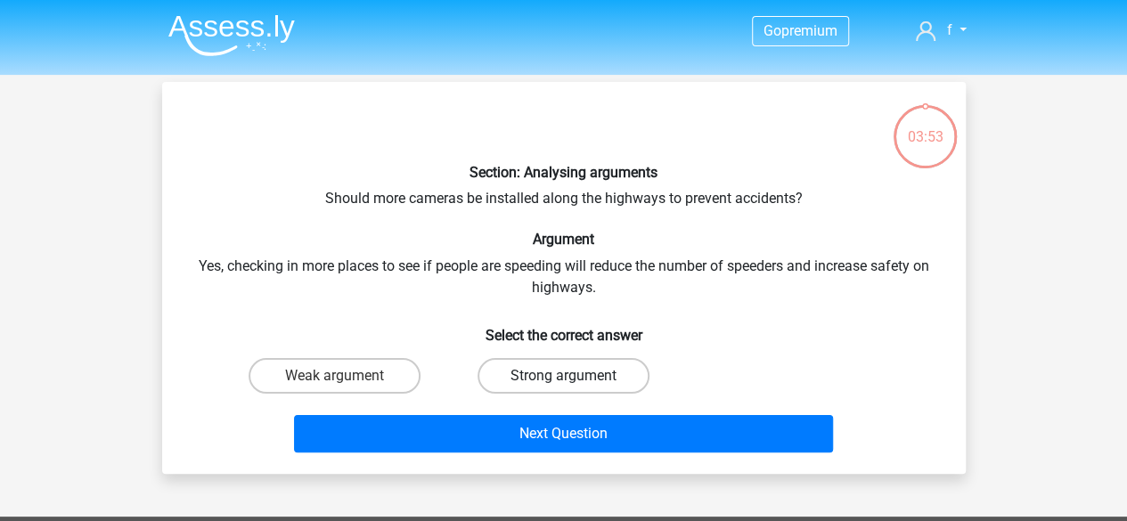
click at [548, 381] on label "Strong argument" at bounding box center [564, 376] width 172 height 36
click at [563, 381] on input "Strong argument" at bounding box center [569, 382] width 12 height 12
radio input "true"
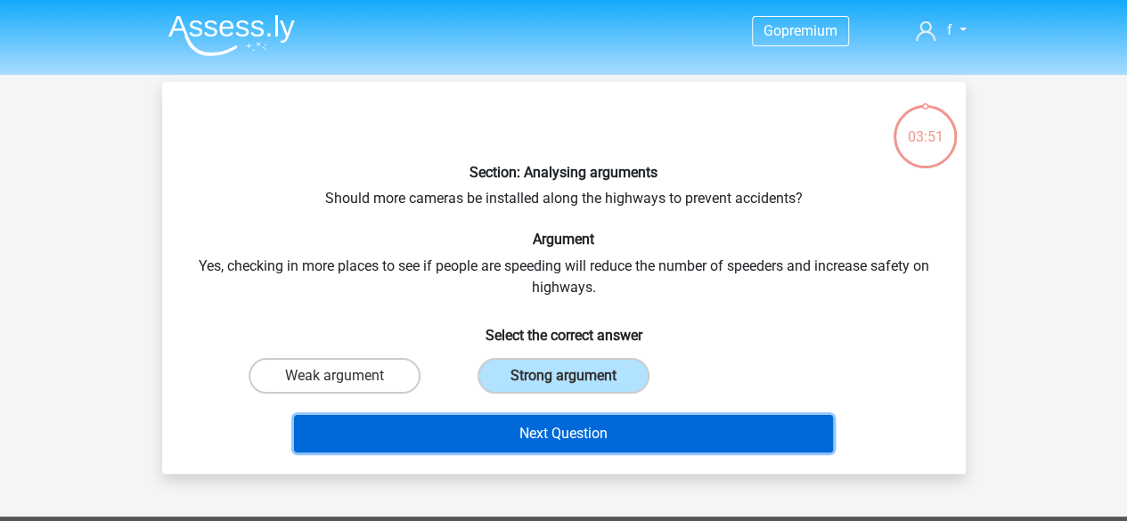
click at [577, 431] on button "Next Question" at bounding box center [563, 433] width 539 height 37
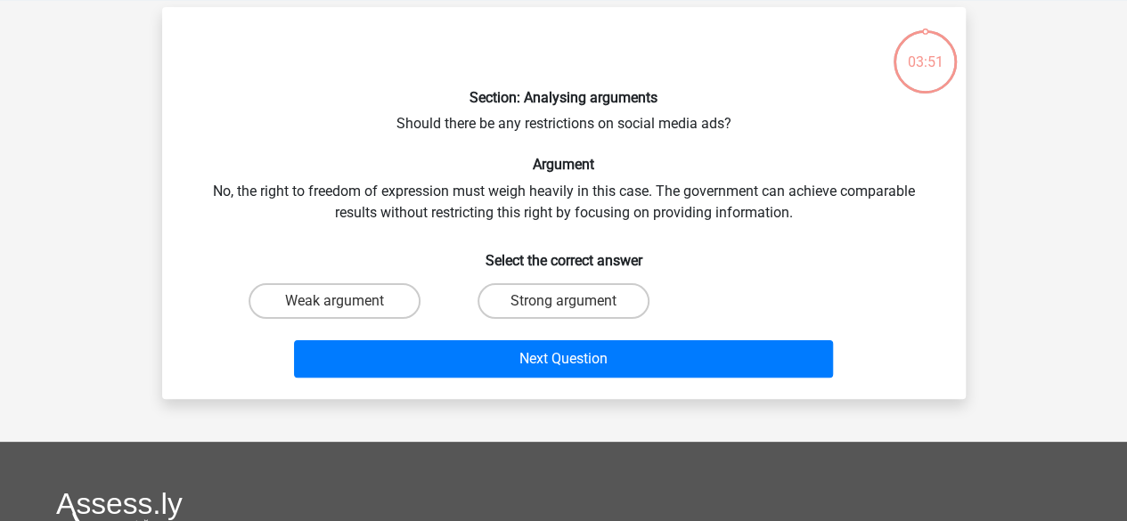
scroll to position [82, 0]
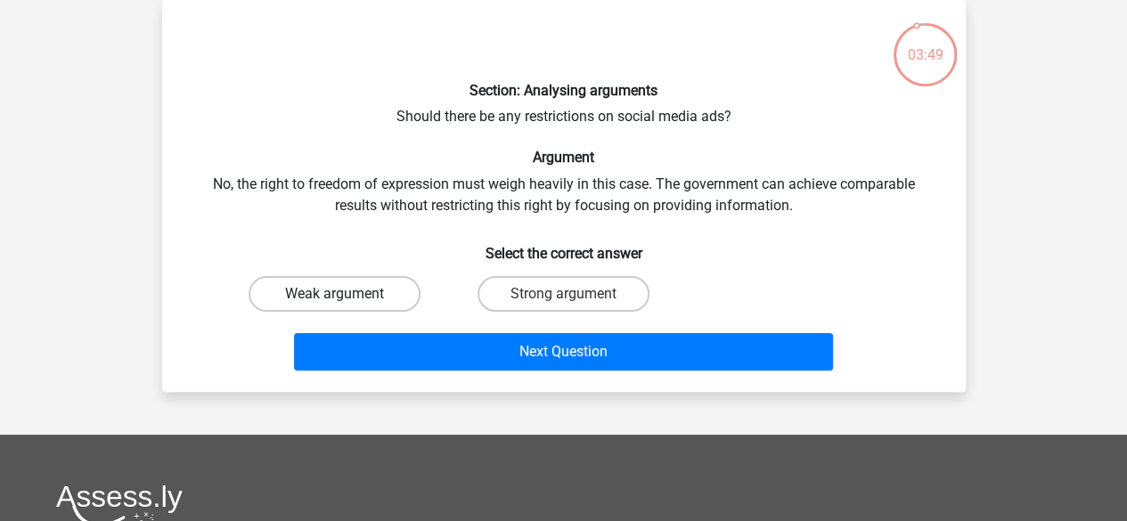
click at [385, 291] on label "Weak argument" at bounding box center [335, 294] width 172 height 36
click at [346, 294] on input "Weak argument" at bounding box center [340, 300] width 12 height 12
radio input "true"
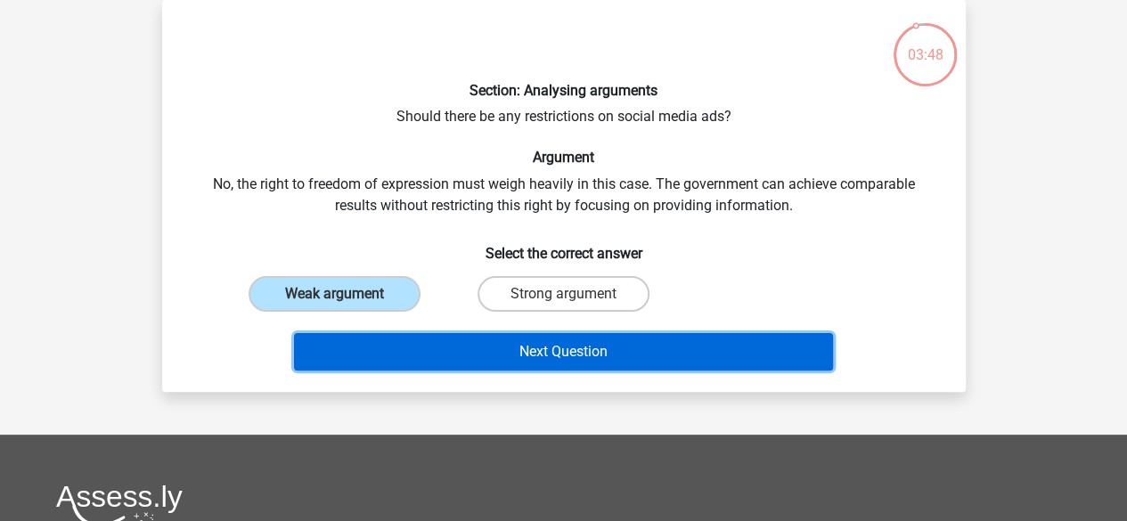
click at [453, 348] on button "Next Question" at bounding box center [563, 351] width 539 height 37
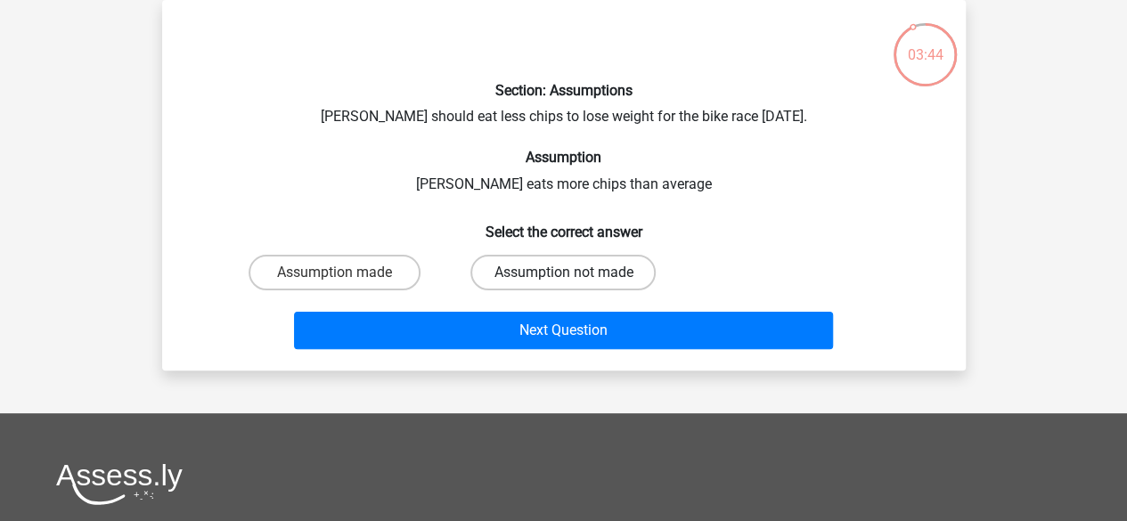
click at [522, 282] on label "Assumption not made" at bounding box center [563, 273] width 185 height 36
click at [563, 282] on input "Assumption not made" at bounding box center [569, 279] width 12 height 12
radio input "true"
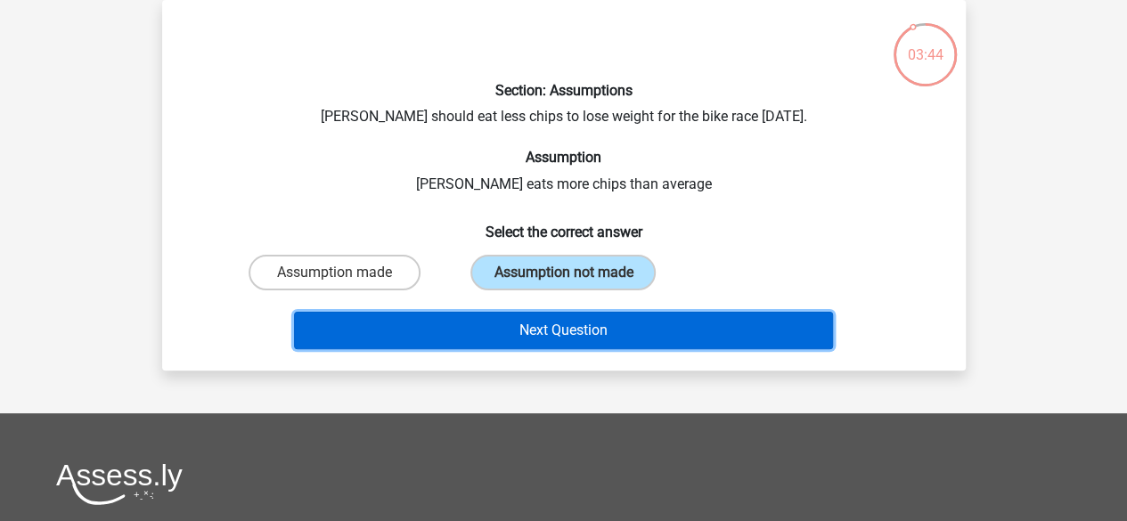
click at [552, 340] on button "Next Question" at bounding box center [563, 330] width 539 height 37
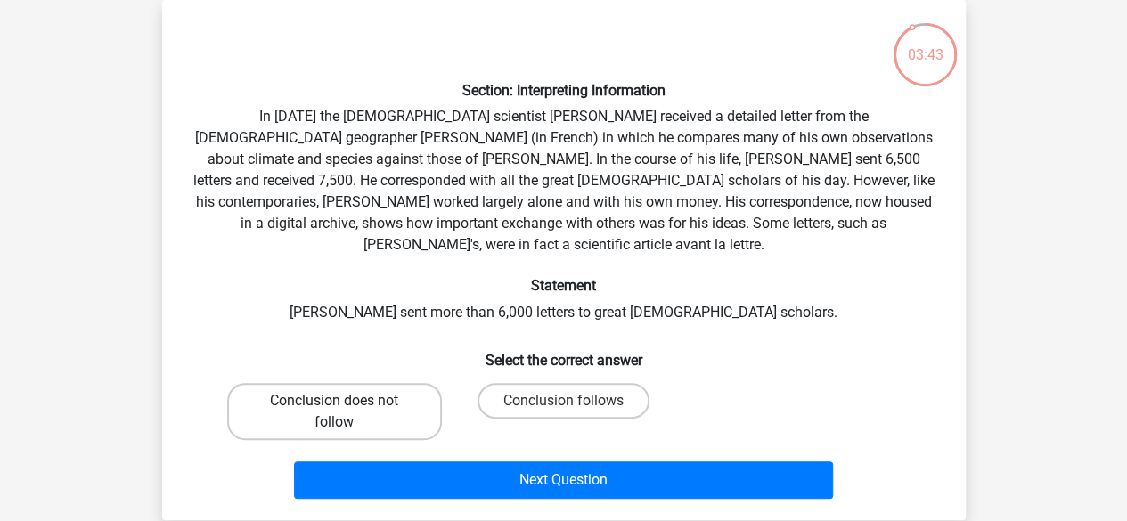
click at [415, 391] on label "Conclusion does not follow" at bounding box center [334, 411] width 215 height 57
click at [346, 401] on input "Conclusion does not follow" at bounding box center [340, 407] width 12 height 12
radio input "true"
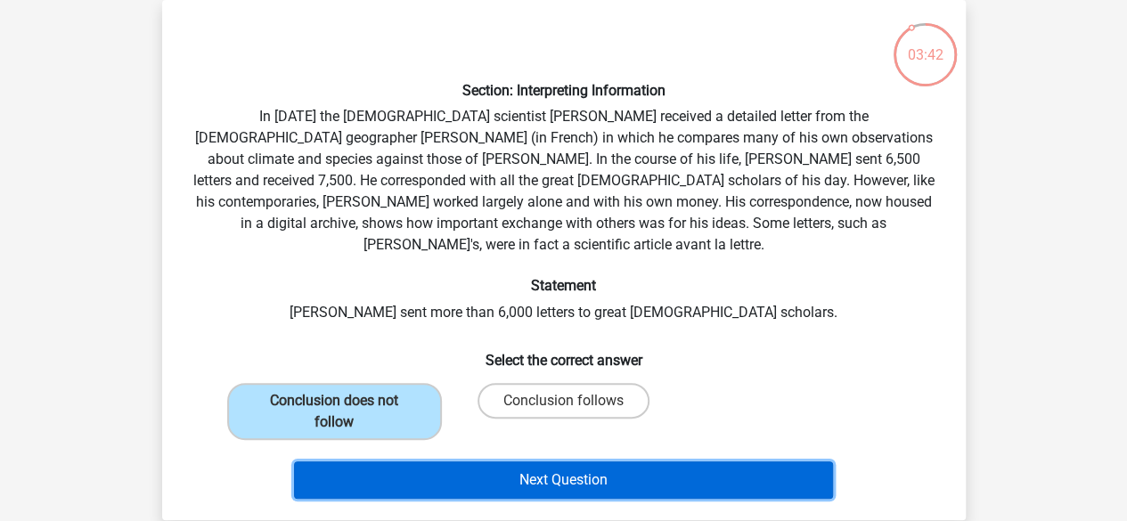
click at [502, 462] on button "Next Question" at bounding box center [563, 480] width 539 height 37
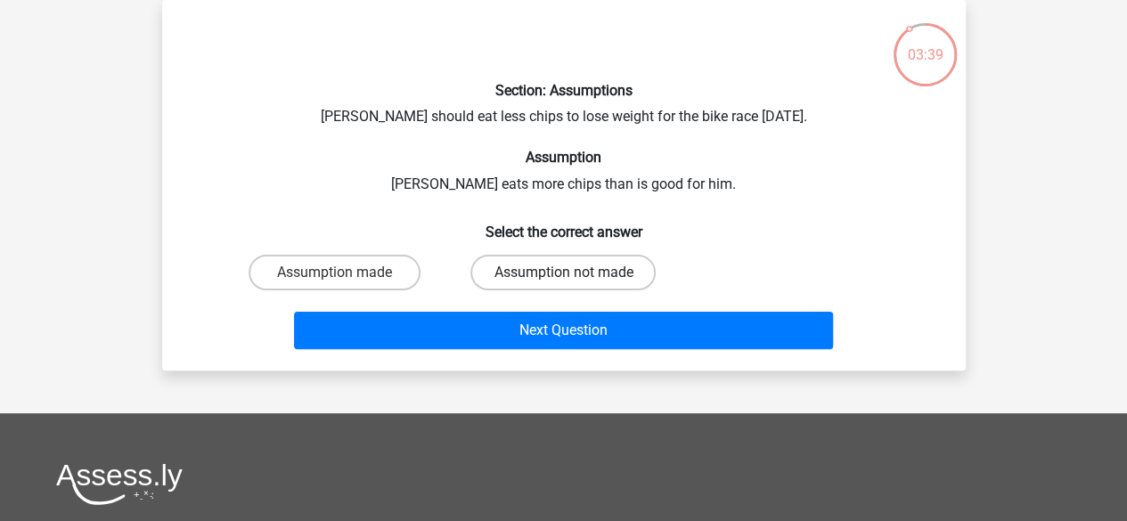
click at [499, 282] on label "Assumption not made" at bounding box center [563, 273] width 185 height 36
click at [563, 282] on input "Assumption not made" at bounding box center [569, 279] width 12 height 12
radio input "true"
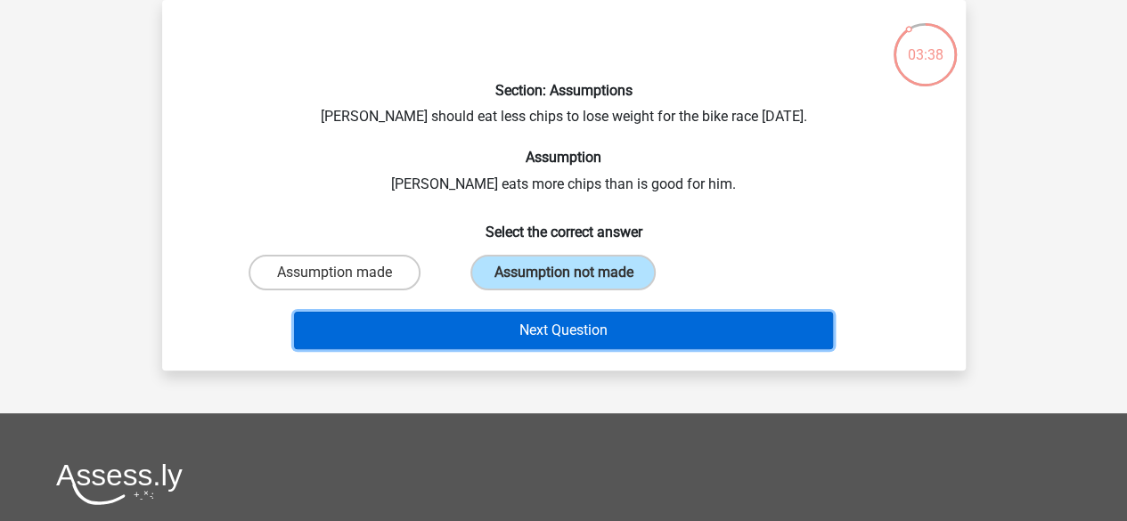
click at [526, 318] on button "Next Question" at bounding box center [563, 330] width 539 height 37
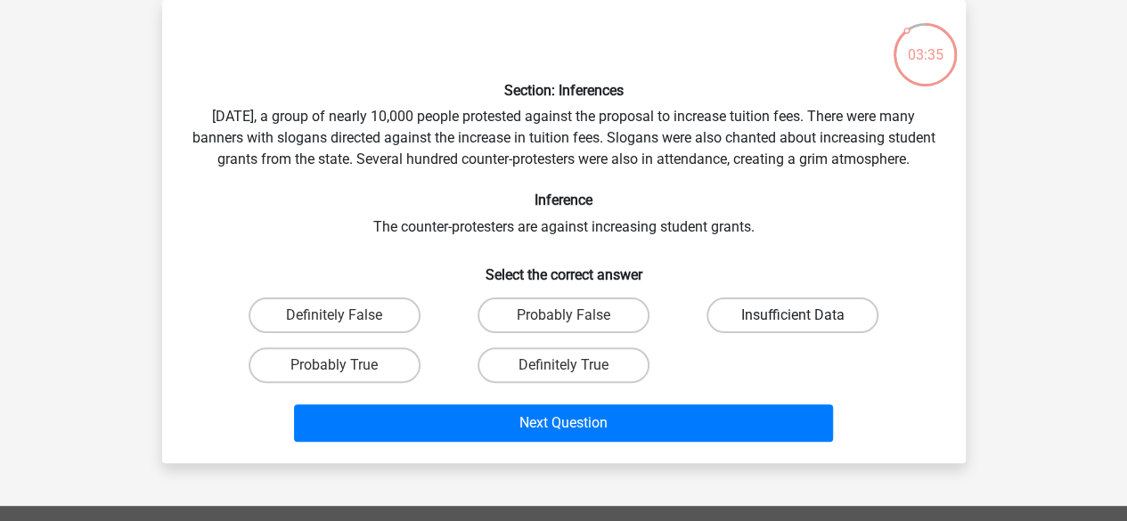
click at [735, 333] on label "Insufficient Data" at bounding box center [793, 316] width 172 height 36
click at [793, 327] on input "Insufficient Data" at bounding box center [799, 321] width 12 height 12
radio input "true"
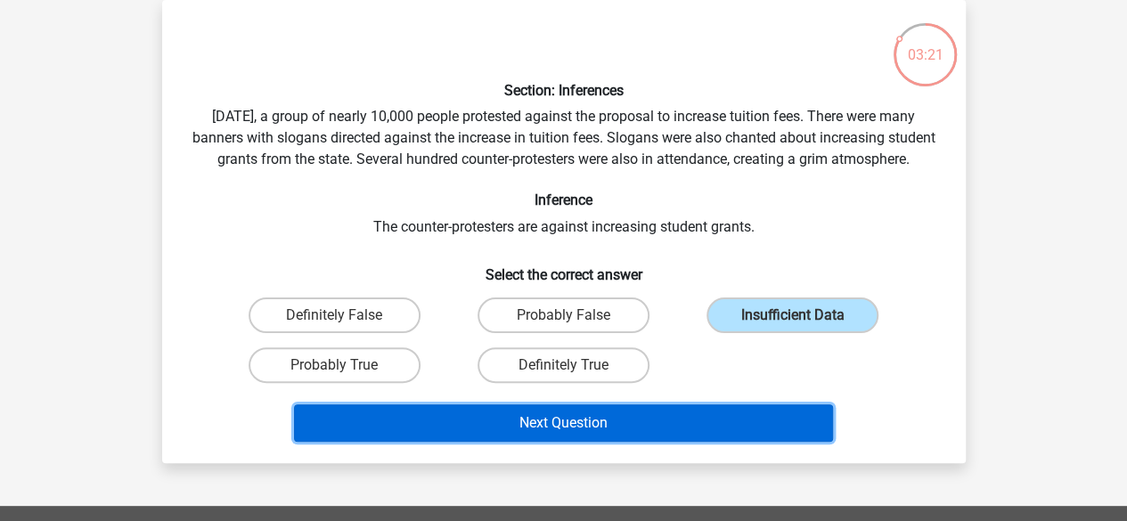
click at [710, 442] on button "Next Question" at bounding box center [563, 423] width 539 height 37
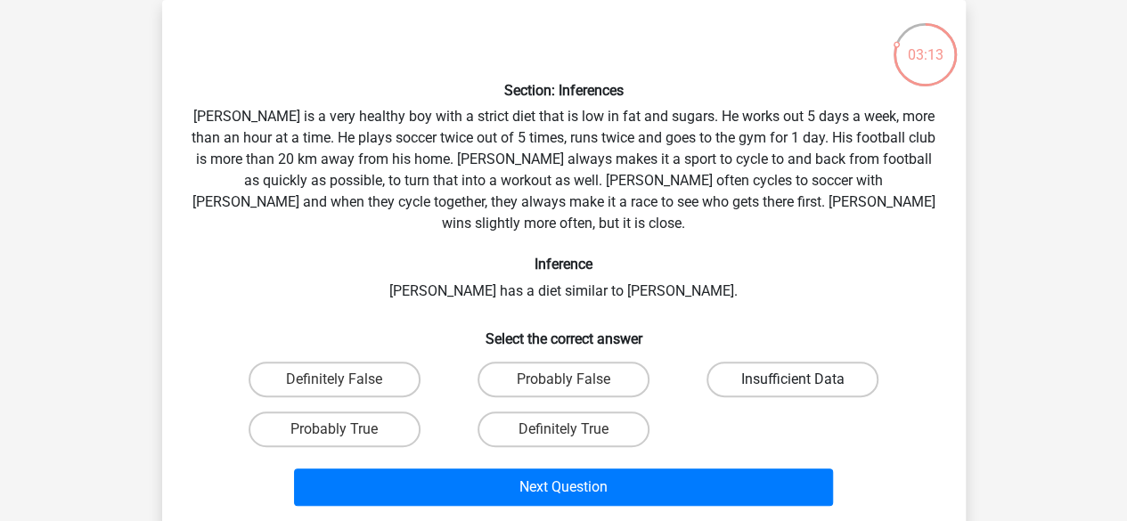
click at [740, 362] on label "Insufficient Data" at bounding box center [793, 380] width 172 height 36
click at [793, 380] on input "Insufficient Data" at bounding box center [799, 386] width 12 height 12
radio input "true"
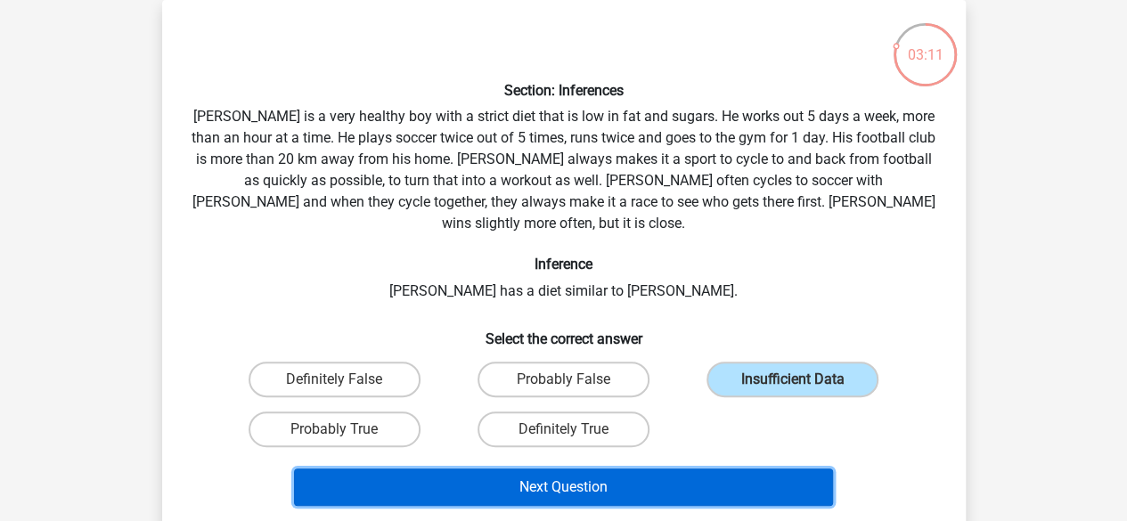
click at [674, 469] on button "Next Question" at bounding box center [563, 487] width 539 height 37
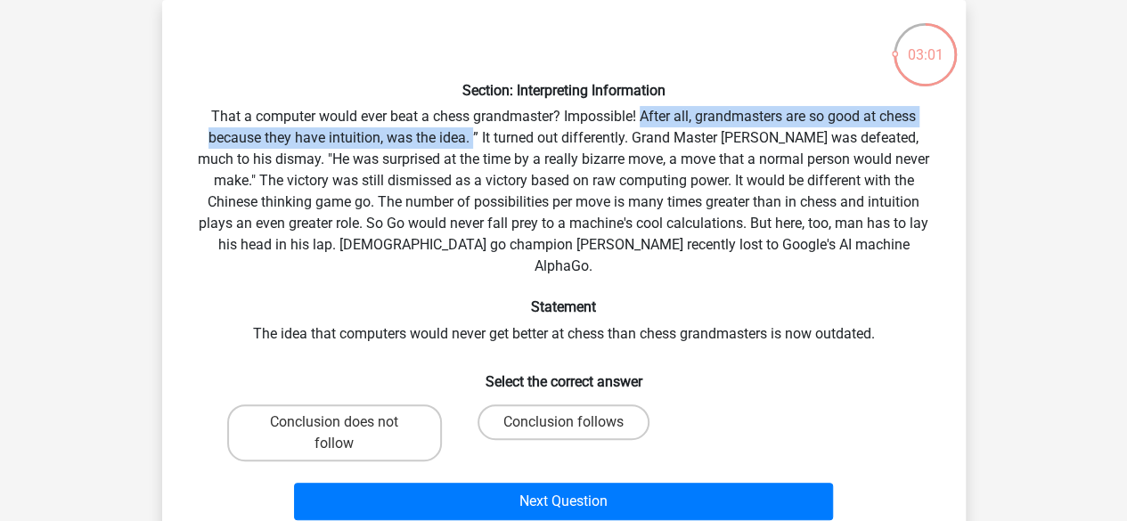
drag, startPoint x: 643, startPoint y: 118, endPoint x: 454, endPoint y: 141, distance: 190.3
click at [454, 141] on div "Section: Interpreting Information That a computer would ever beat a chess grand…" at bounding box center [564, 270] width 790 height 513
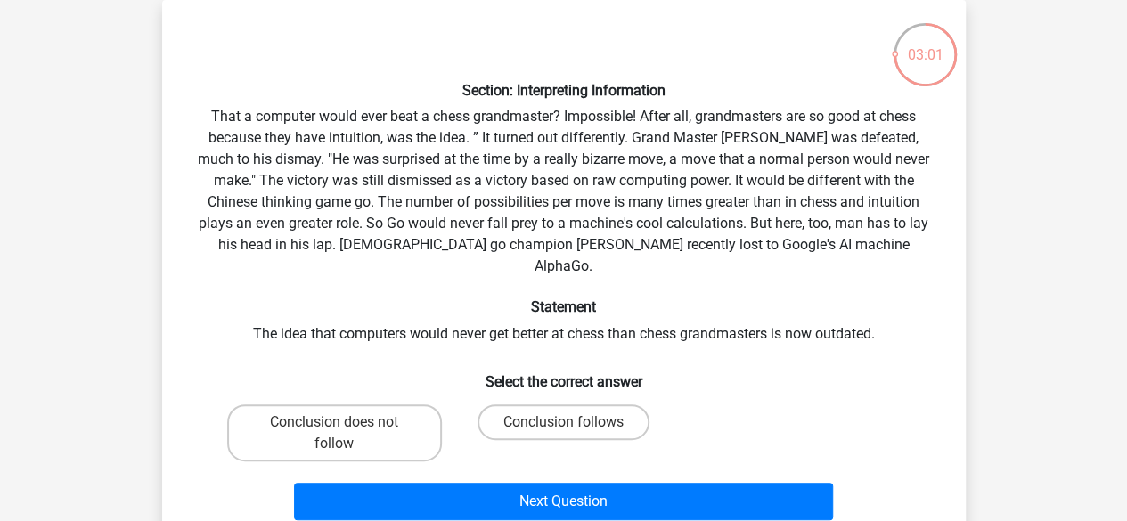
click at [494, 143] on div "Section: Interpreting Information That a computer would ever beat a chess grand…" at bounding box center [564, 270] width 790 height 513
drag, startPoint x: 458, startPoint y: 146, endPoint x: 620, endPoint y: 135, distance: 162.6
click at [620, 135] on div "Section: Interpreting Information That a computer would ever beat a chess grand…" at bounding box center [564, 270] width 790 height 513
drag, startPoint x: 651, startPoint y: 144, endPoint x: 836, endPoint y: 145, distance: 184.5
click at [836, 145] on div "Section: Interpreting Information That a computer would ever beat a chess grand…" at bounding box center [564, 270] width 790 height 513
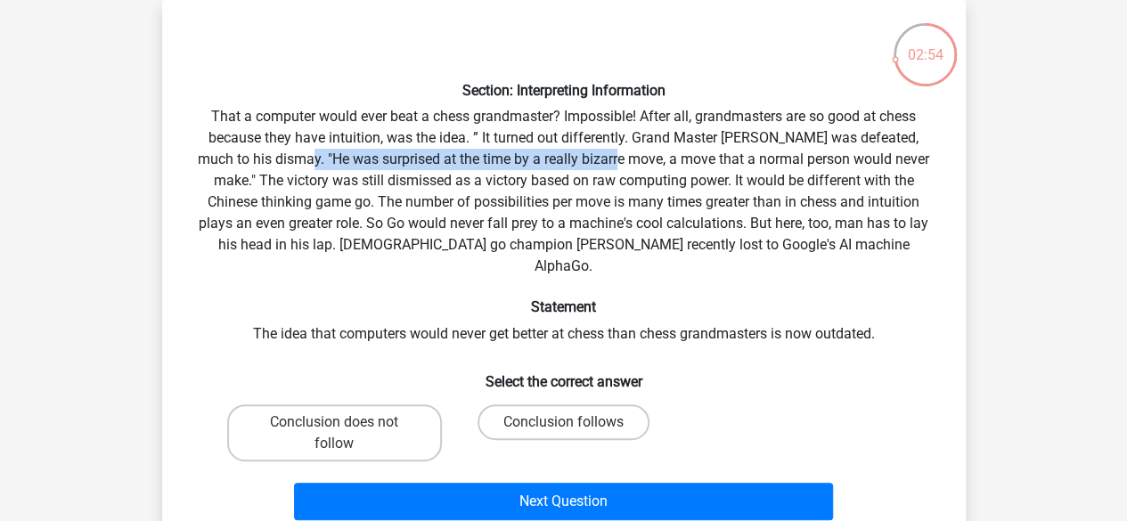
drag, startPoint x: 267, startPoint y: 163, endPoint x: 581, endPoint y: 161, distance: 313.7
click at [581, 161] on div "Section: Interpreting Information That a computer would ever beat a chess grand…" at bounding box center [564, 270] width 790 height 513
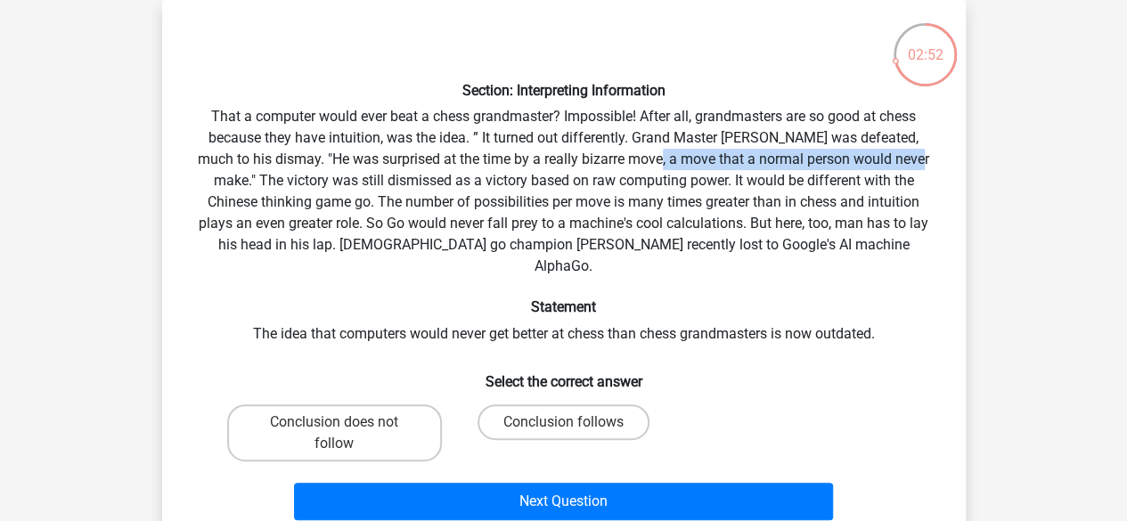
drag, startPoint x: 613, startPoint y: 161, endPoint x: 889, endPoint y: 164, distance: 276.3
click at [889, 164] on div "Section: Interpreting Information That a computer would ever beat a chess grand…" at bounding box center [564, 270] width 790 height 513
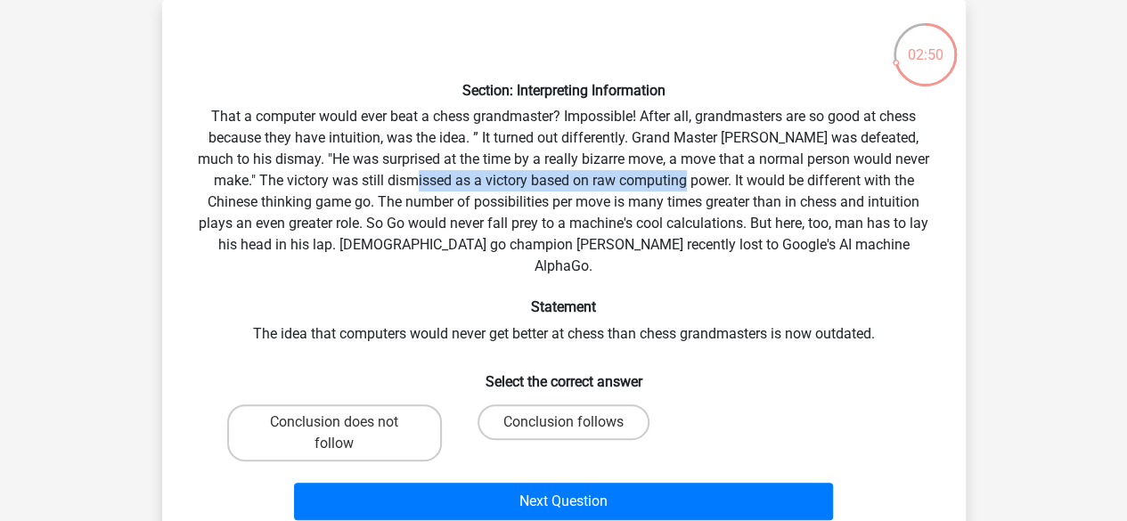
drag, startPoint x: 360, startPoint y: 182, endPoint x: 630, endPoint y: 178, distance: 270.0
click at [630, 178] on div "Section: Interpreting Information That a computer would ever beat a chess grand…" at bounding box center [564, 270] width 790 height 513
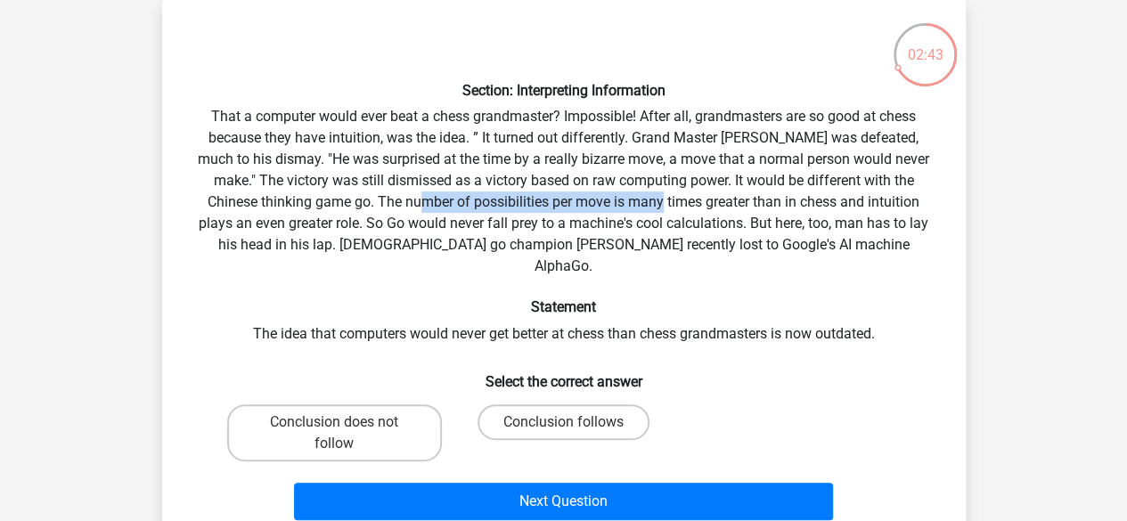
drag, startPoint x: 333, startPoint y: 204, endPoint x: 572, endPoint y: 193, distance: 239.1
click at [572, 193] on div "Section: Interpreting Information That a computer would ever beat a chess grand…" at bounding box center [564, 270] width 790 height 513
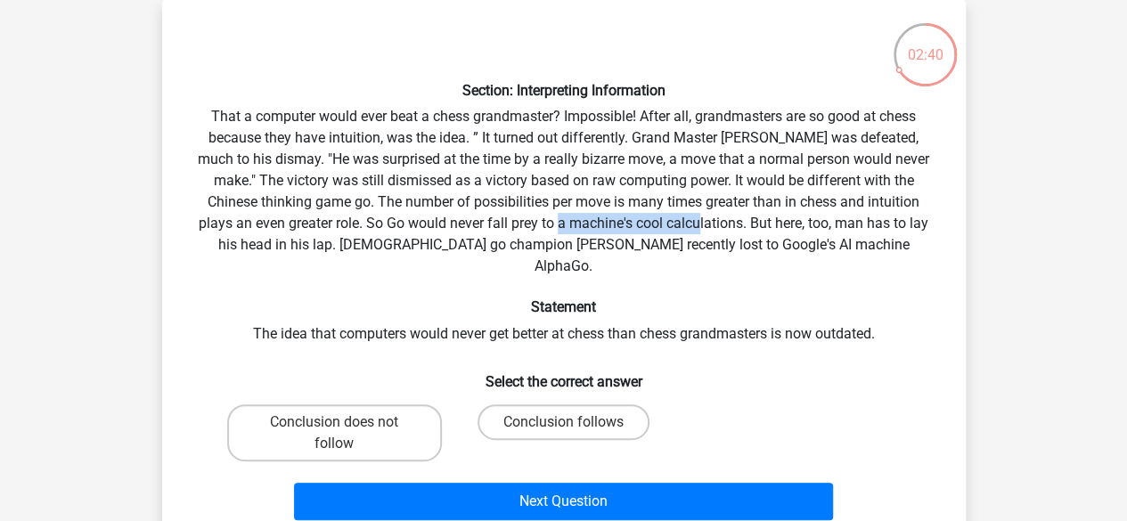
drag, startPoint x: 466, startPoint y: 218, endPoint x: 601, endPoint y: 218, distance: 134.6
click at [601, 218] on div "Section: Interpreting Information That a computer would ever beat a chess grand…" at bounding box center [564, 270] width 790 height 513
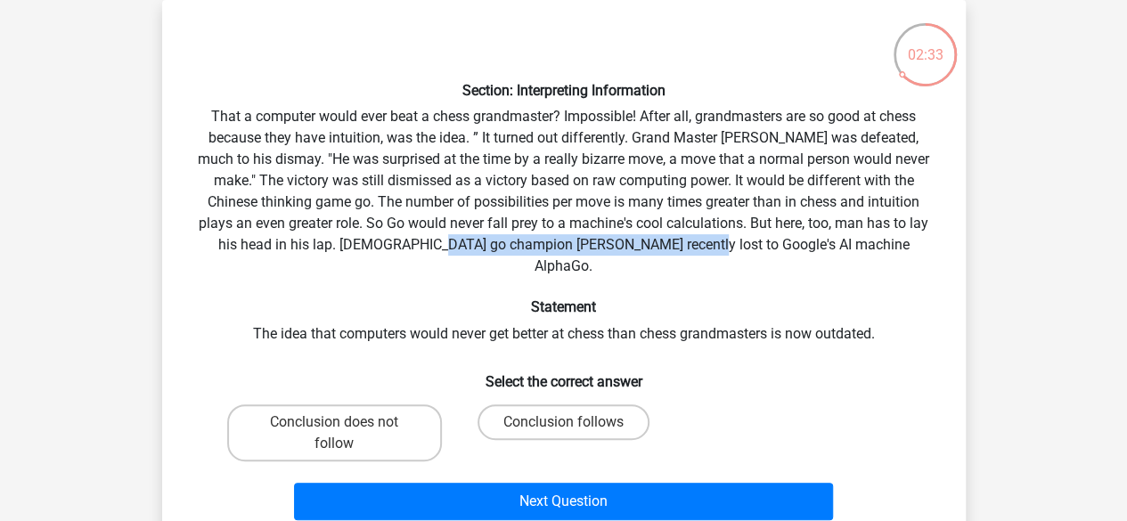
drag, startPoint x: 460, startPoint y: 249, endPoint x: 696, endPoint y: 252, distance: 236.2
click at [696, 252] on div "Section: Interpreting Information That a computer would ever beat a chess grand…" at bounding box center [564, 270] width 790 height 513
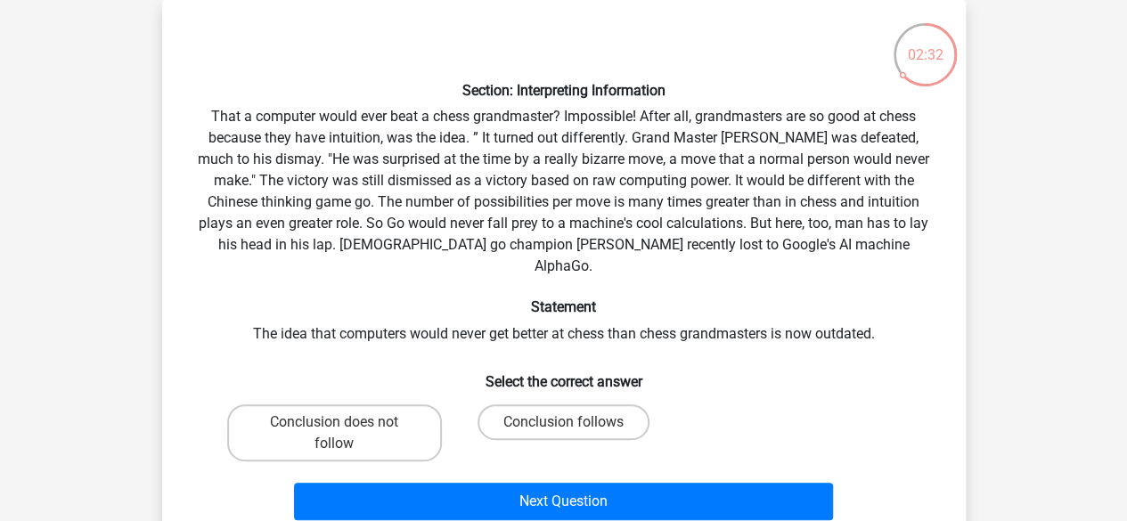
click at [618, 216] on div "Section: Interpreting Information That a computer would ever beat a chess grand…" at bounding box center [564, 270] width 790 height 513
click at [601, 405] on label "Conclusion follows" at bounding box center [564, 423] width 172 height 36
click at [575, 422] on input "Conclusion follows" at bounding box center [569, 428] width 12 height 12
radio input "true"
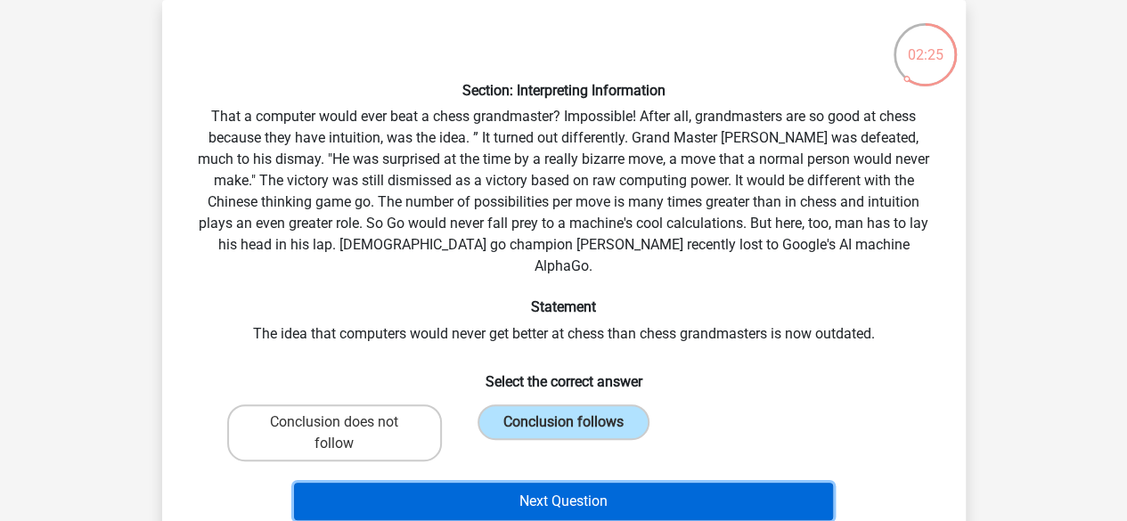
click at [642, 483] on button "Next Question" at bounding box center [563, 501] width 539 height 37
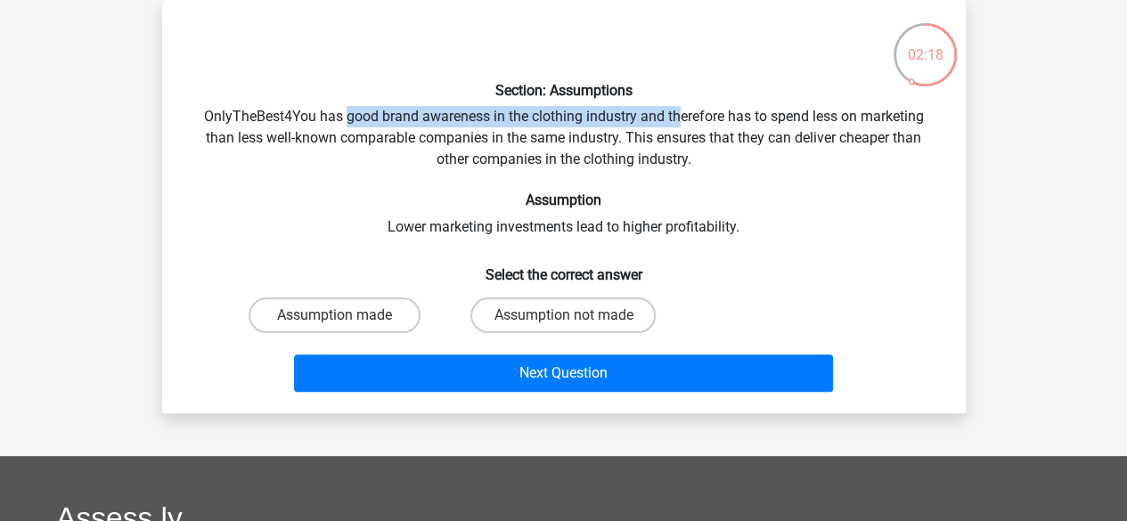
drag, startPoint x: 348, startPoint y: 119, endPoint x: 679, endPoint y: 122, distance: 331.5
click at [679, 122] on div "Section: Assumptions OnlyTheBest4You has good brand awareness in the clothing i…" at bounding box center [564, 206] width 790 height 385
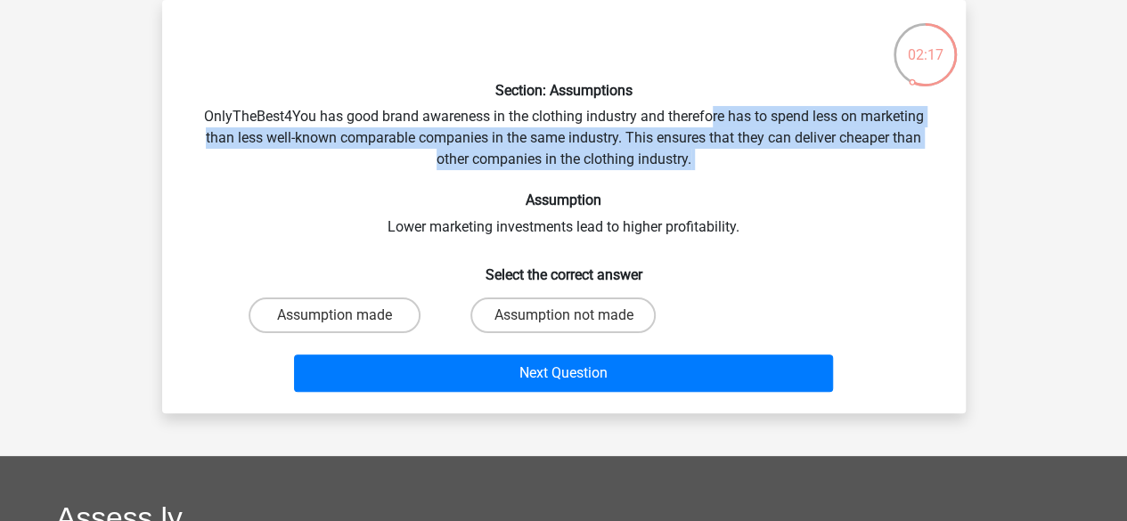
drag, startPoint x: 710, startPoint y: 120, endPoint x: 640, endPoint y: 26, distance: 117.8
click at [640, 26] on div "Section: Assumptions OnlyTheBest4You has good brand awareness in the clothing i…" at bounding box center [564, 206] width 790 height 385
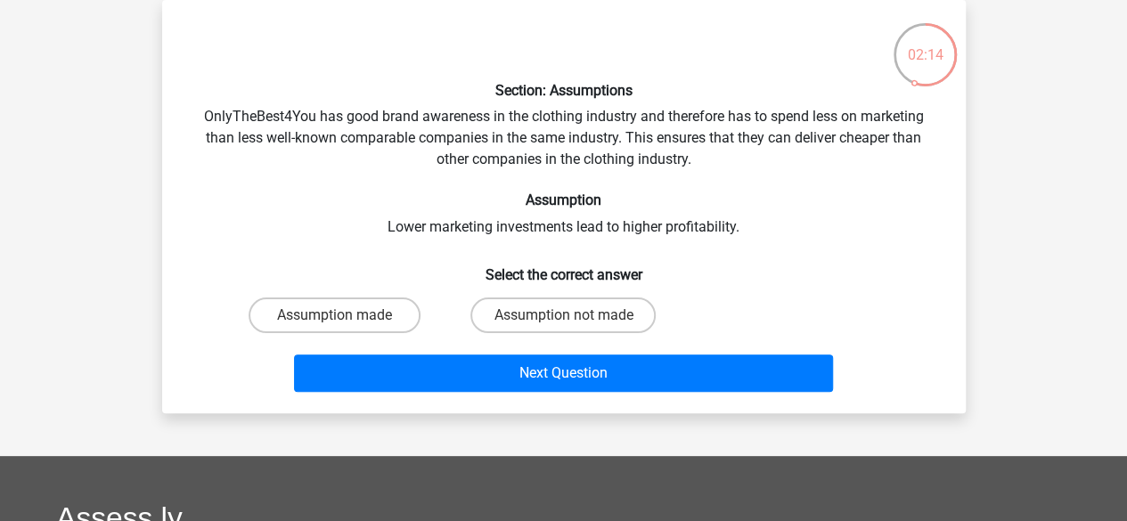
click at [353, 154] on div "Section: Assumptions OnlyTheBest4You has good brand awareness in the clothing i…" at bounding box center [564, 206] width 790 height 385
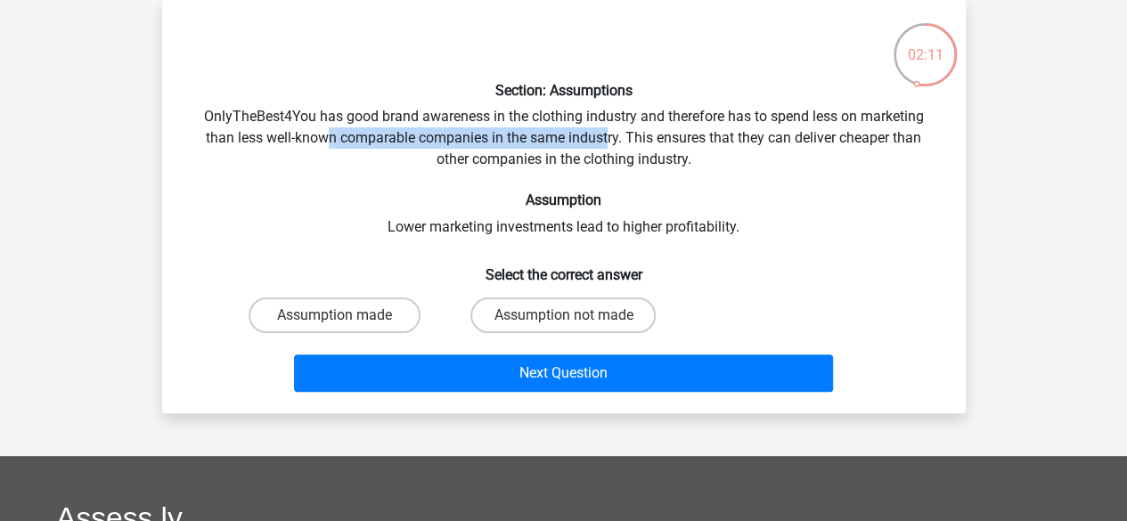
drag, startPoint x: 331, startPoint y: 140, endPoint x: 608, endPoint y: 142, distance: 277.1
click at [608, 142] on div "Section: Assumptions OnlyTheBest4You has good brand awareness in the clothing i…" at bounding box center [564, 206] width 790 height 385
click at [553, 318] on label "Assumption not made" at bounding box center [563, 316] width 185 height 36
click at [563, 318] on input "Assumption not made" at bounding box center [569, 321] width 12 height 12
radio input "true"
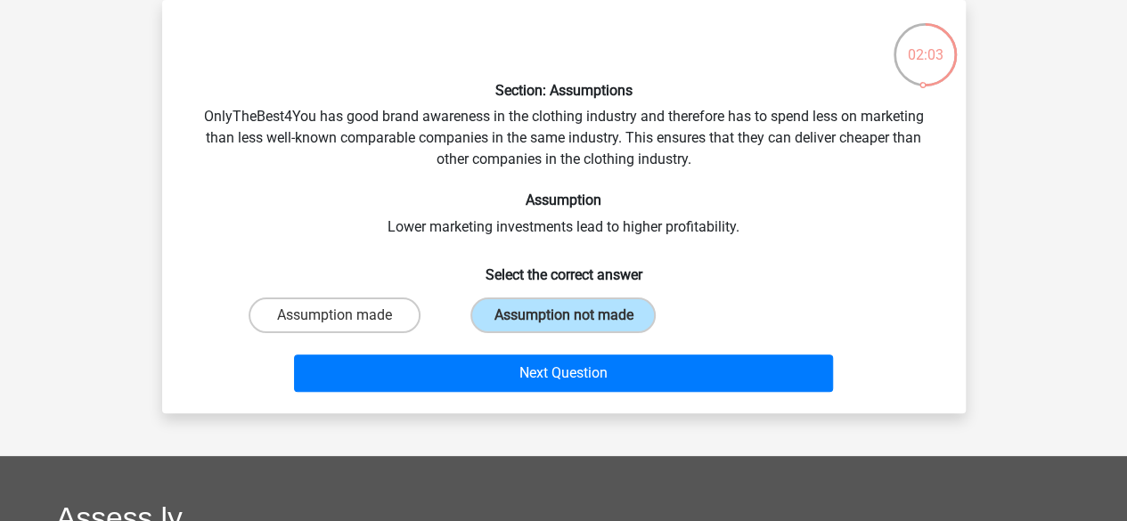
click at [672, 136] on div "Section: Assumptions OnlyTheBest4You has good brand awareness in the clothing i…" at bounding box center [564, 206] width 790 height 385
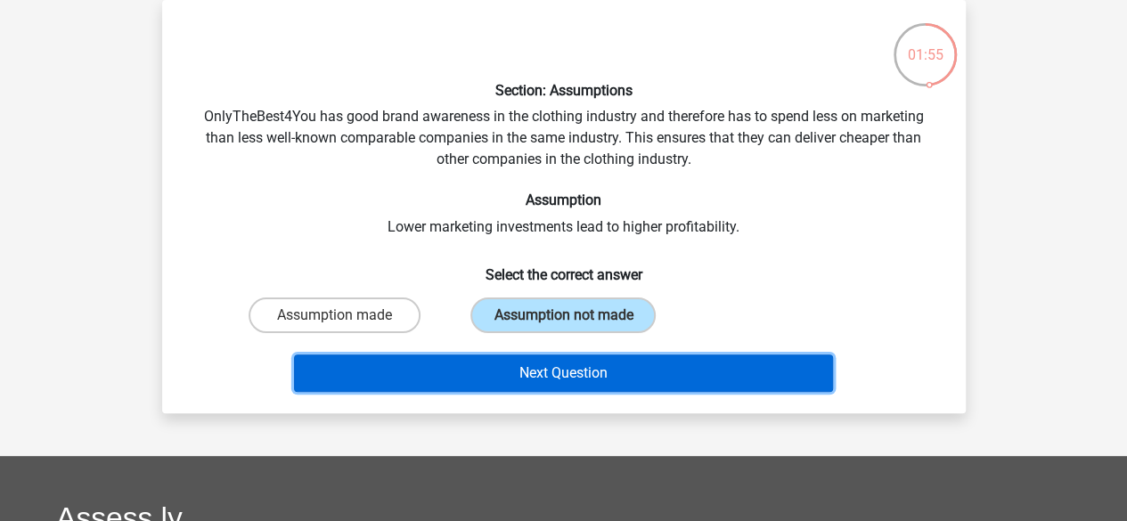
click at [716, 370] on button "Next Question" at bounding box center [563, 373] width 539 height 37
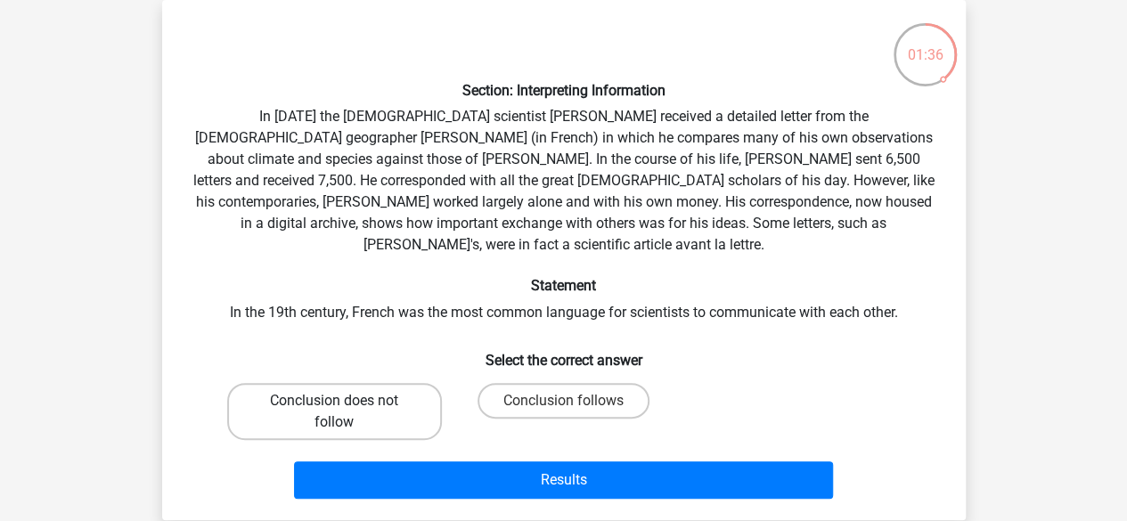
click at [353, 383] on label "Conclusion does not follow" at bounding box center [334, 411] width 215 height 57
click at [346, 401] on input "Conclusion does not follow" at bounding box center [340, 407] width 12 height 12
radio input "true"
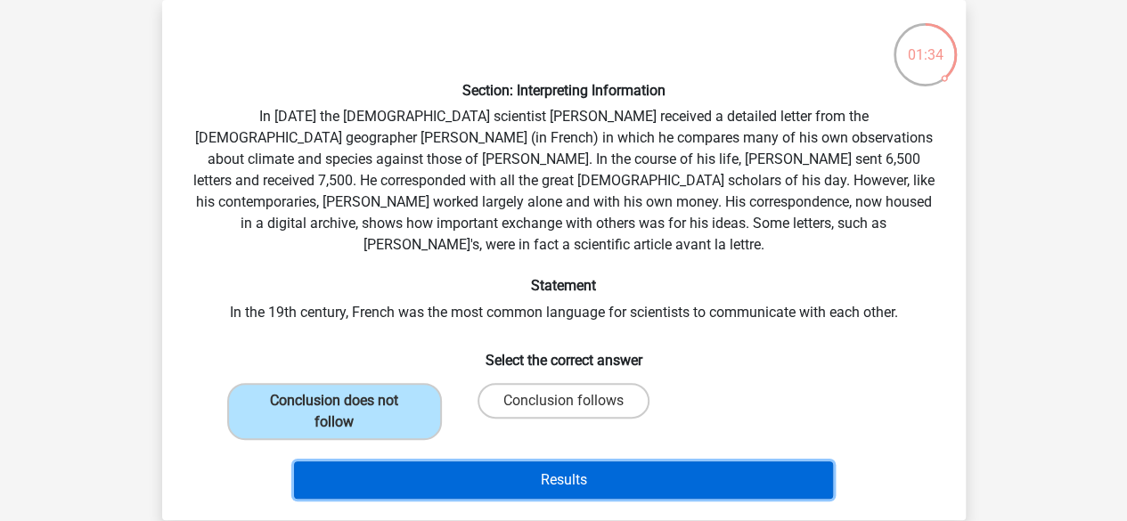
click at [540, 462] on button "Results" at bounding box center [563, 480] width 539 height 37
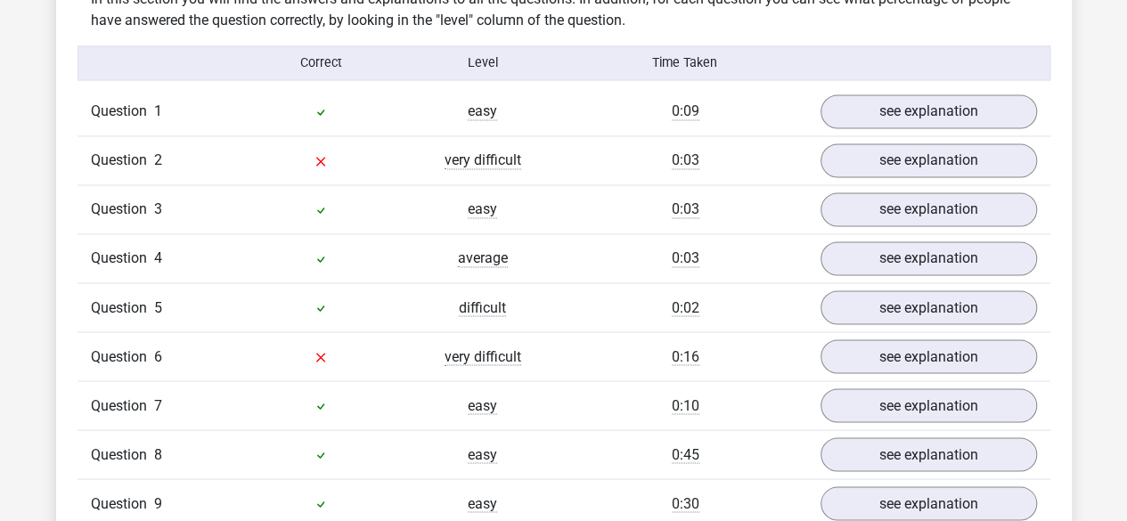
scroll to position [1420, 0]
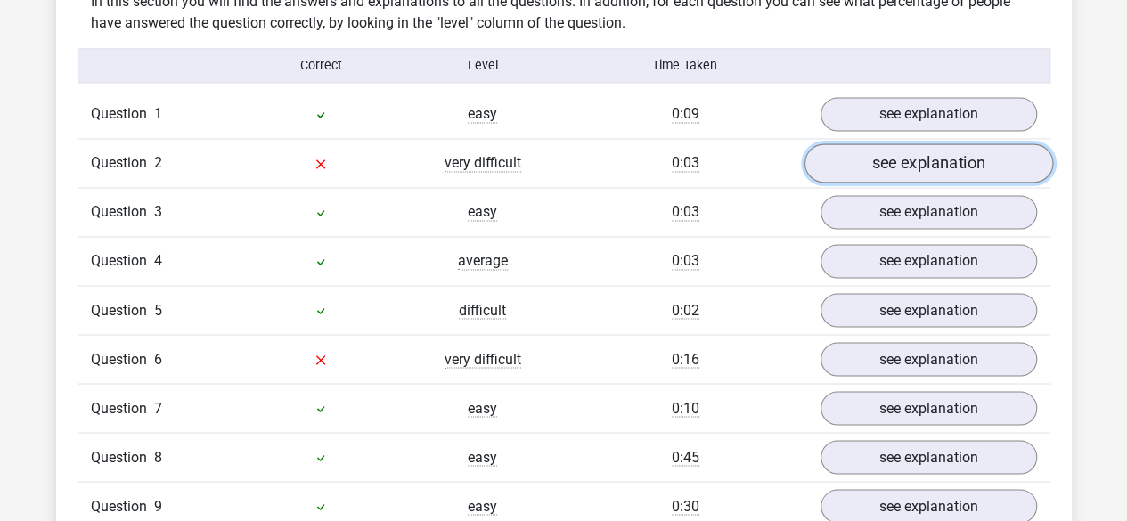
click at [952, 145] on link "see explanation" at bounding box center [928, 163] width 249 height 39
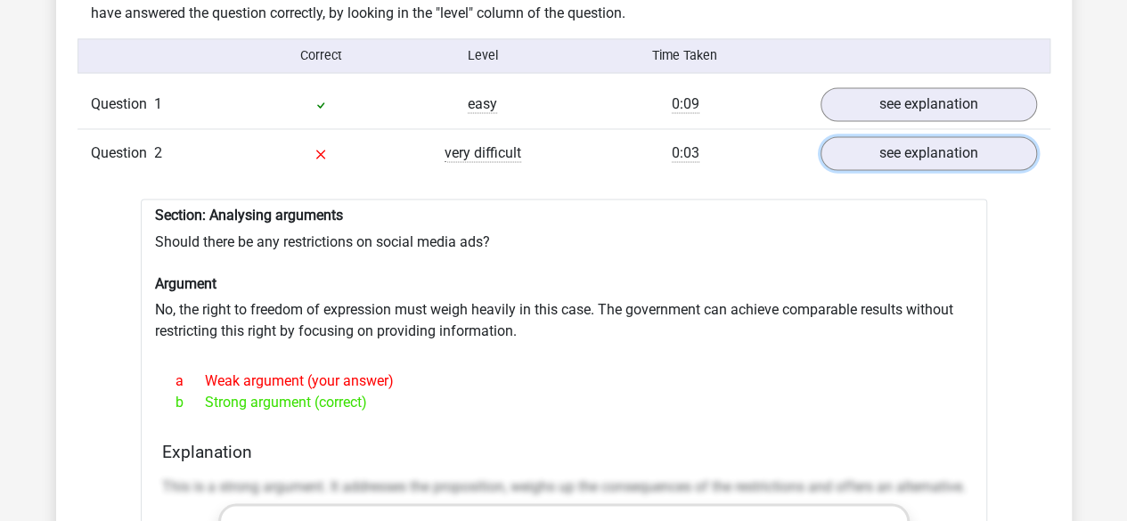
scroll to position [1430, 0]
click at [884, 143] on link "see explanation" at bounding box center [928, 153] width 249 height 39
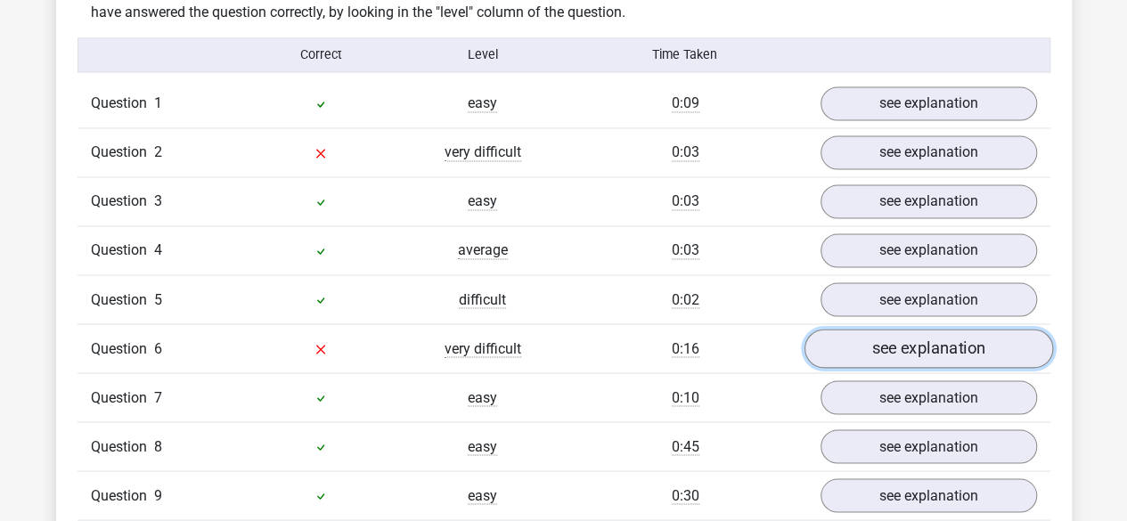
click at [847, 334] on link "see explanation" at bounding box center [928, 349] width 249 height 39
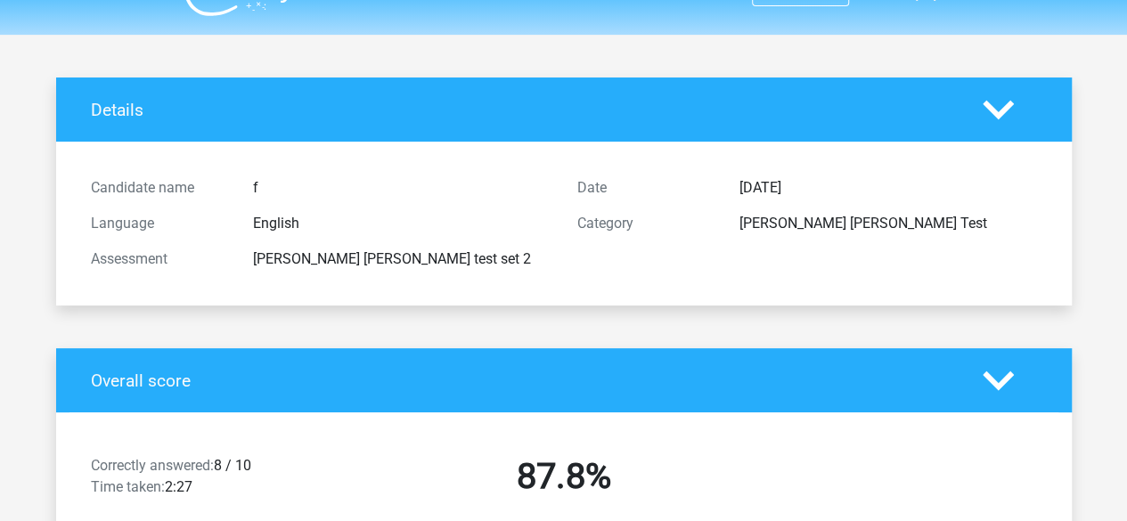
scroll to position [0, 0]
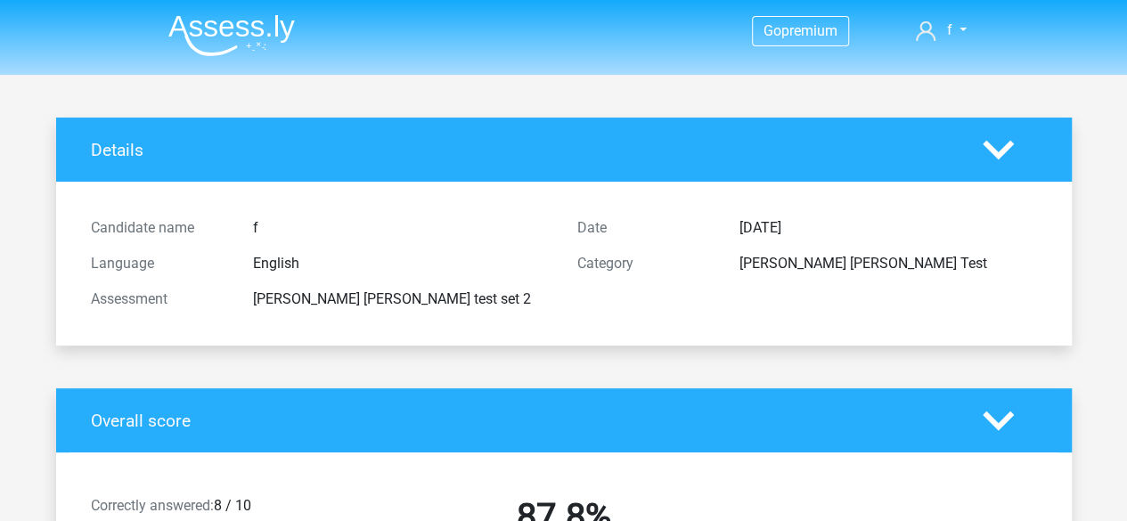
click at [275, 33] on img at bounding box center [231, 35] width 127 height 42
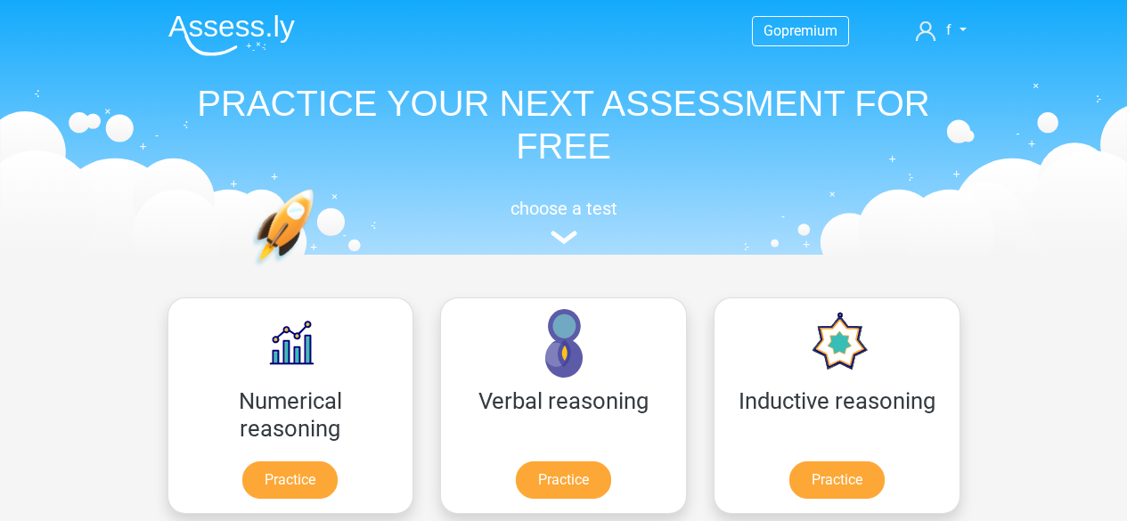
scroll to position [336, 0]
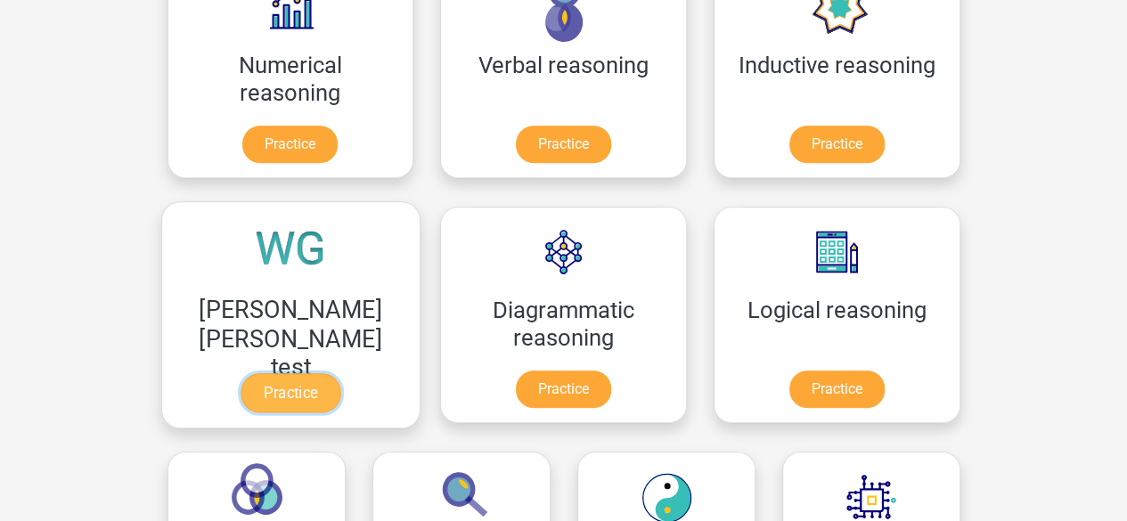
click at [340, 373] on link "Practice" at bounding box center [291, 392] width 100 height 39
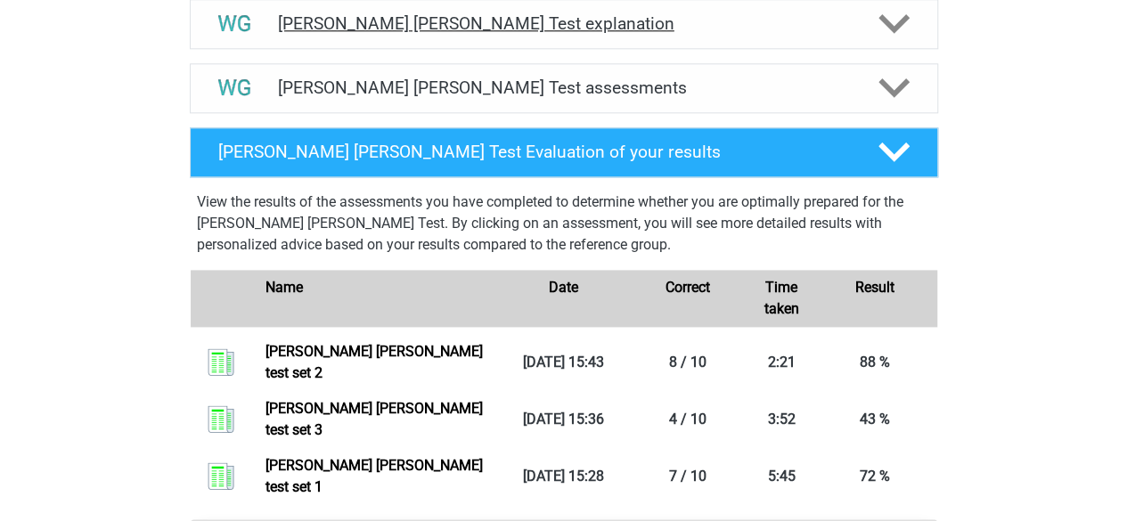
scroll to position [1071, 0]
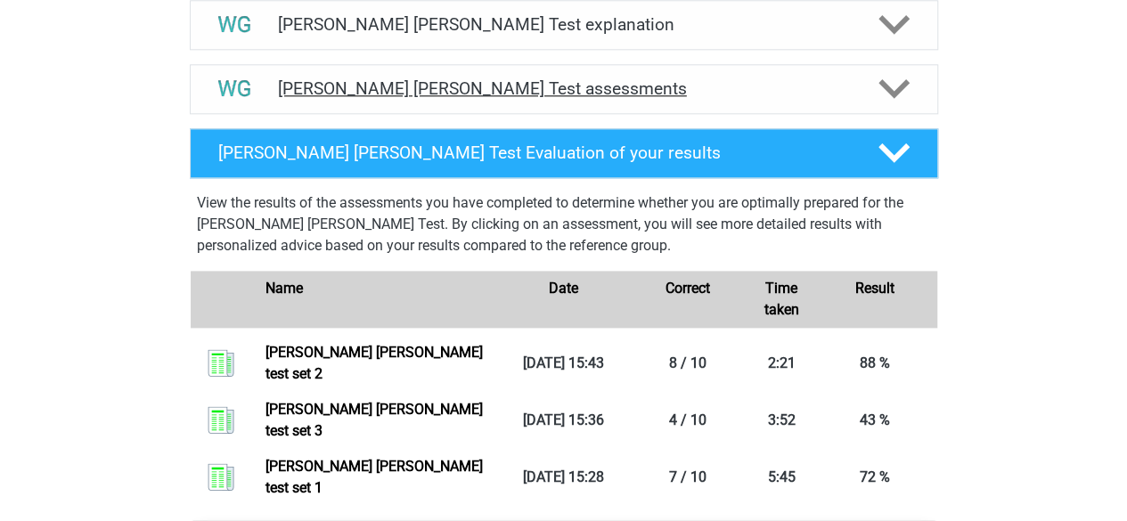
click at [879, 85] on icon at bounding box center [894, 88] width 31 height 31
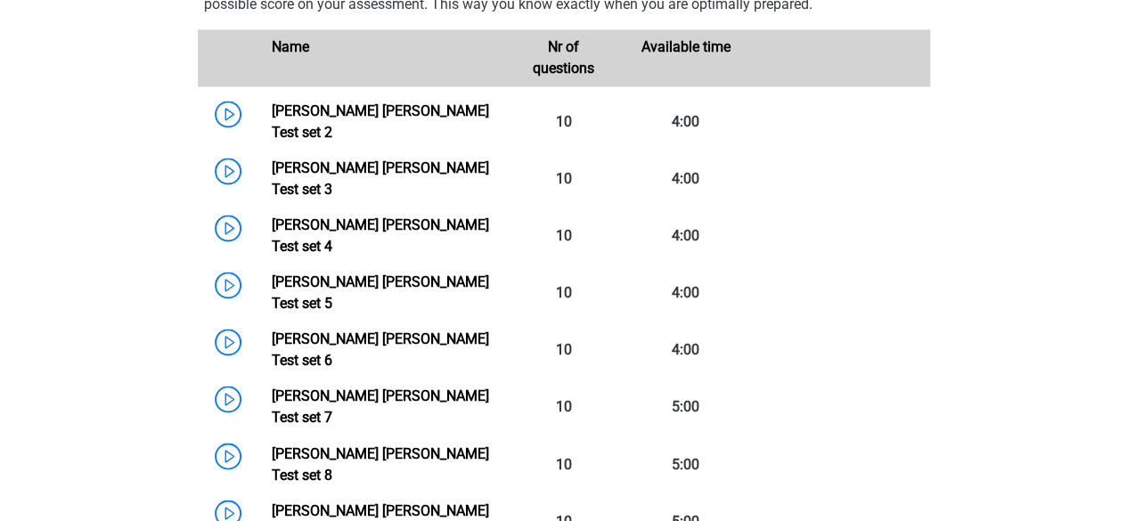
scroll to position [1249, 0]
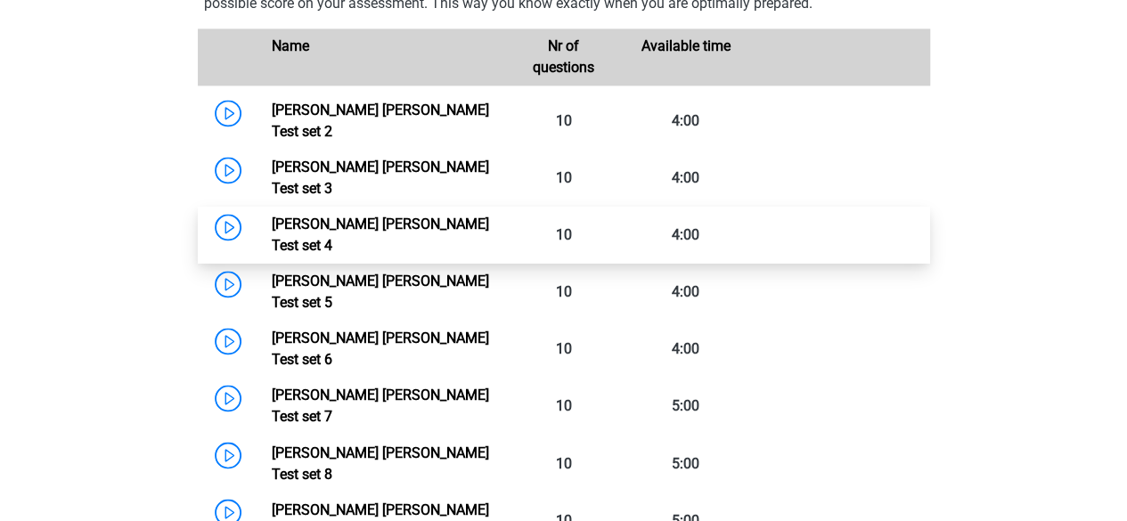
click at [400, 216] on link "Watson Glaser Test set 4" at bounding box center [380, 235] width 217 height 38
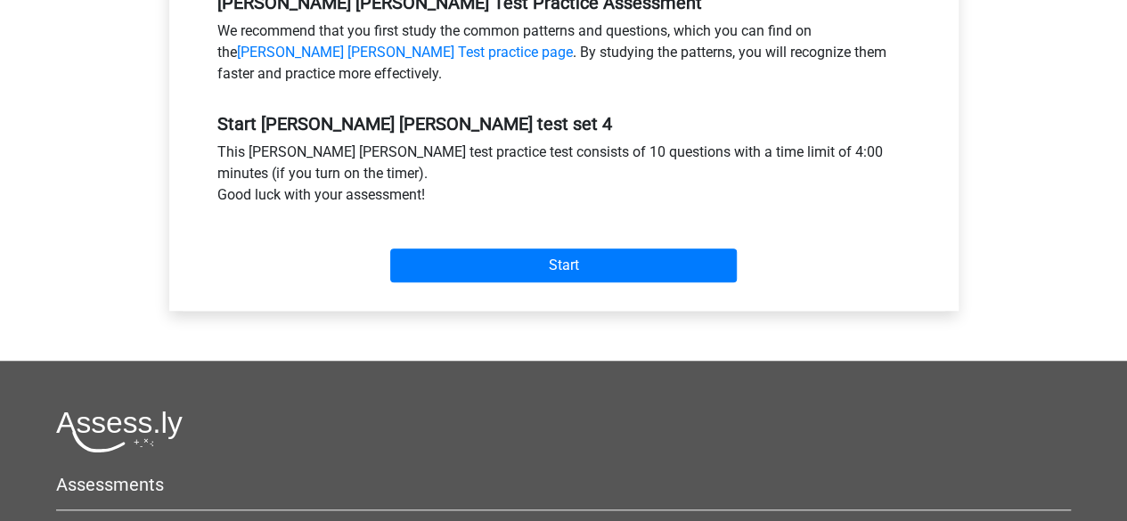
scroll to position [595, 0]
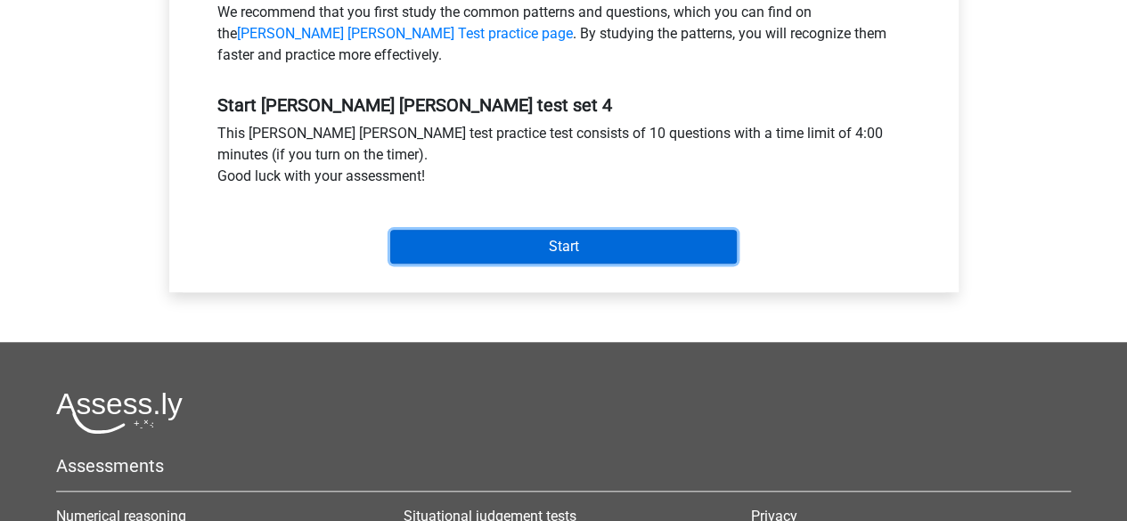
click at [478, 236] on input "Start" at bounding box center [563, 247] width 347 height 34
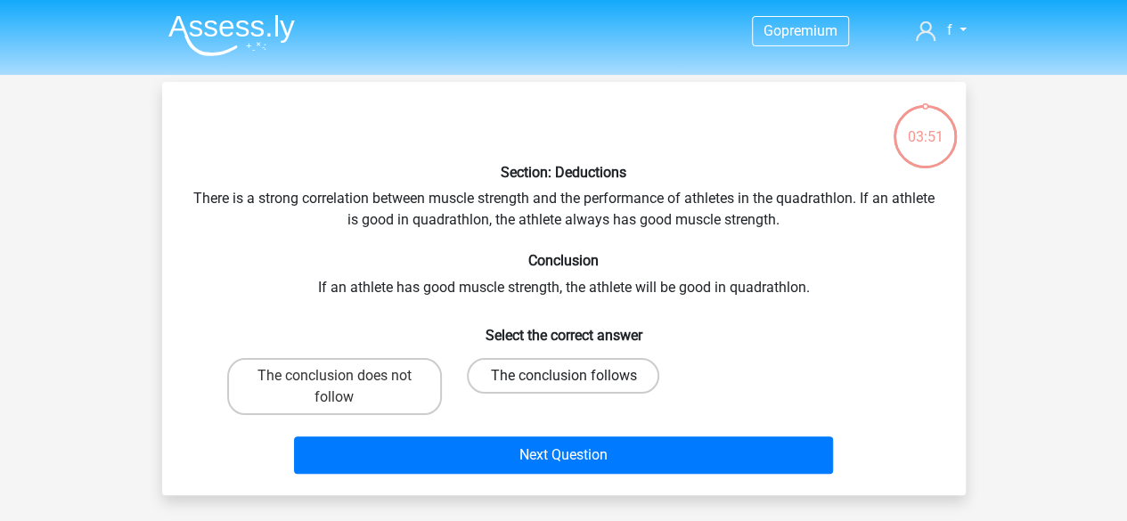
click at [545, 359] on label "The conclusion follows" at bounding box center [563, 376] width 192 height 36
click at [563, 376] on input "The conclusion follows" at bounding box center [569, 382] width 12 height 12
radio input "true"
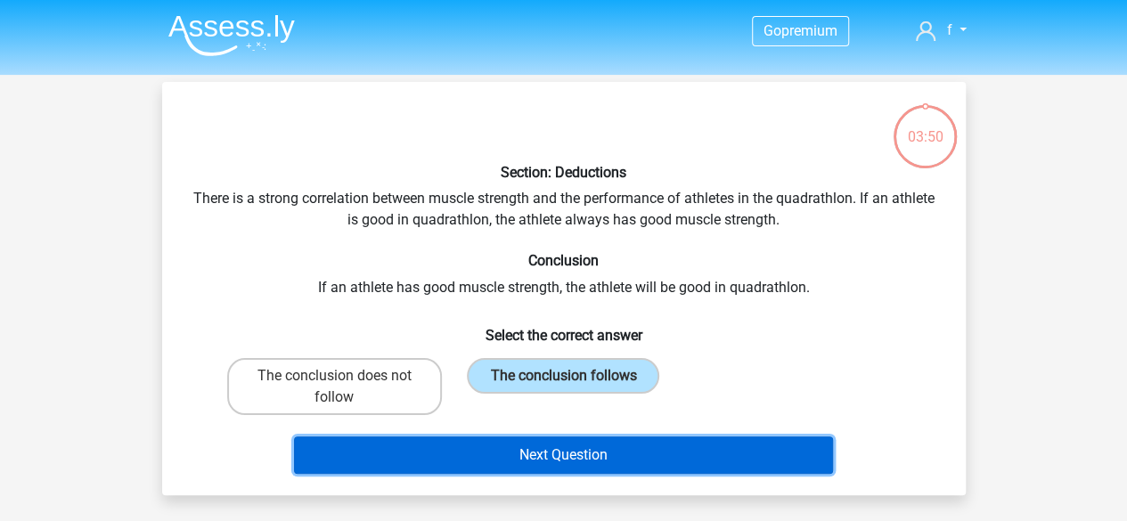
click at [584, 452] on button "Next Question" at bounding box center [563, 455] width 539 height 37
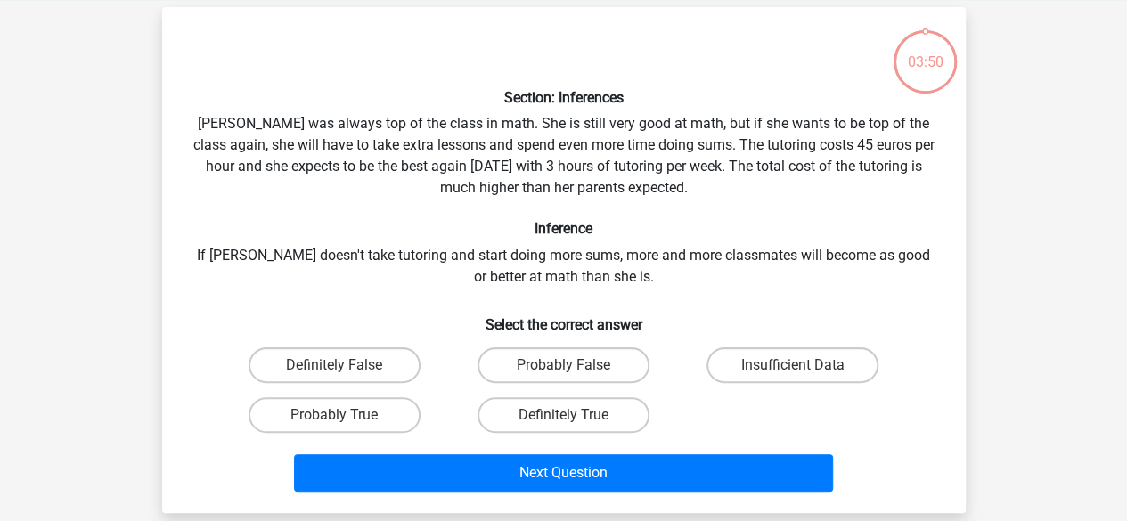
scroll to position [82, 0]
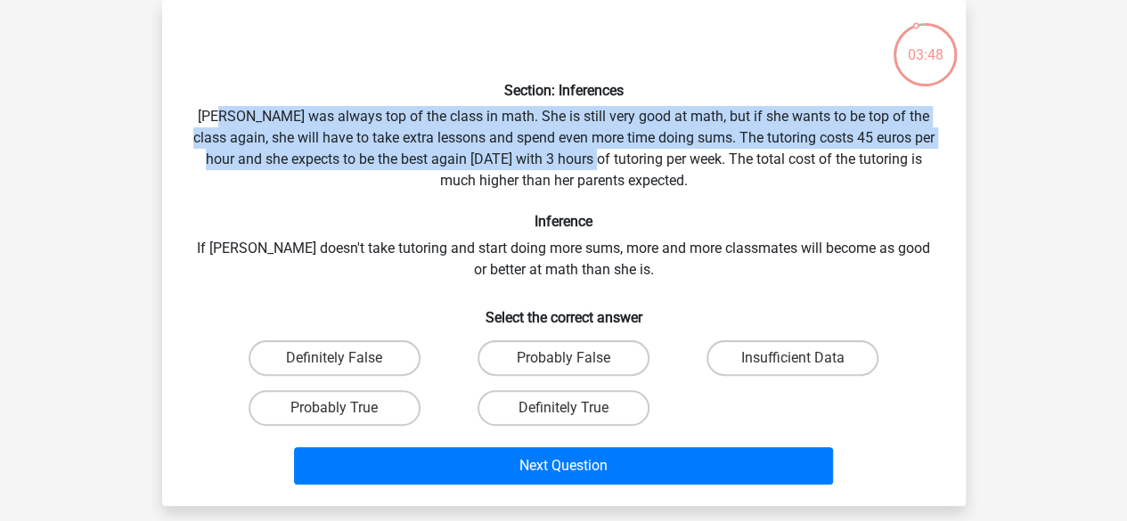
drag, startPoint x: 220, startPoint y: 122, endPoint x: 589, endPoint y: 152, distance: 370.2
click at [589, 152] on div "Section: Inferences Maria was always top of the class in math. She is still ver…" at bounding box center [564, 253] width 790 height 478
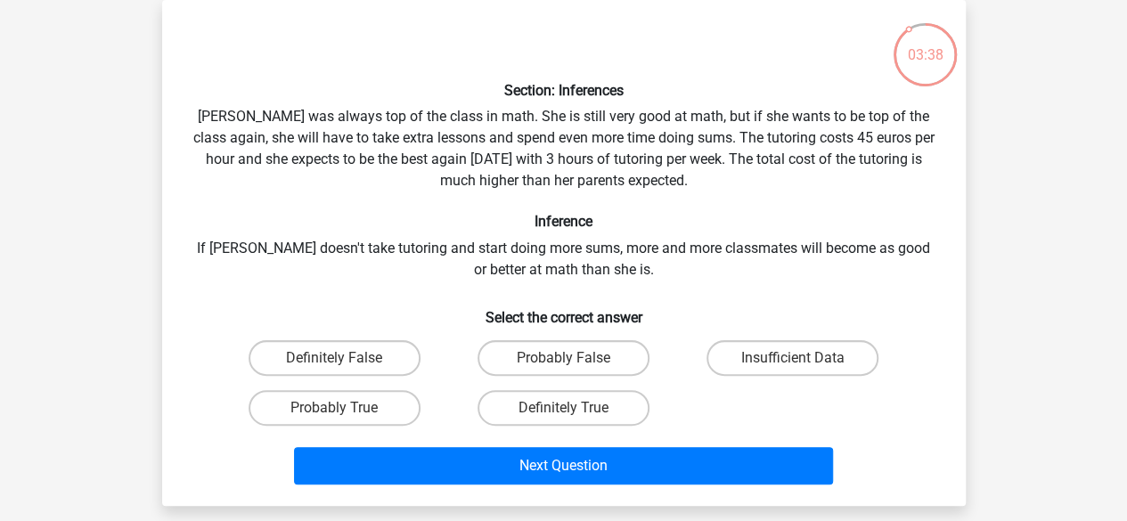
click at [610, 174] on div "Section: Inferences Maria was always top of the class in math. She is still ver…" at bounding box center [564, 253] width 790 height 478
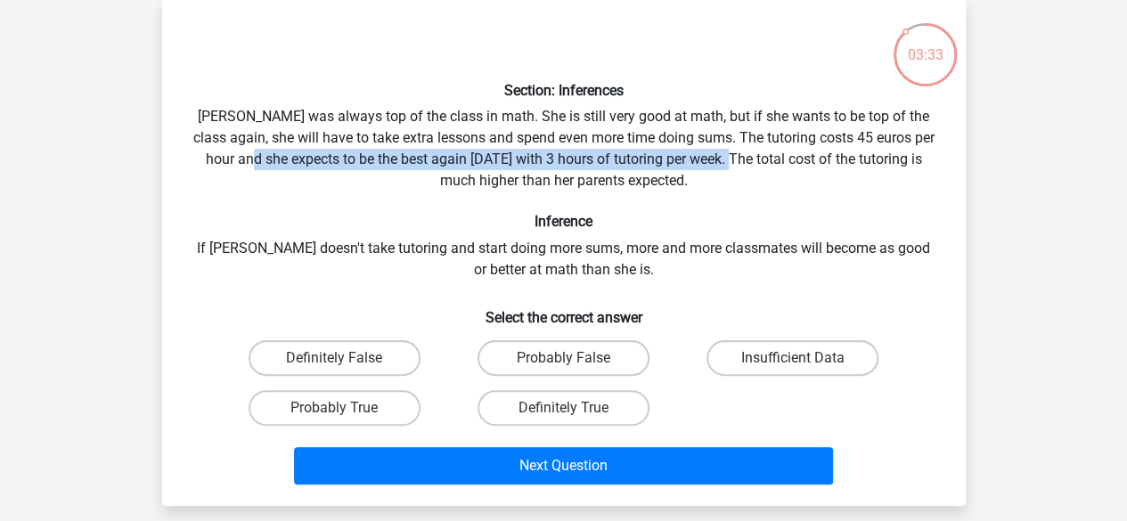
drag, startPoint x: 238, startPoint y: 161, endPoint x: 726, endPoint y: 166, distance: 488.3
click at [726, 166] on div "Section: Inferences Maria was always top of the class in math. She is still ver…" at bounding box center [564, 253] width 790 height 478
click at [757, 358] on label "Insufficient Data" at bounding box center [793, 358] width 172 height 36
click at [793, 358] on input "Insufficient Data" at bounding box center [799, 364] width 12 height 12
radio input "true"
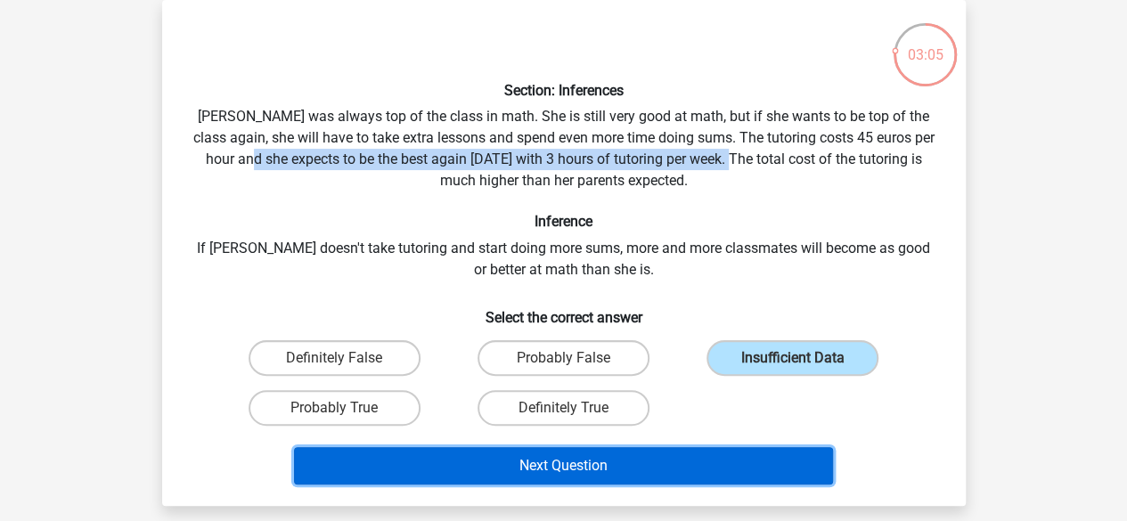
click at [709, 470] on button "Next Question" at bounding box center [563, 465] width 539 height 37
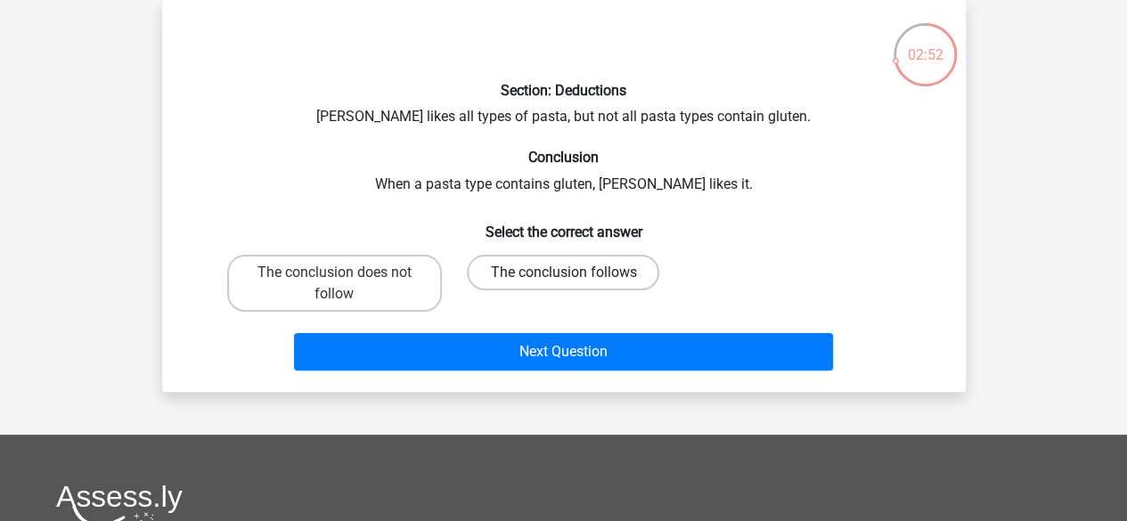
click at [515, 273] on label "The conclusion follows" at bounding box center [563, 273] width 192 height 36
click at [563, 273] on input "The conclusion follows" at bounding box center [569, 279] width 12 height 12
radio input "true"
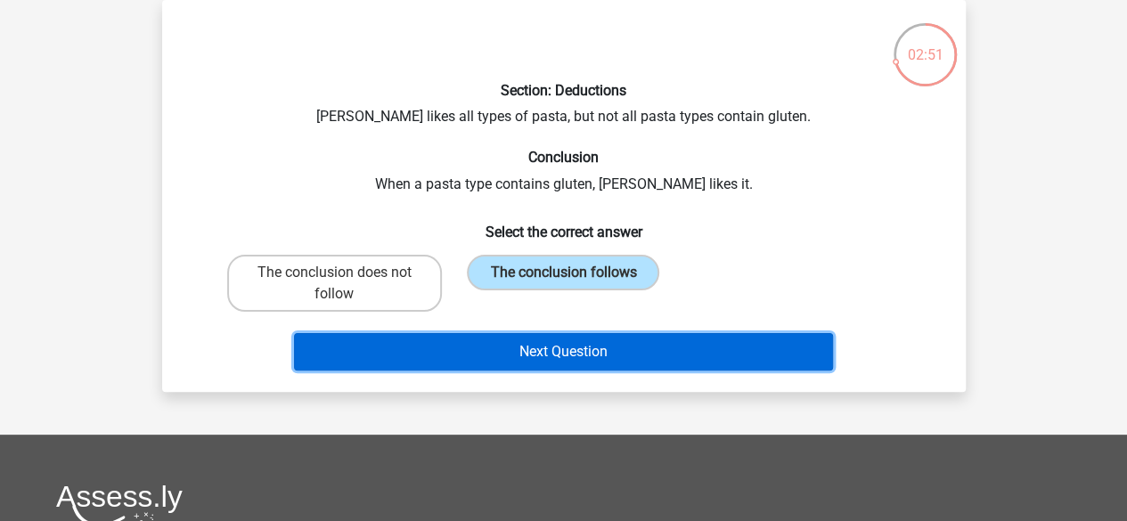
click at [579, 343] on button "Next Question" at bounding box center [563, 351] width 539 height 37
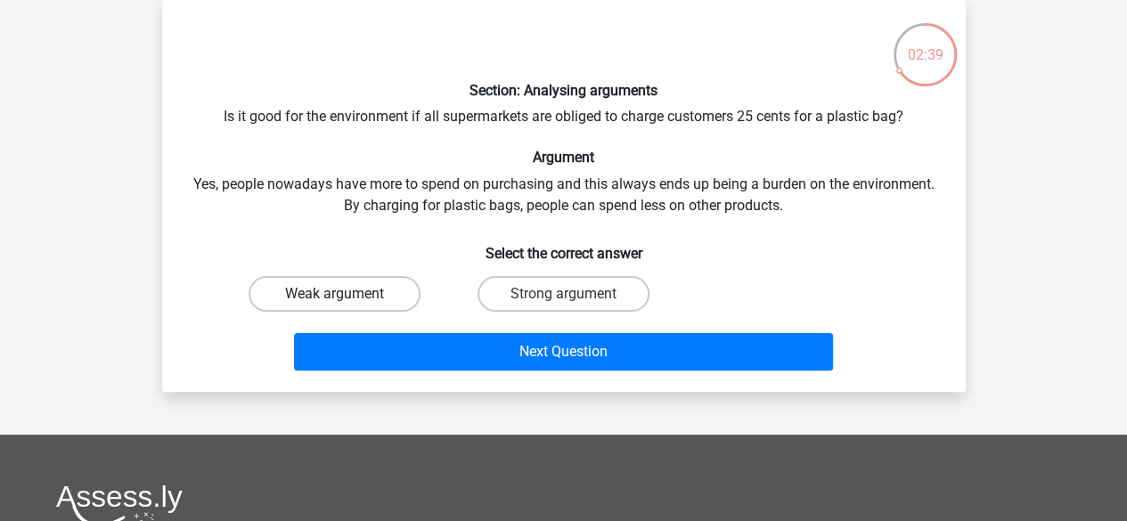
click at [353, 293] on label "Weak argument" at bounding box center [335, 294] width 172 height 36
click at [346, 294] on input "Weak argument" at bounding box center [340, 300] width 12 height 12
radio input "true"
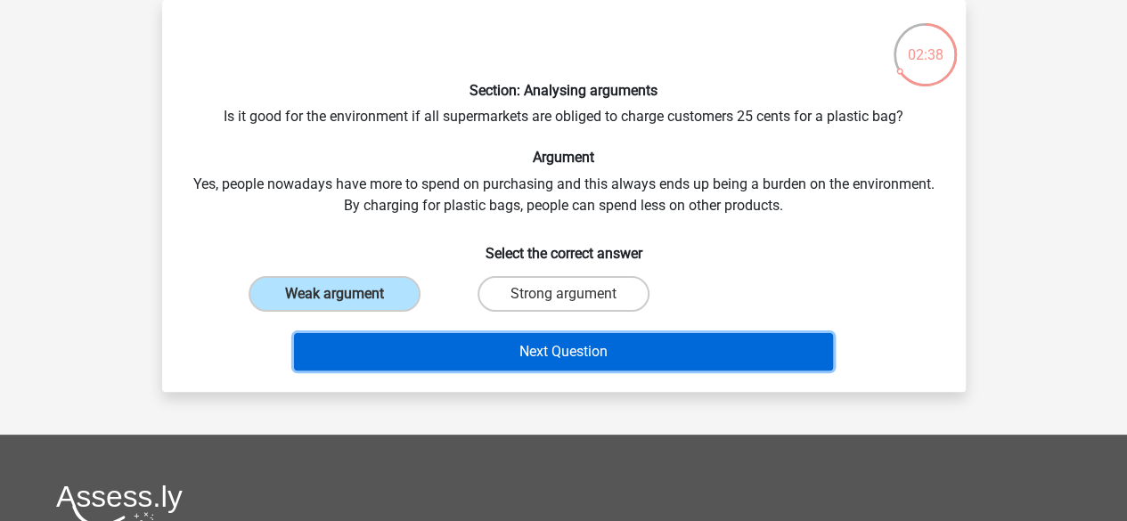
click at [450, 352] on button "Next Question" at bounding box center [563, 351] width 539 height 37
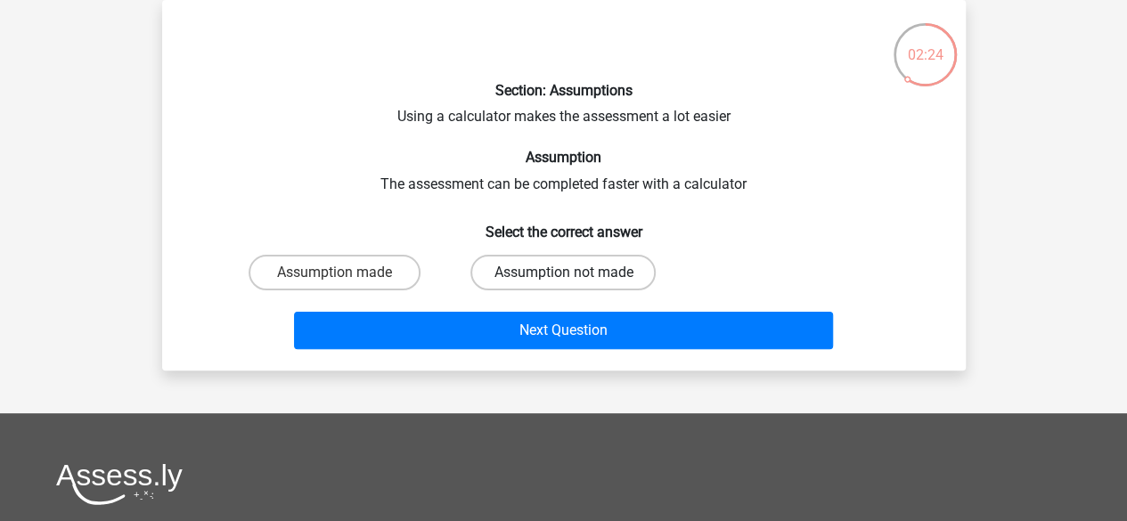
click at [535, 271] on label "Assumption not made" at bounding box center [563, 273] width 185 height 36
click at [563, 273] on input "Assumption not made" at bounding box center [569, 279] width 12 height 12
radio input "true"
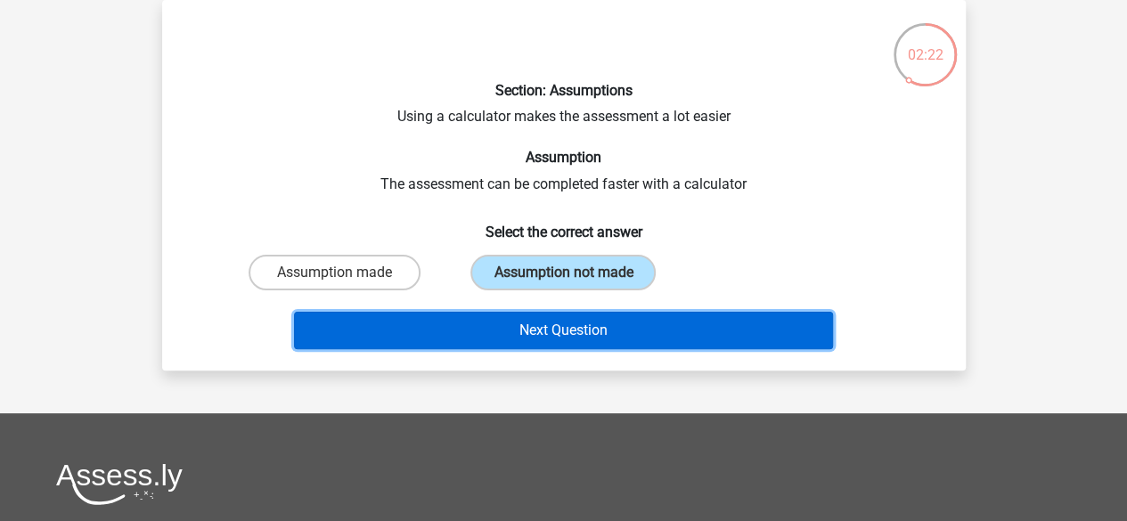
click at [555, 331] on button "Next Question" at bounding box center [563, 330] width 539 height 37
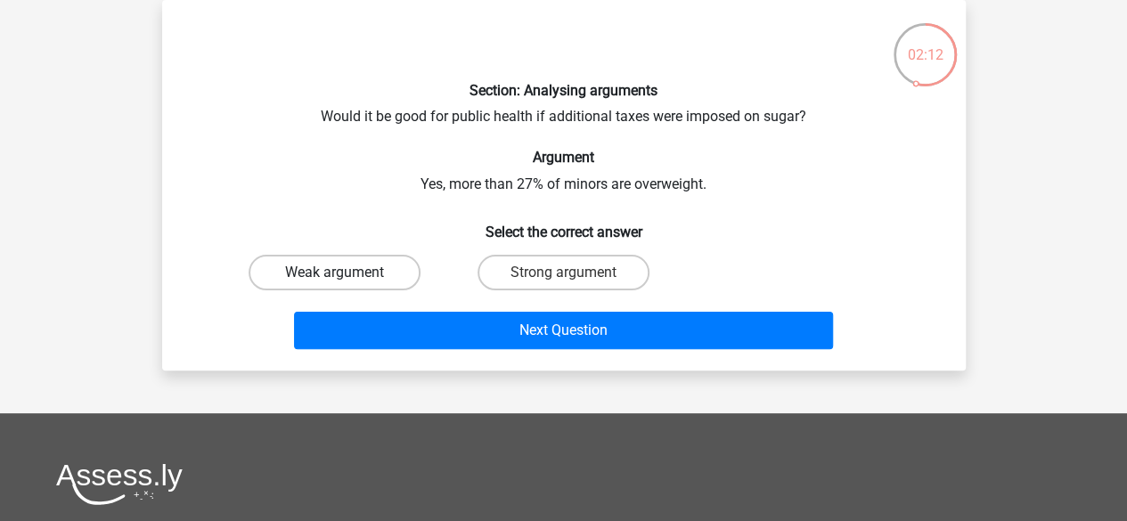
click at [390, 280] on label "Weak argument" at bounding box center [335, 273] width 172 height 36
click at [346, 280] on input "Weak argument" at bounding box center [340, 279] width 12 height 12
radio input "true"
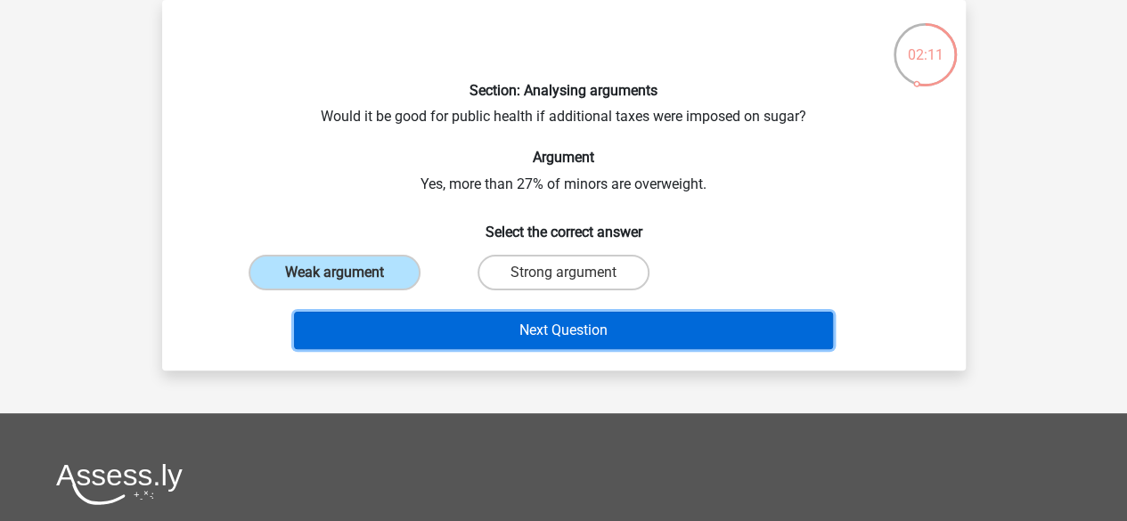
click at [429, 315] on button "Next Question" at bounding box center [563, 330] width 539 height 37
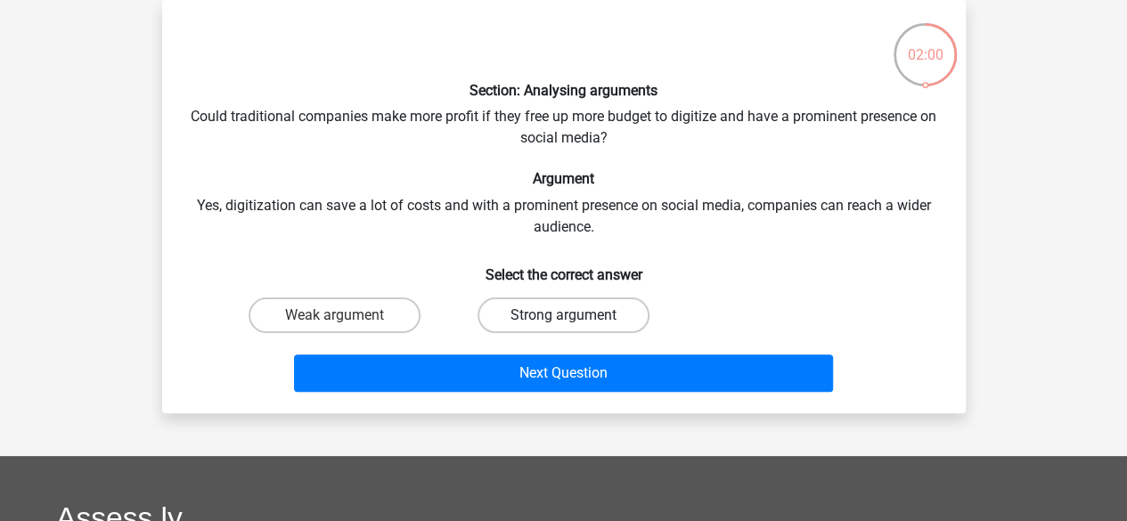
click at [524, 319] on label "Strong argument" at bounding box center [564, 316] width 172 height 36
click at [563, 319] on input "Strong argument" at bounding box center [569, 321] width 12 height 12
radio input "true"
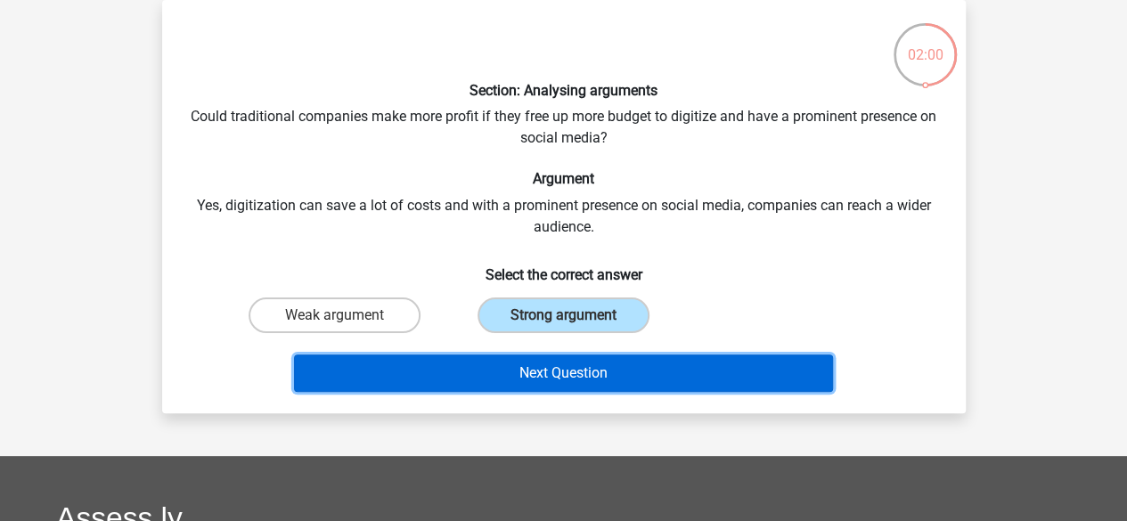
click at [572, 386] on button "Next Question" at bounding box center [563, 373] width 539 height 37
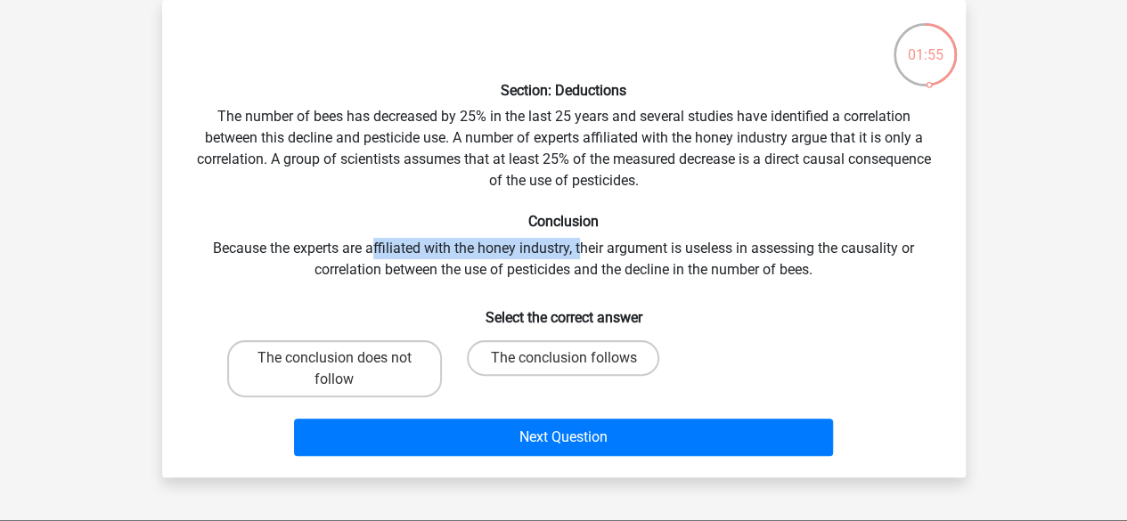
drag, startPoint x: 374, startPoint y: 249, endPoint x: 584, endPoint y: 242, distance: 209.5
click at [584, 242] on div "Section: Deductions The number of bees has decreased by 25% in the last 25 year…" at bounding box center [564, 238] width 790 height 449
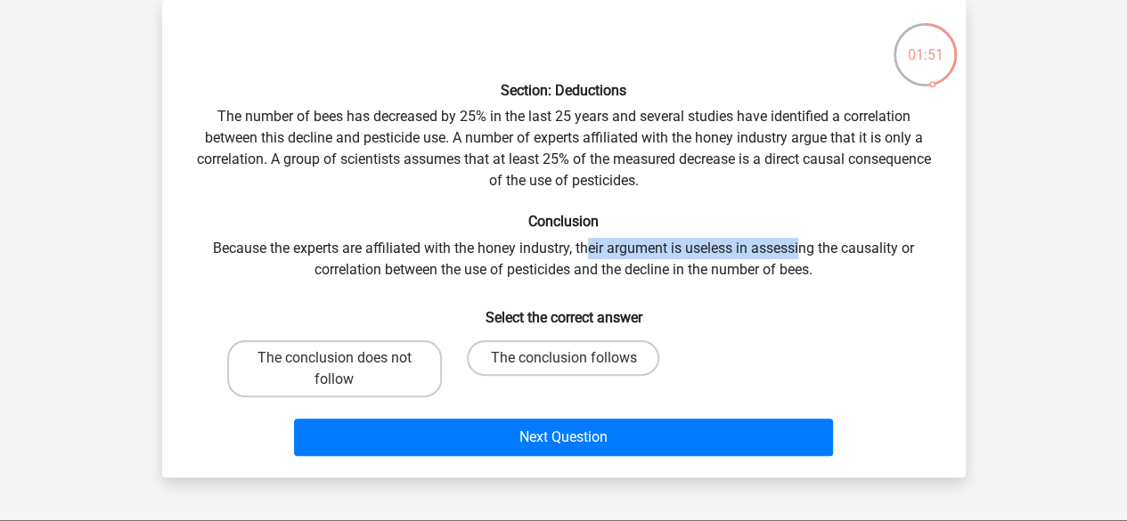
drag, startPoint x: 592, startPoint y: 247, endPoint x: 804, endPoint y: 241, distance: 212.2
click at [804, 241] on div "Section: Deductions The number of bees has decreased by 25% in the last 25 year…" at bounding box center [564, 238] width 790 height 449
click at [304, 375] on label "The conclusion does not follow" at bounding box center [334, 368] width 215 height 57
click at [334, 370] on input "The conclusion does not follow" at bounding box center [340, 364] width 12 height 12
radio input "true"
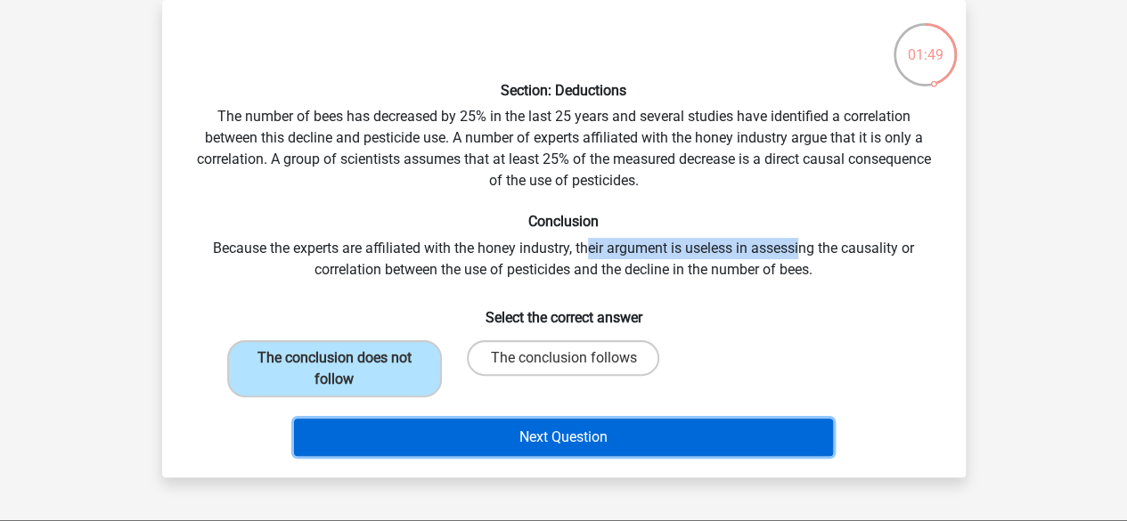
click at [374, 421] on button "Next Question" at bounding box center [563, 437] width 539 height 37
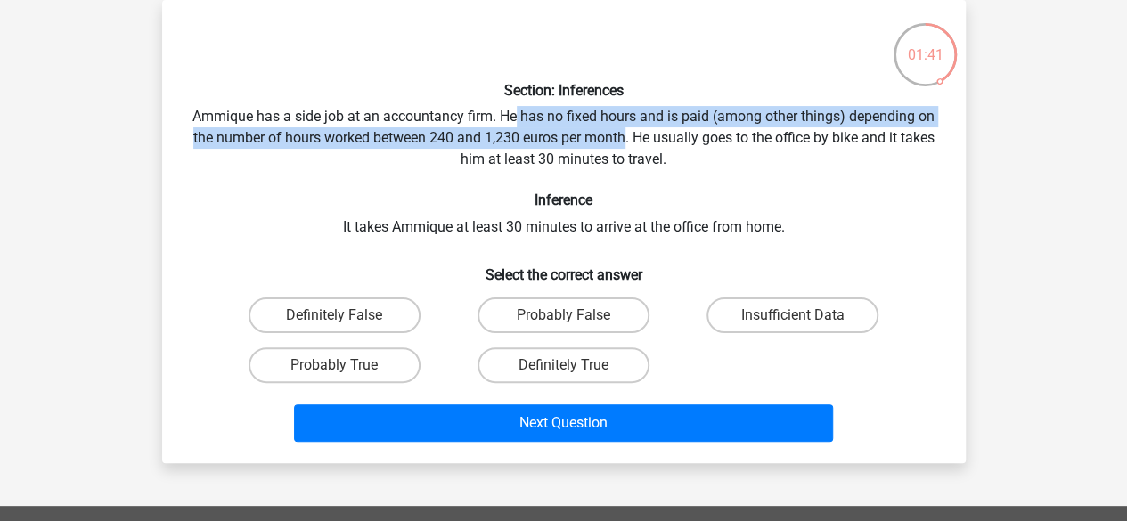
drag, startPoint x: 513, startPoint y: 115, endPoint x: 645, endPoint y: 149, distance: 136.2
click at [645, 149] on div "Section: Inferences Ammique has a side job at an accountancy firm. He has no fi…" at bounding box center [564, 231] width 790 height 435
click at [359, 372] on label "Probably True" at bounding box center [335, 366] width 172 height 36
click at [346, 372] on input "Probably True" at bounding box center [340, 371] width 12 height 12
radio input "true"
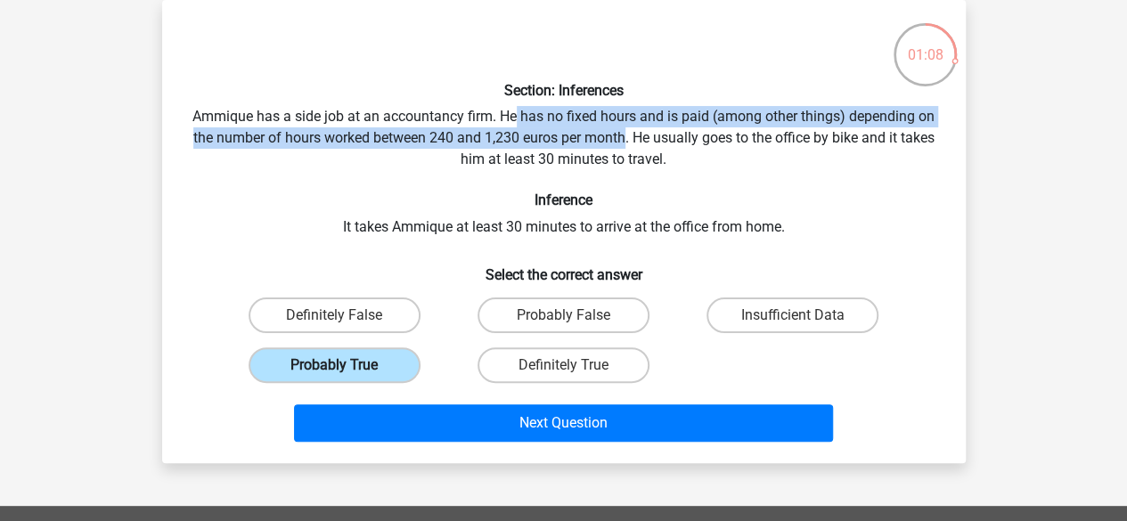
click at [359, 372] on label "Probably True" at bounding box center [335, 366] width 172 height 36
click at [346, 372] on input "Probably True" at bounding box center [340, 371] width 12 height 12
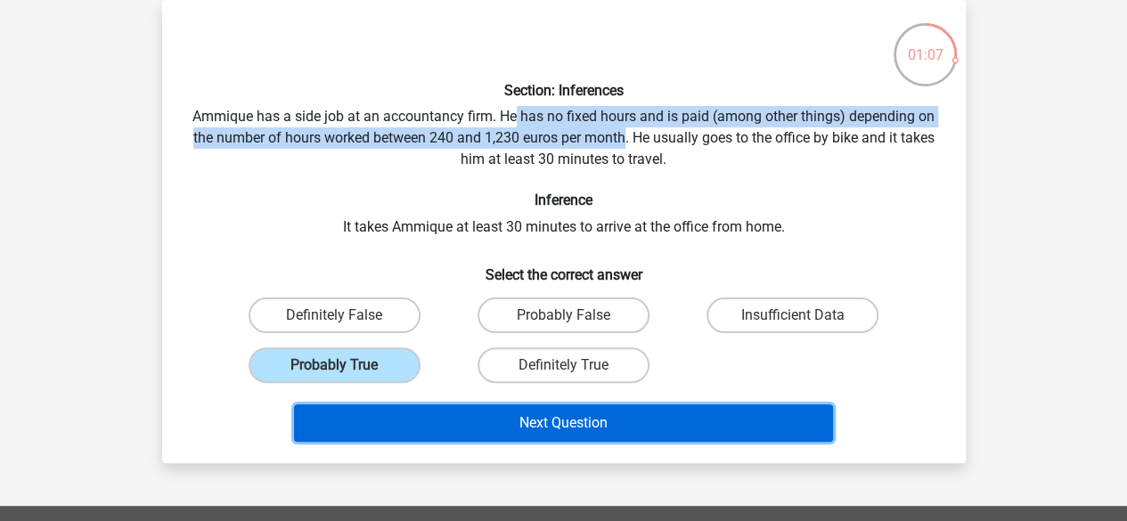
click at [483, 416] on button "Next Question" at bounding box center [563, 423] width 539 height 37
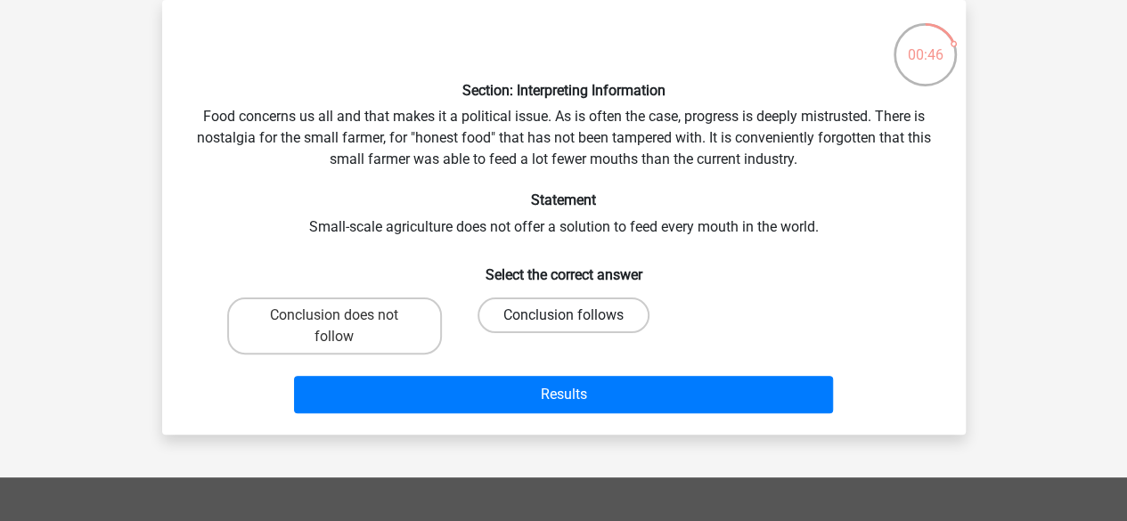
click at [512, 311] on label "Conclusion follows" at bounding box center [564, 316] width 172 height 36
click at [563, 315] on input "Conclusion follows" at bounding box center [569, 321] width 12 height 12
radio input "true"
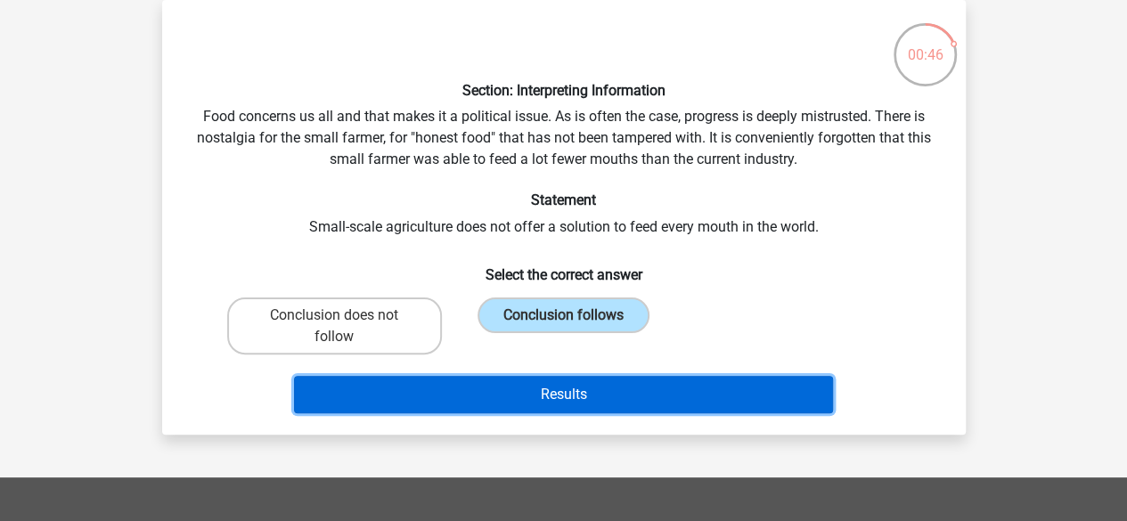
click at [574, 408] on button "Results" at bounding box center [563, 394] width 539 height 37
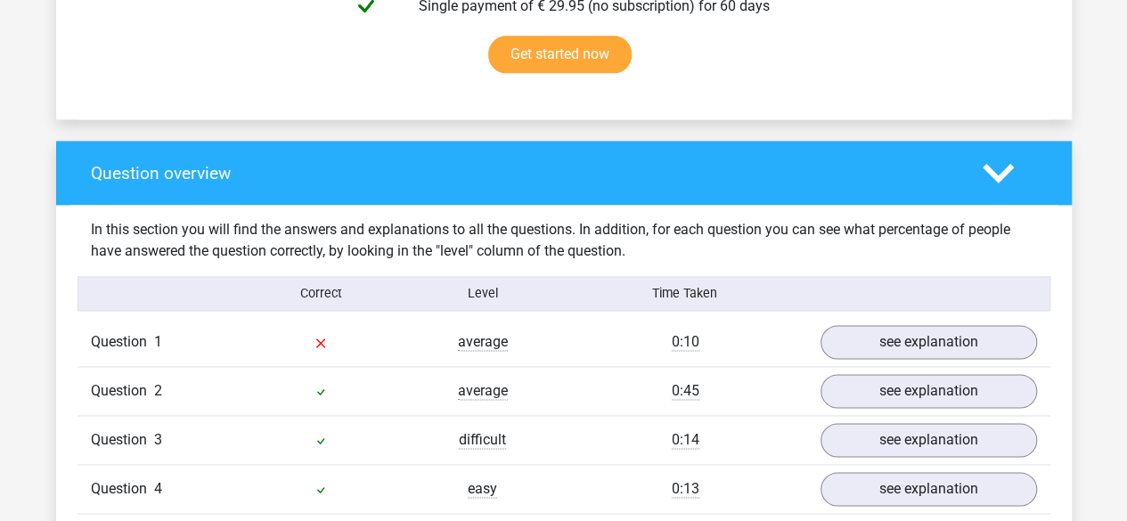
scroll to position [1199, 0]
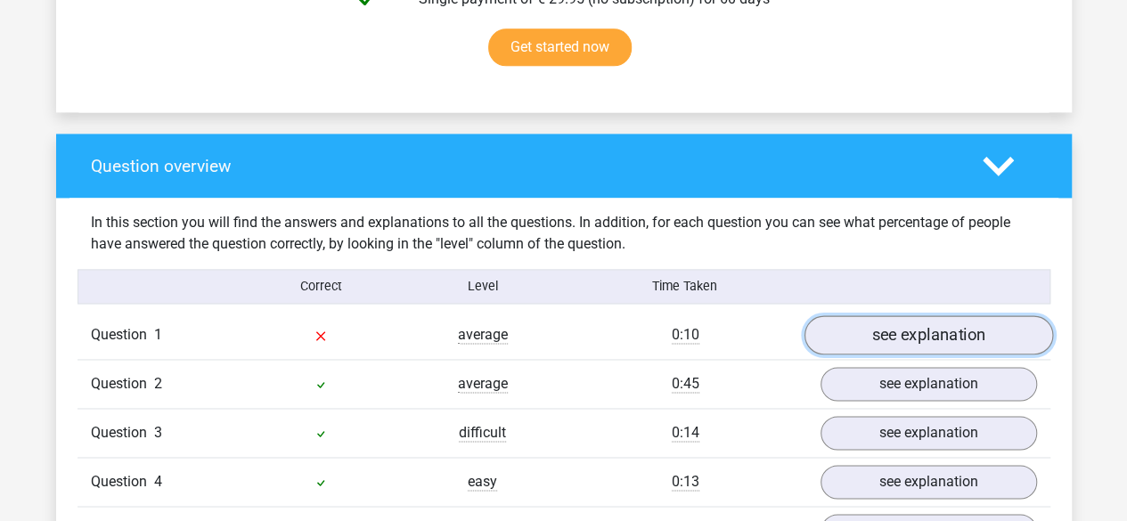
click at [873, 323] on link "see explanation" at bounding box center [928, 335] width 249 height 39
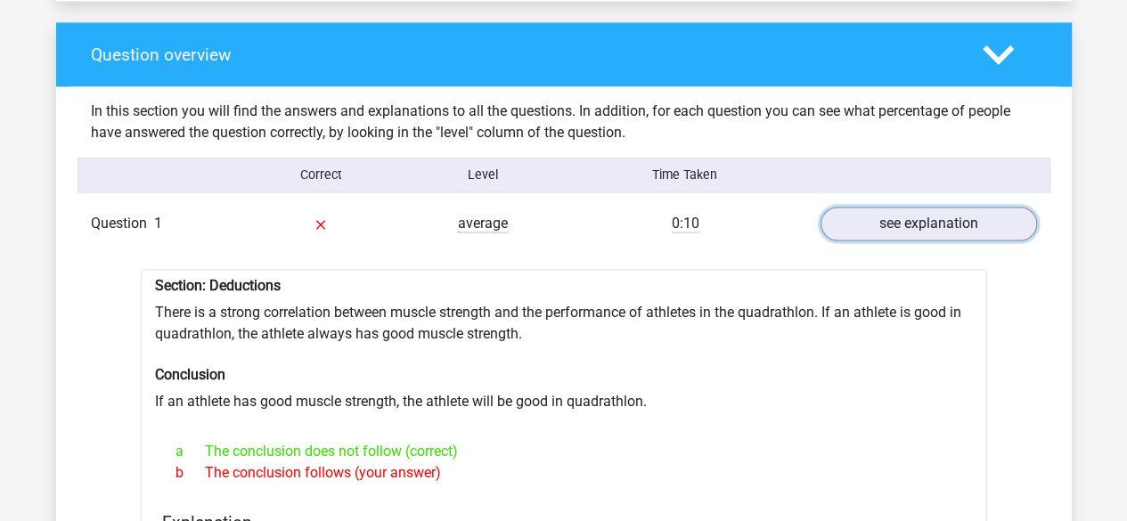
scroll to position [1312, 0]
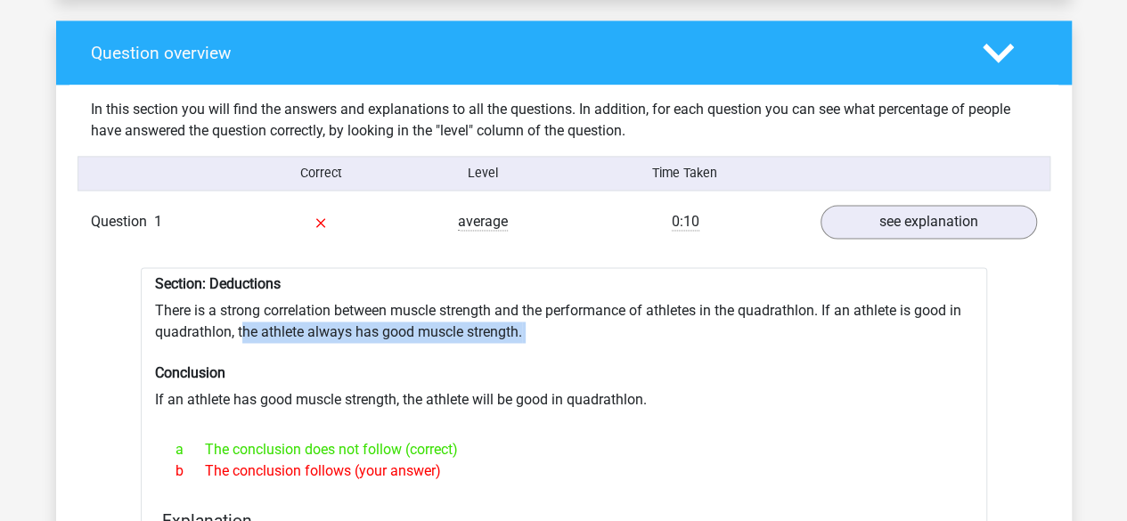
drag, startPoint x: 242, startPoint y: 322, endPoint x: 521, endPoint y: 331, distance: 279.1
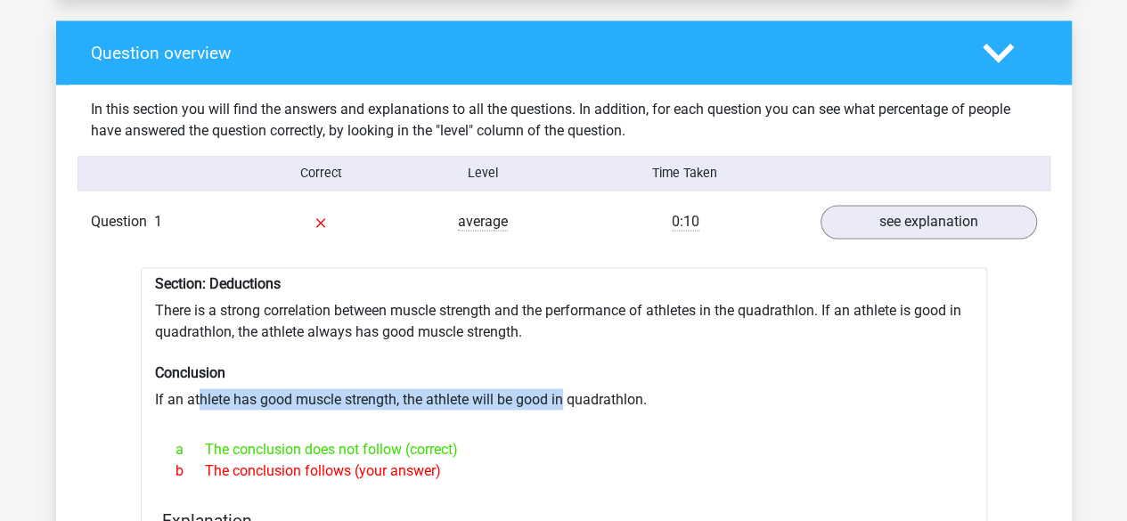
drag, startPoint x: 206, startPoint y: 389, endPoint x: 561, endPoint y: 376, distance: 355.8
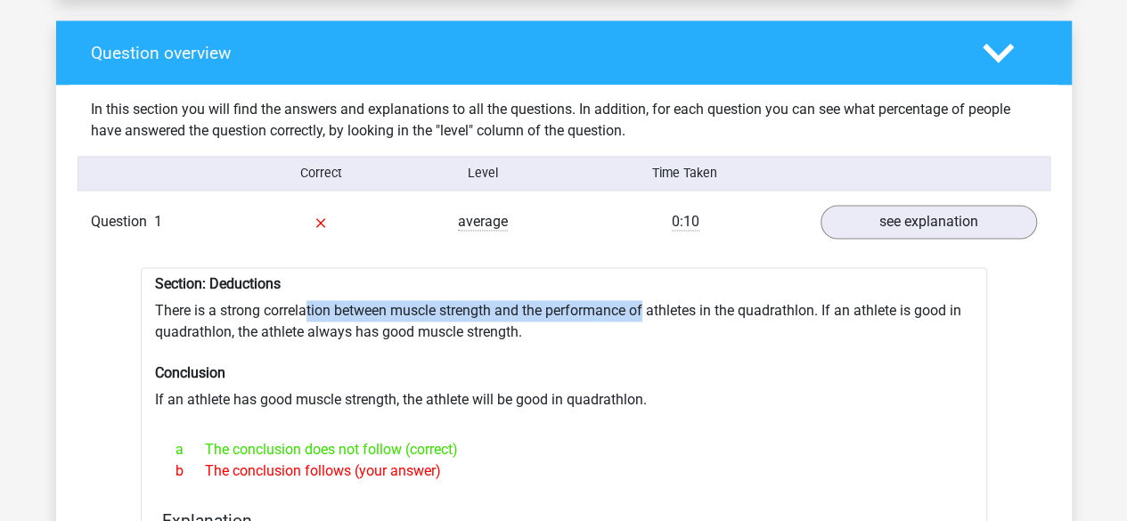
drag, startPoint x: 304, startPoint y: 298, endPoint x: 647, endPoint y: 302, distance: 343.1
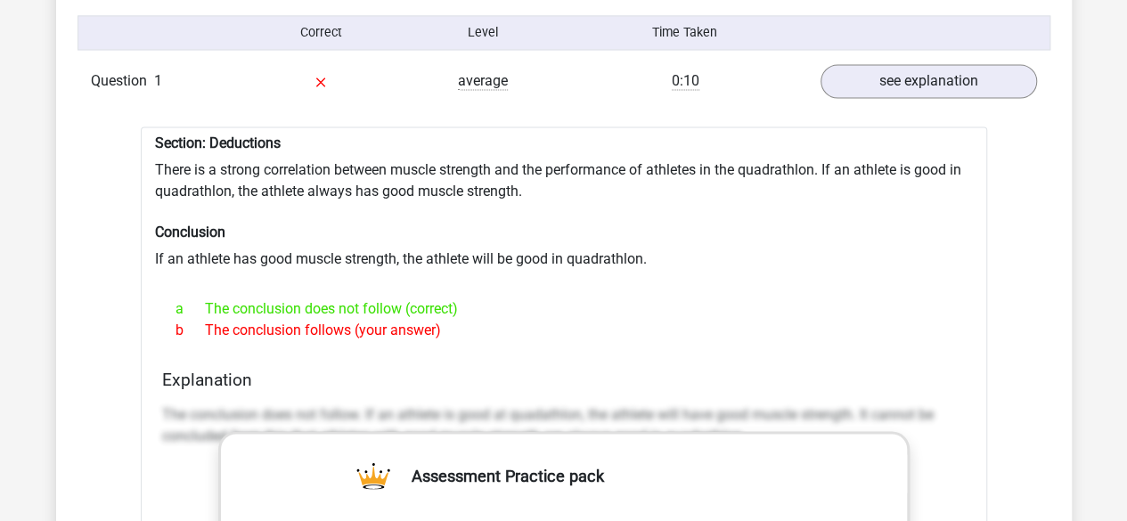
scroll to position [1452, 0]
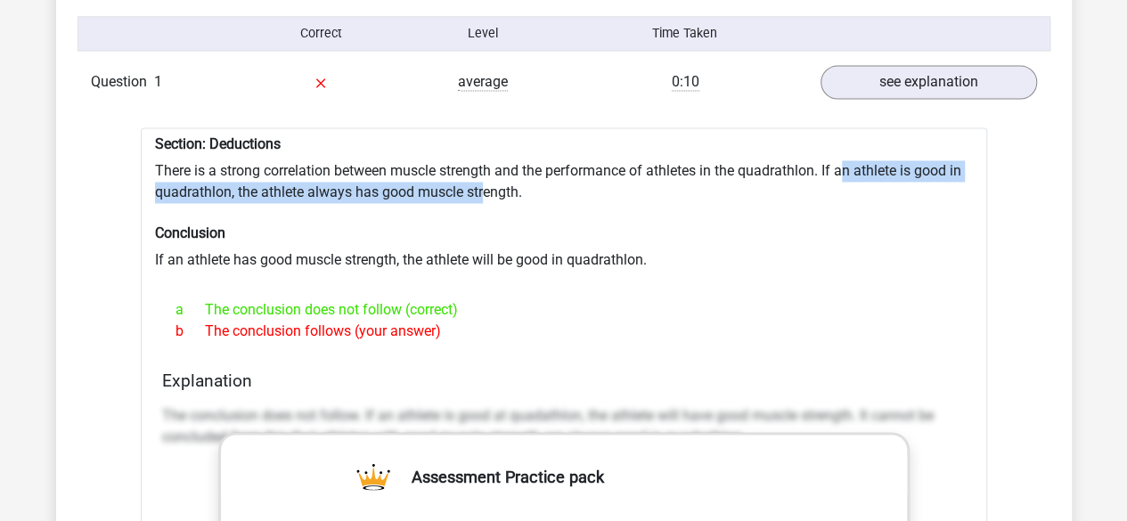
drag, startPoint x: 845, startPoint y: 161, endPoint x: 483, endPoint y: 179, distance: 362.2
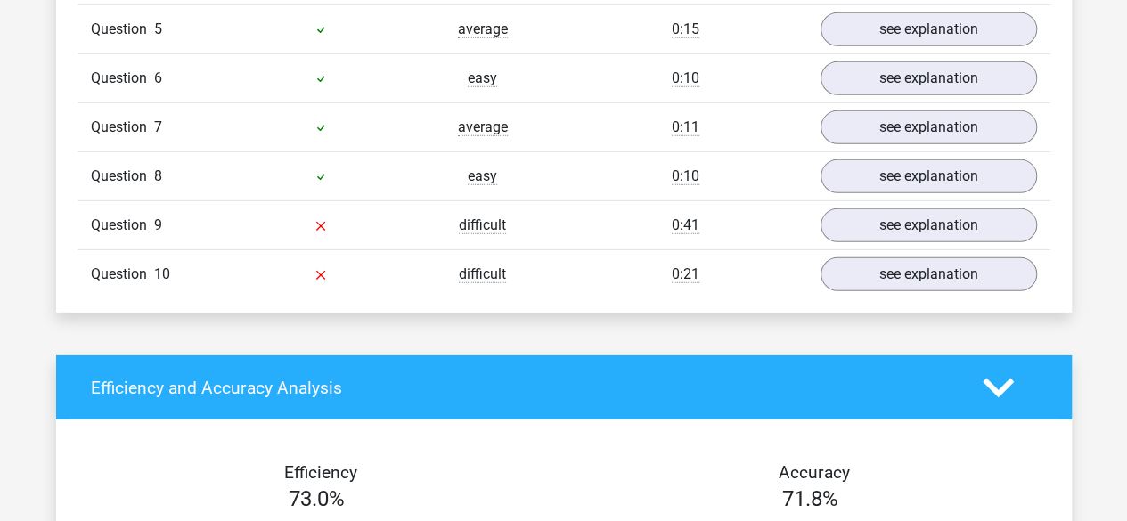
scroll to position [2631, 0]
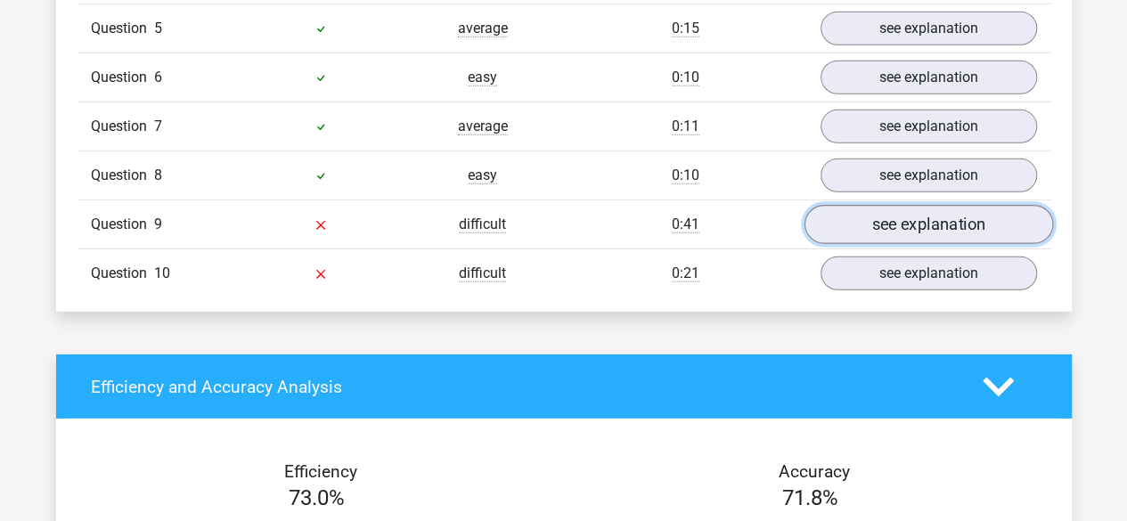
click at [931, 207] on link "see explanation" at bounding box center [928, 224] width 249 height 39
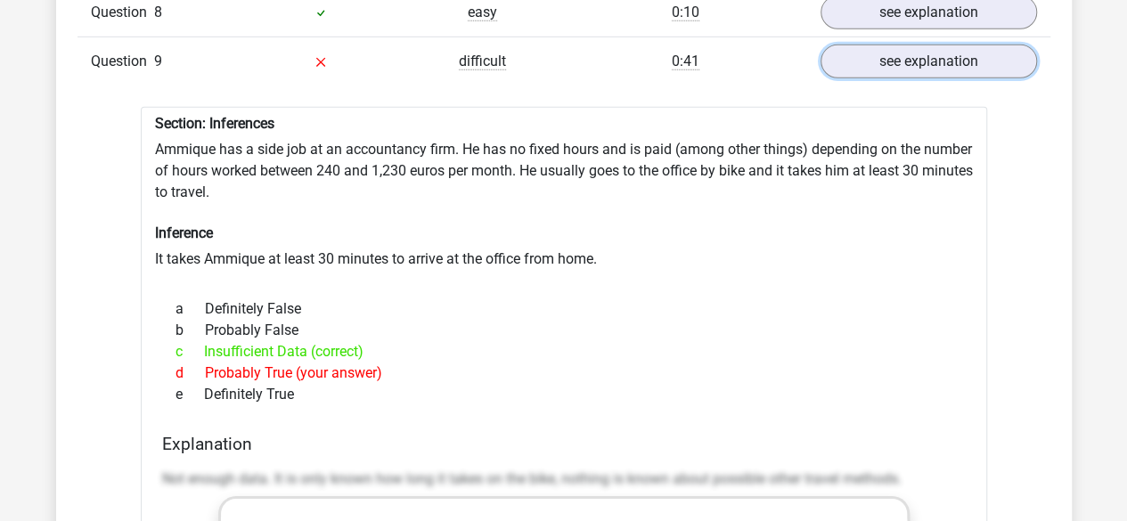
scroll to position [2795, 0]
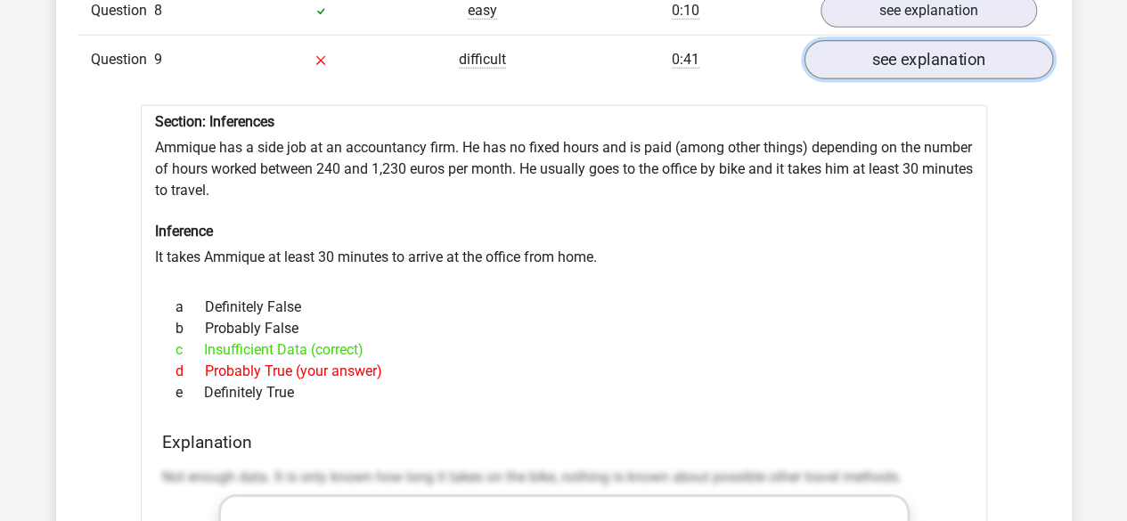
click at [888, 40] on link "see explanation" at bounding box center [928, 59] width 249 height 39
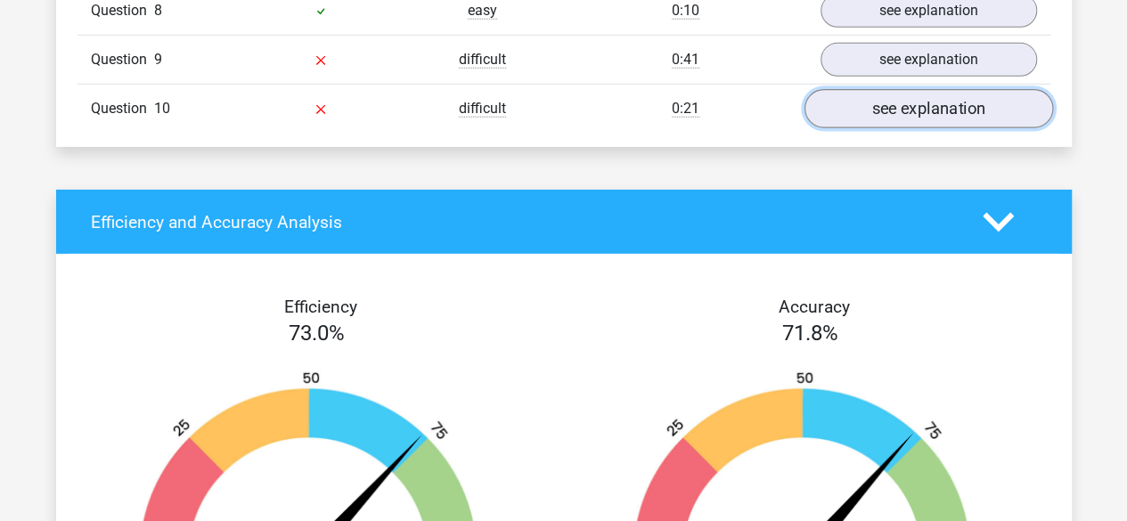
click at [912, 89] on link "see explanation" at bounding box center [928, 108] width 249 height 39
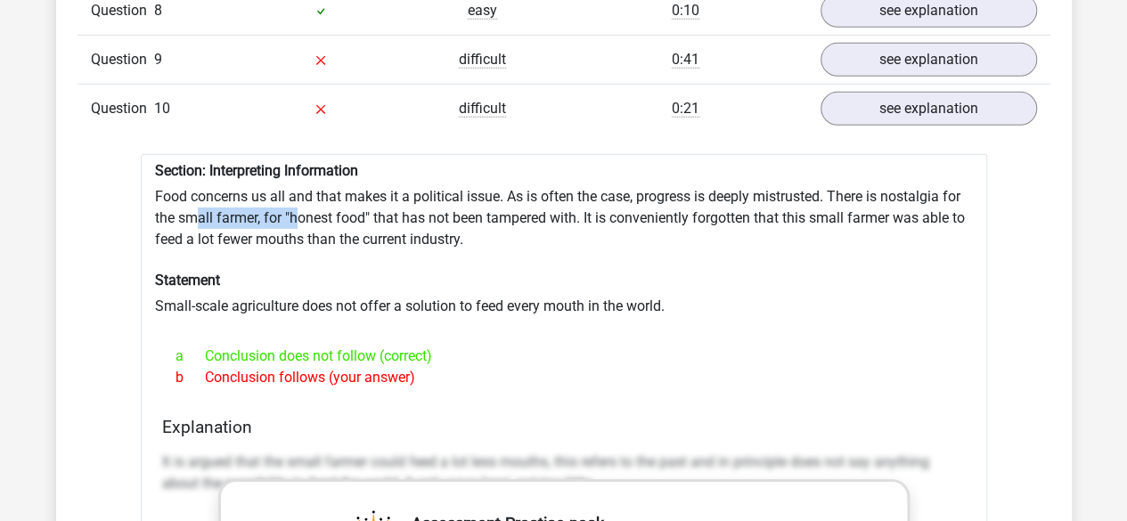
drag, startPoint x: 192, startPoint y: 200, endPoint x: 296, endPoint y: 197, distance: 103.4
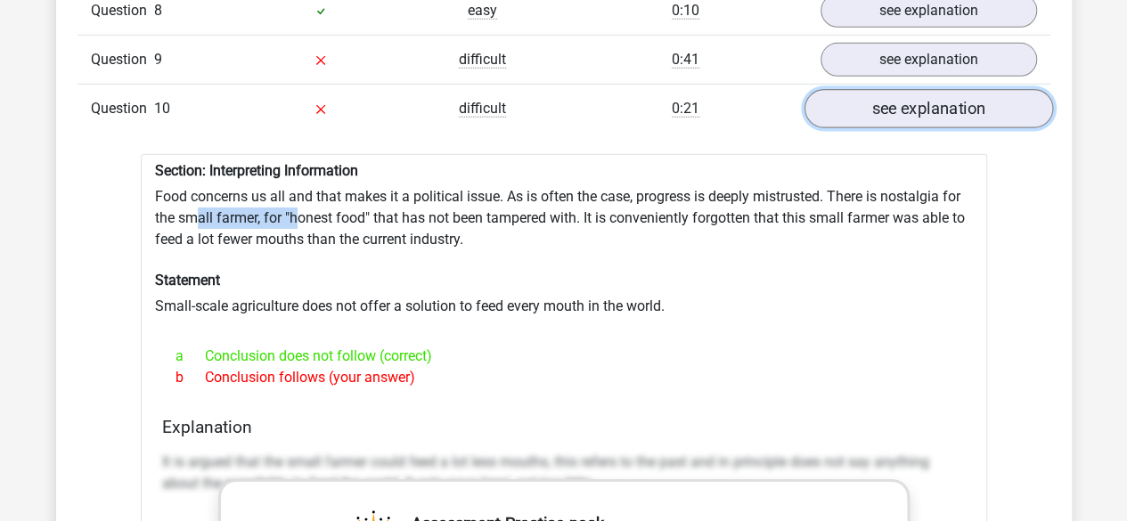
click at [882, 89] on link "see explanation" at bounding box center [928, 108] width 249 height 39
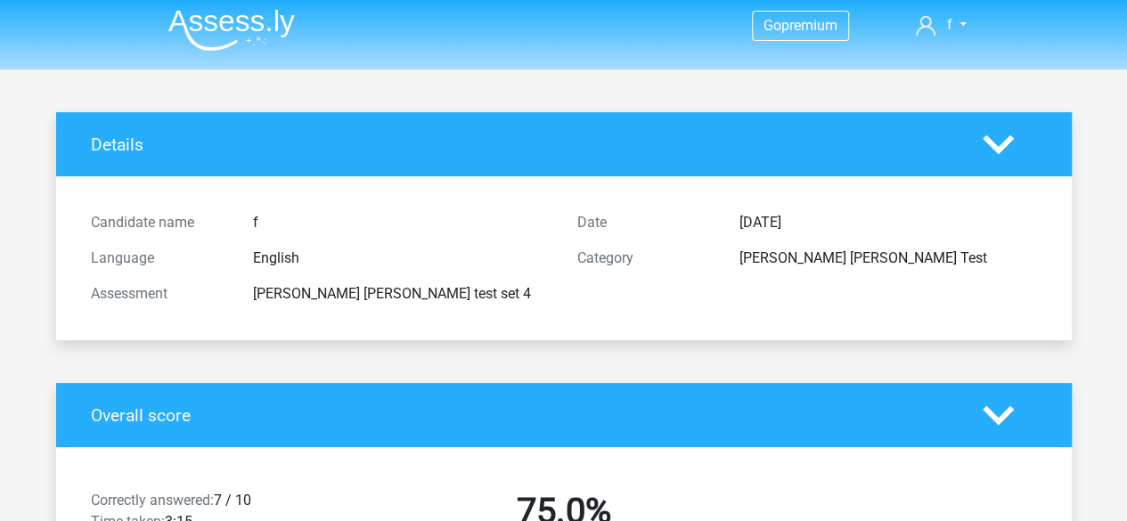
scroll to position [0, 0]
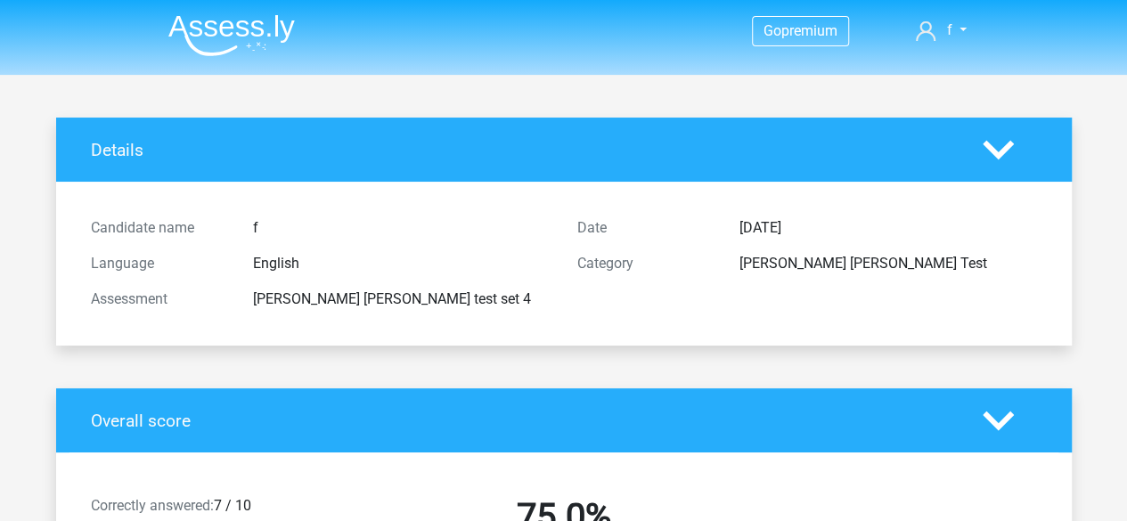
click at [280, 22] on img at bounding box center [231, 35] width 127 height 42
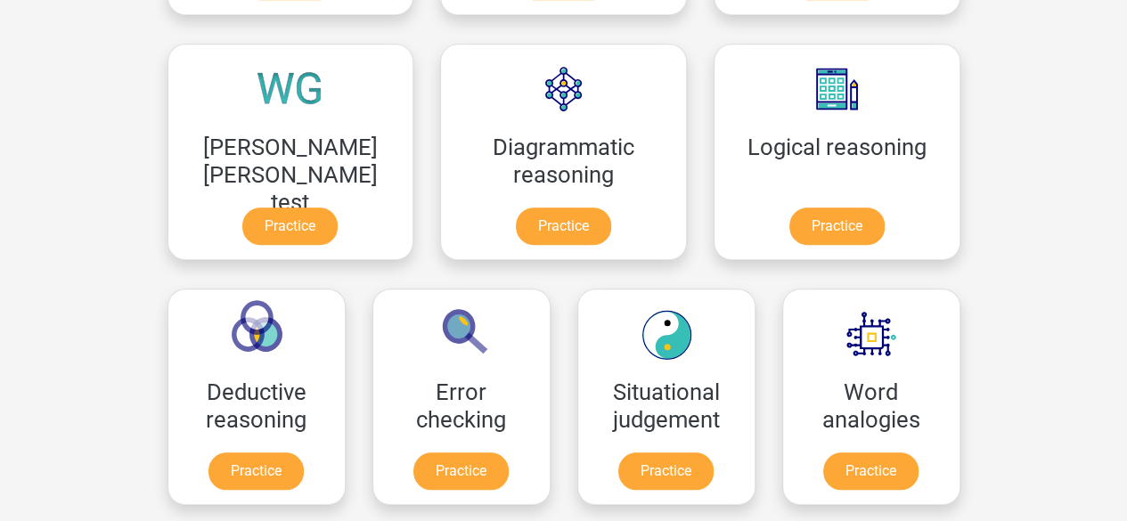
scroll to position [498, 0]
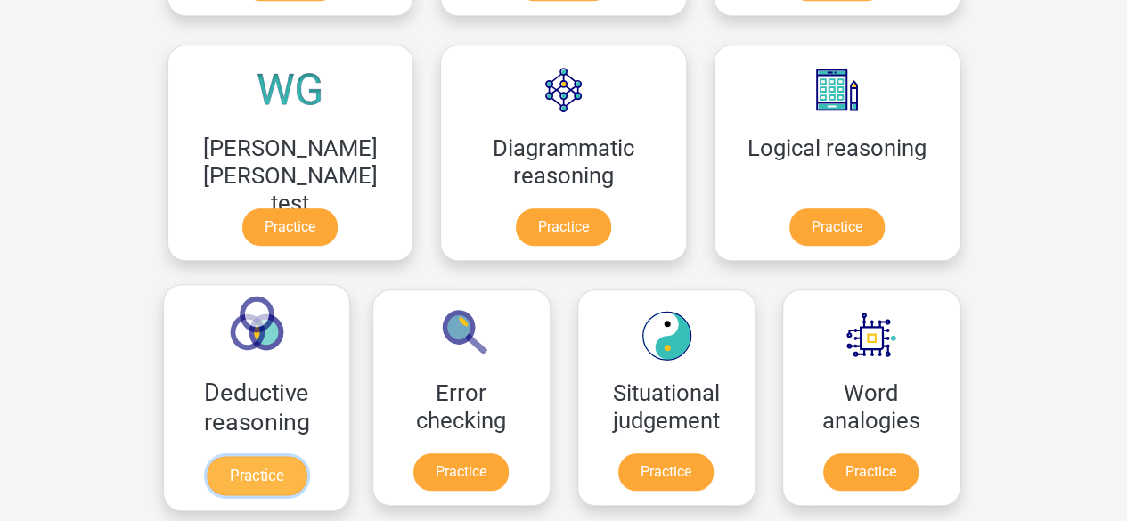
click at [306, 456] on link "Practice" at bounding box center [256, 475] width 100 height 39
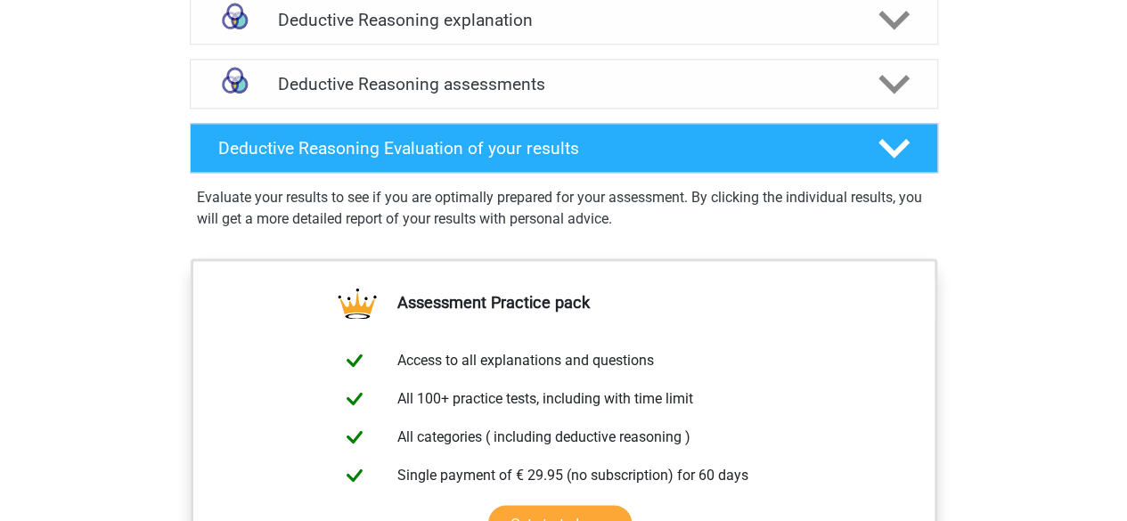
scroll to position [1172, 0]
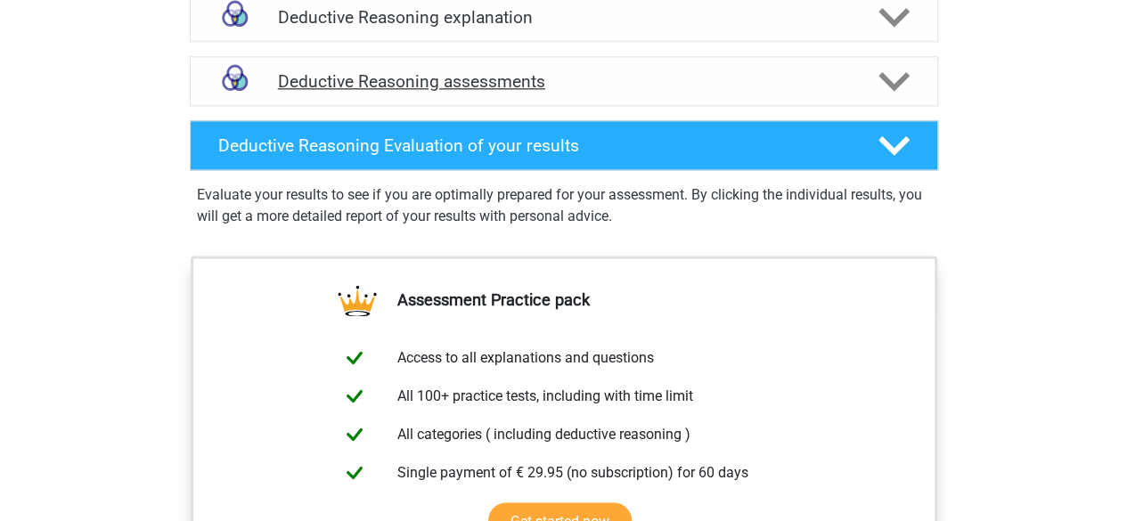
click at [887, 97] on icon at bounding box center [894, 81] width 31 height 31
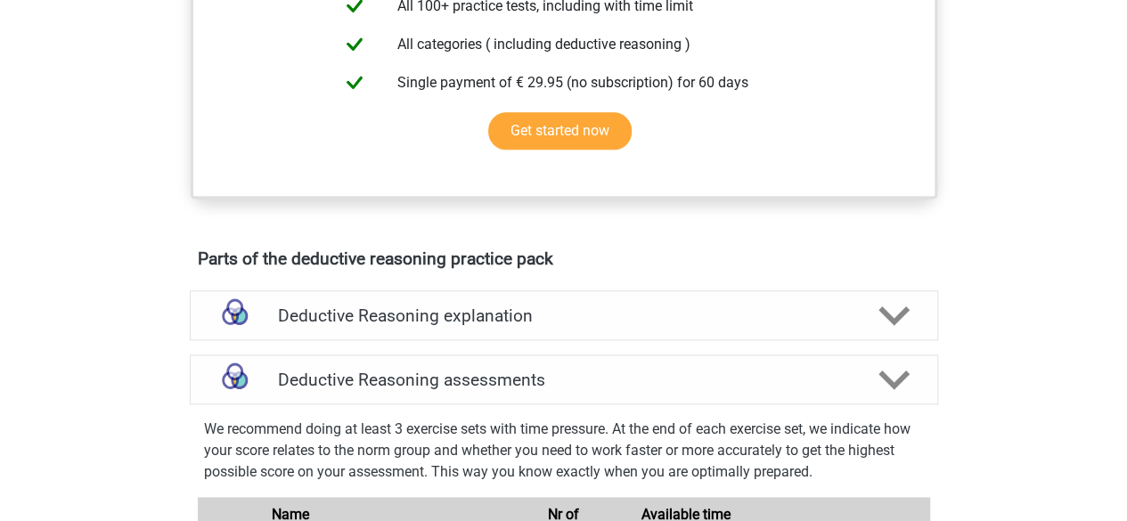
scroll to position [824, 0]
